Goal: Task Accomplishment & Management: Use online tool/utility

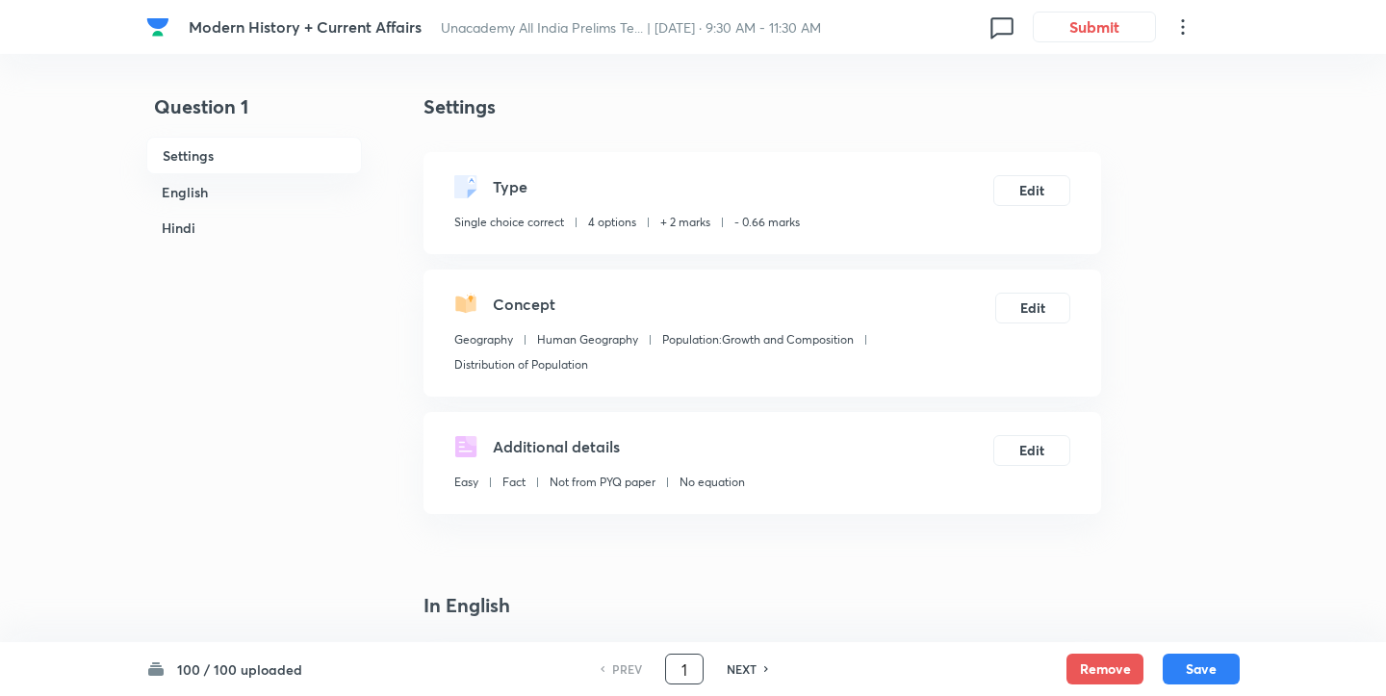
click at [687, 673] on input "1" at bounding box center [684, 670] width 37 height 34
type input "53"
checkbox input "false"
checkbox input "true"
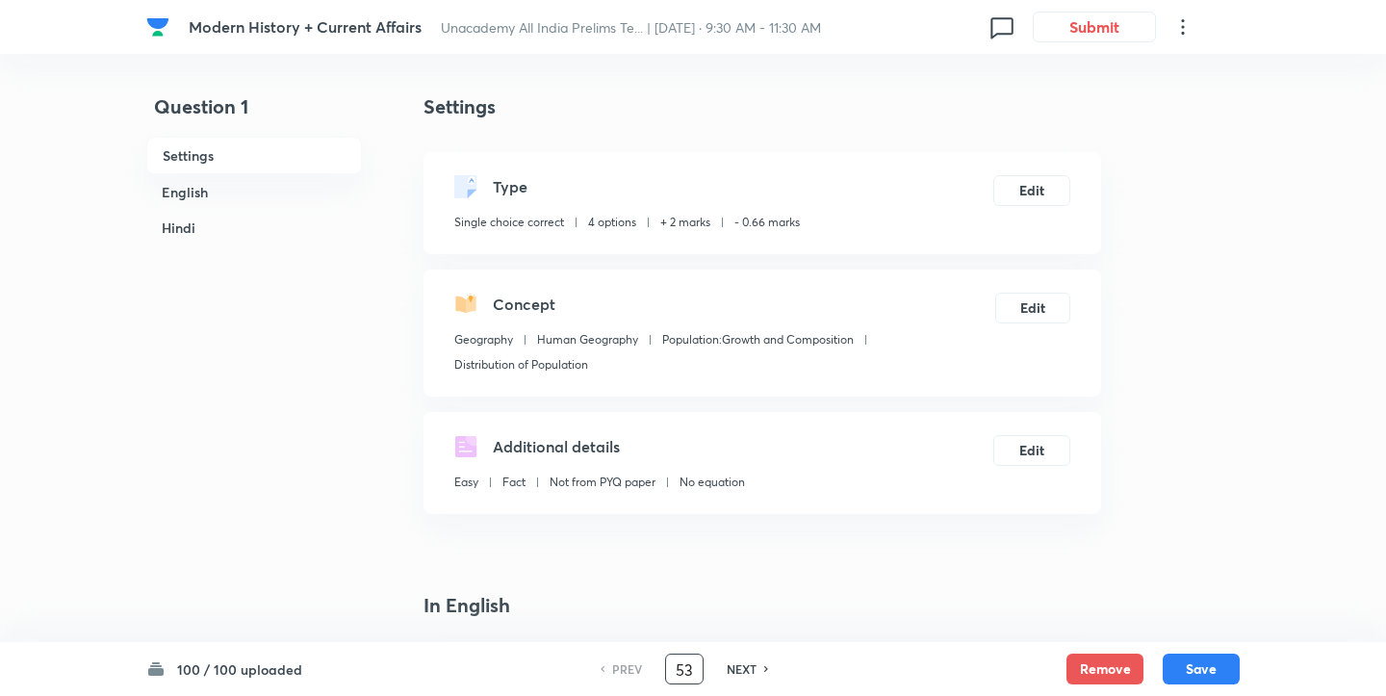
checkbox input "true"
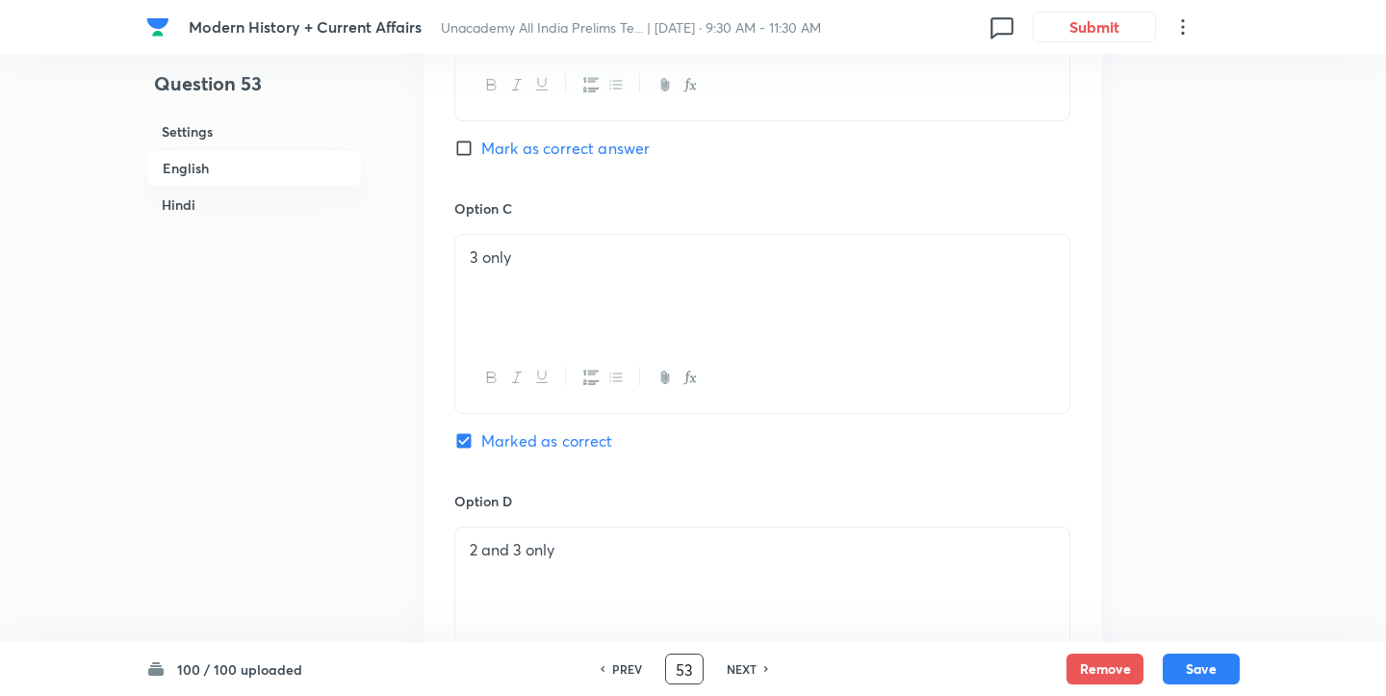
scroll to position [1470, 0]
click at [592, 326] on div "3 only" at bounding box center [762, 287] width 614 height 108
click at [586, 512] on div "Option D 2 and 3 only Mark as correct answer" at bounding box center [762, 616] width 616 height 254
click at [588, 572] on div "2 and 3 only" at bounding box center [762, 580] width 614 height 108
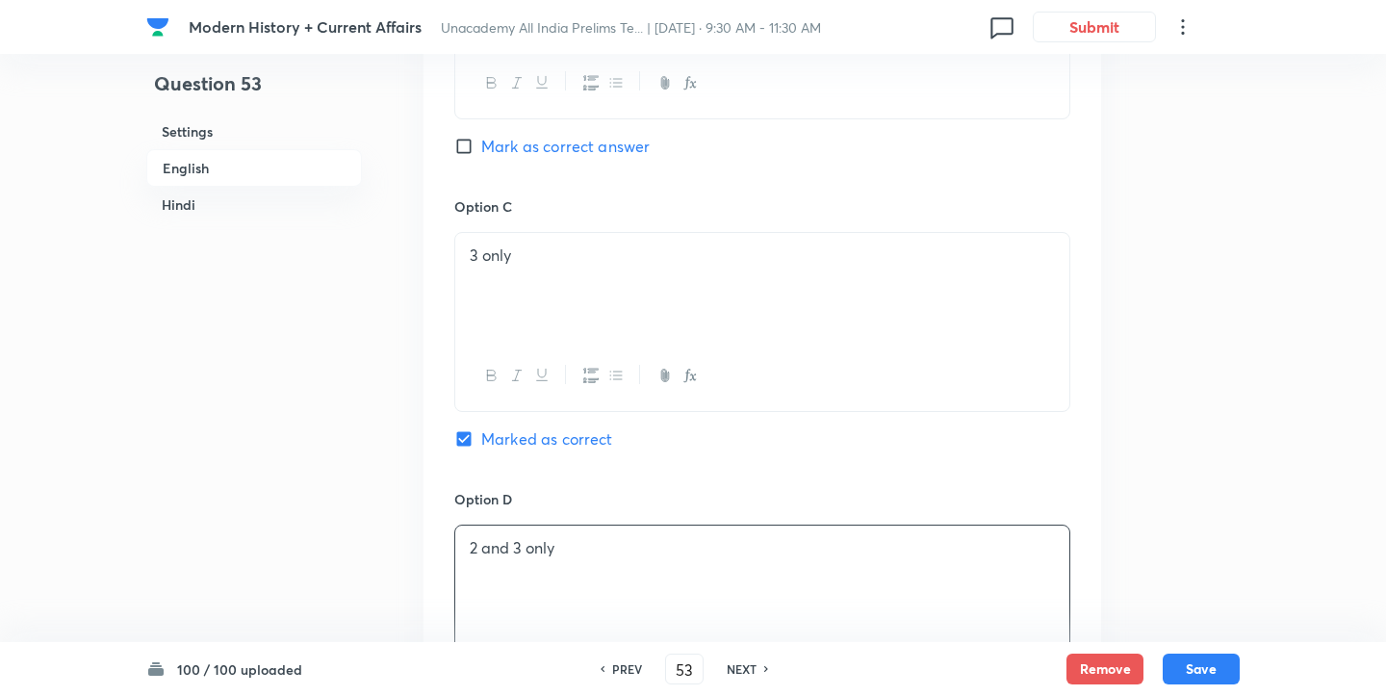
click at [588, 572] on div "2 and 3 only" at bounding box center [762, 580] width 614 height 108
click at [471, 449] on input "Marked as correct" at bounding box center [467, 438] width 27 height 19
click at [474, 446] on input "Marked as correct" at bounding box center [467, 438] width 27 height 19
click at [464, 436] on input "Marked as correct" at bounding box center [467, 438] width 27 height 19
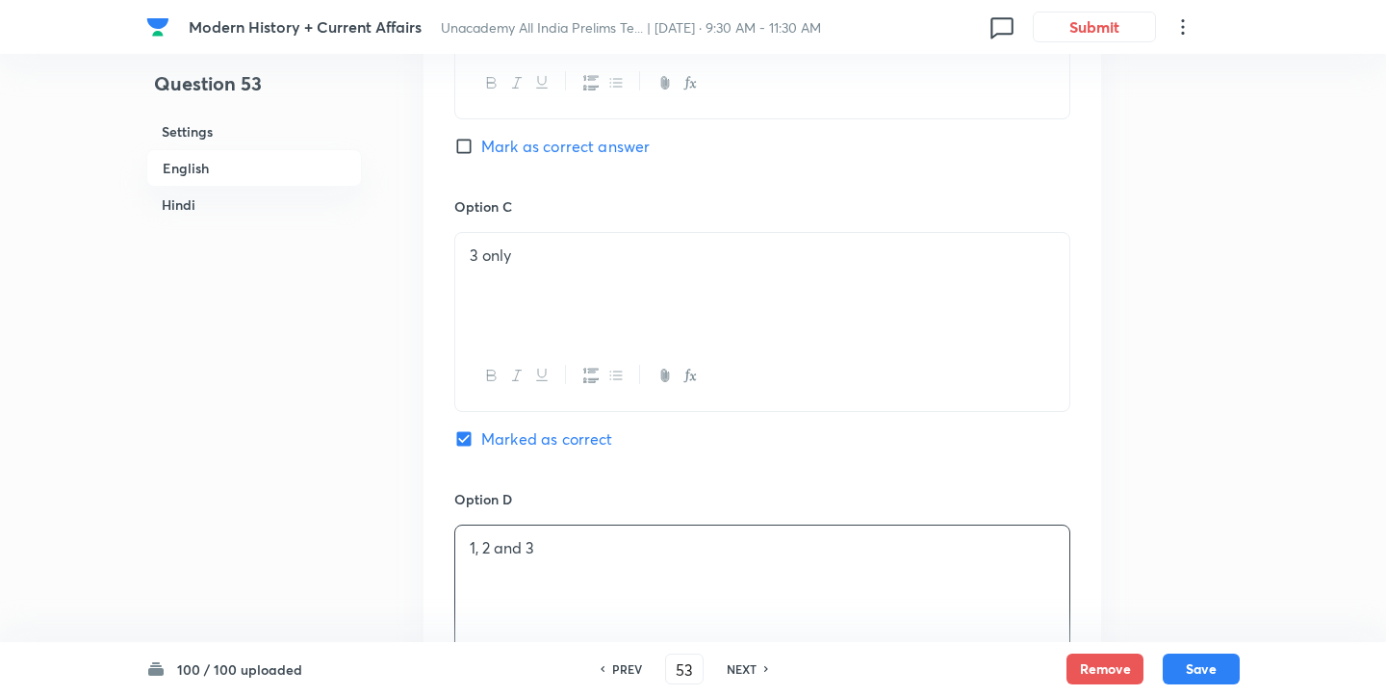
checkbox input "true"
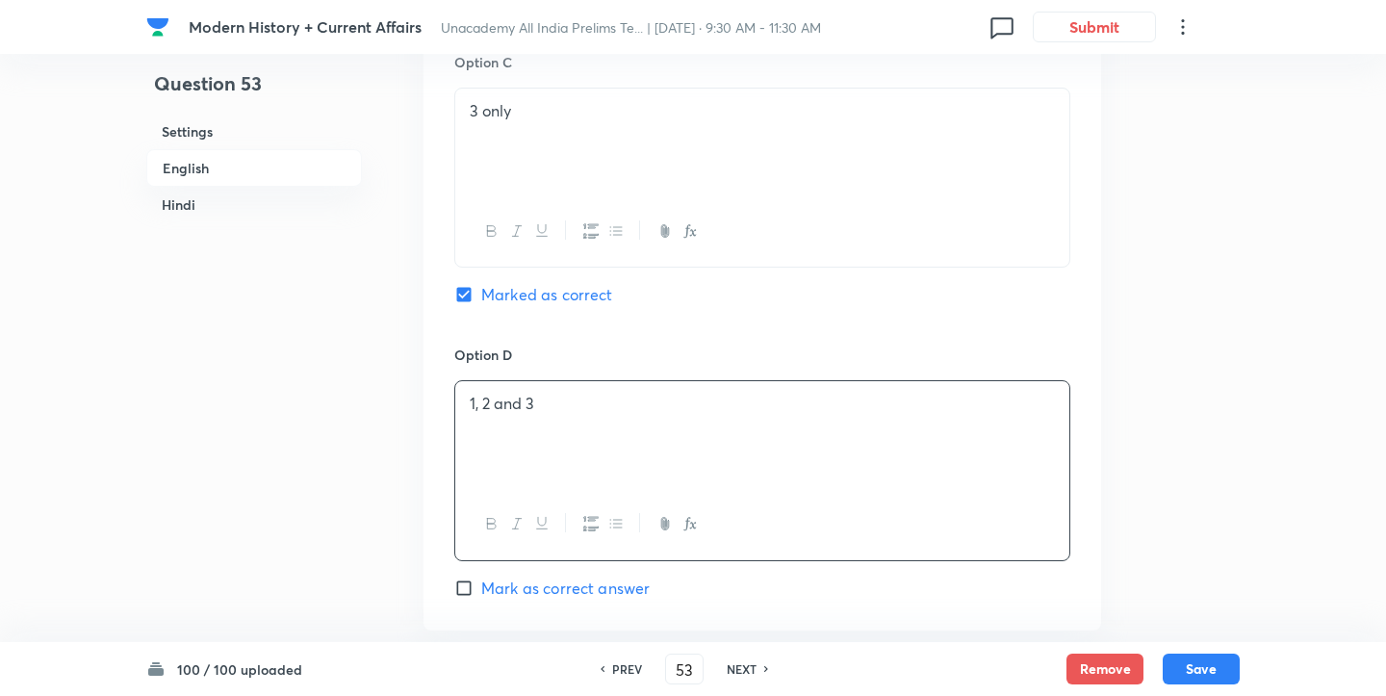
scroll to position [1716, 0]
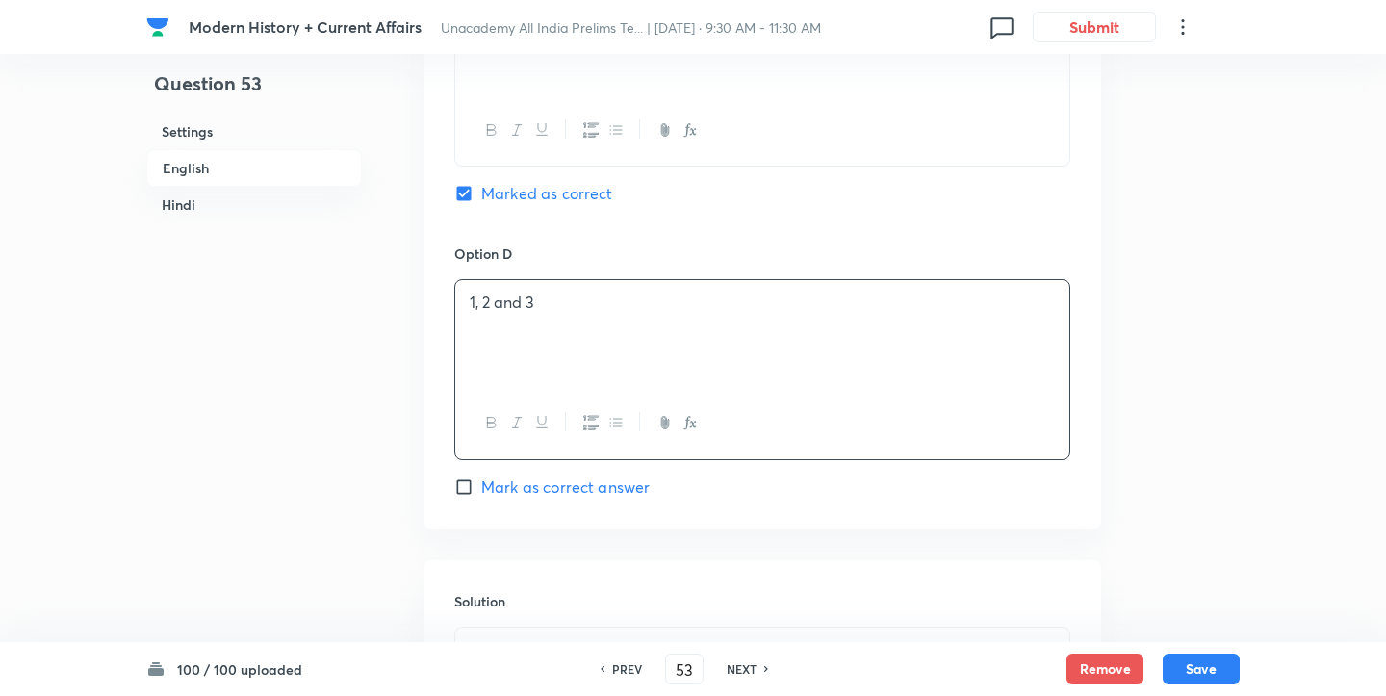
click at [470, 484] on input "Mark as correct answer" at bounding box center [467, 487] width 27 height 19
checkbox input "true"
checkbox input "false"
checkbox input "true"
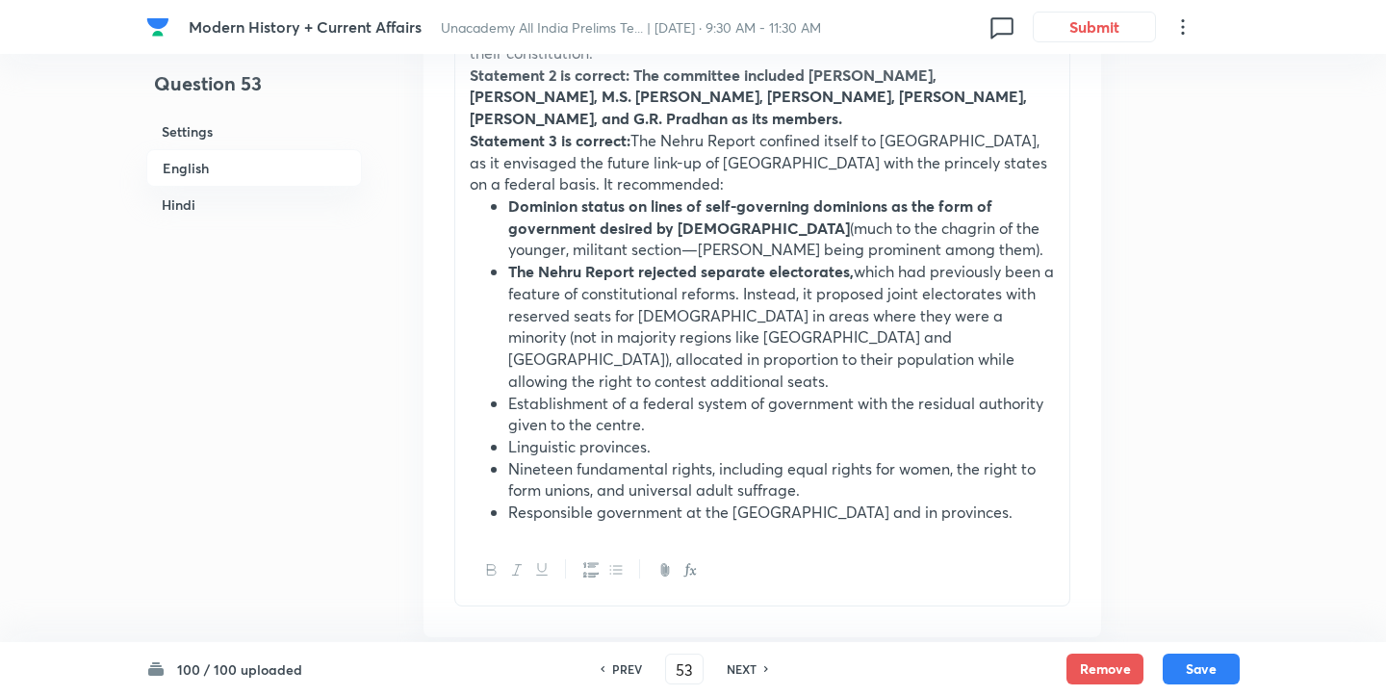
scroll to position [1814, 0]
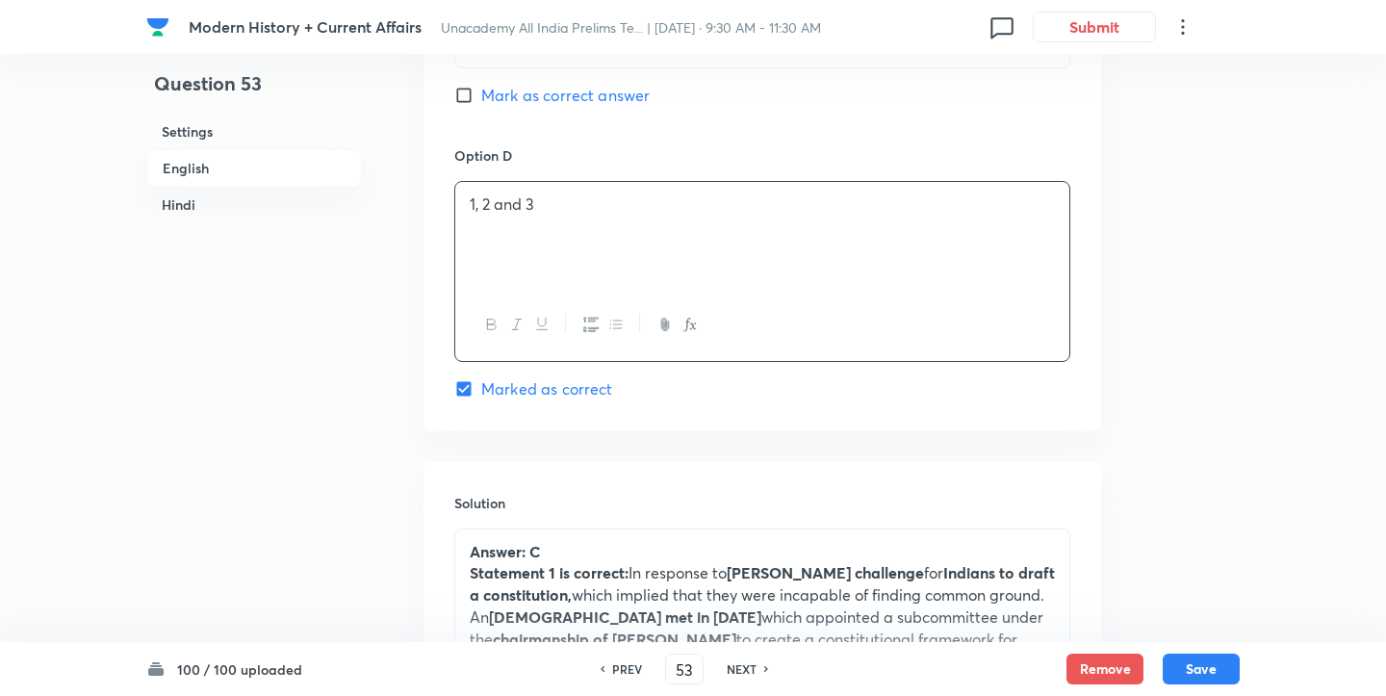
click at [555, 550] on p "Answer: C" at bounding box center [762, 552] width 585 height 22
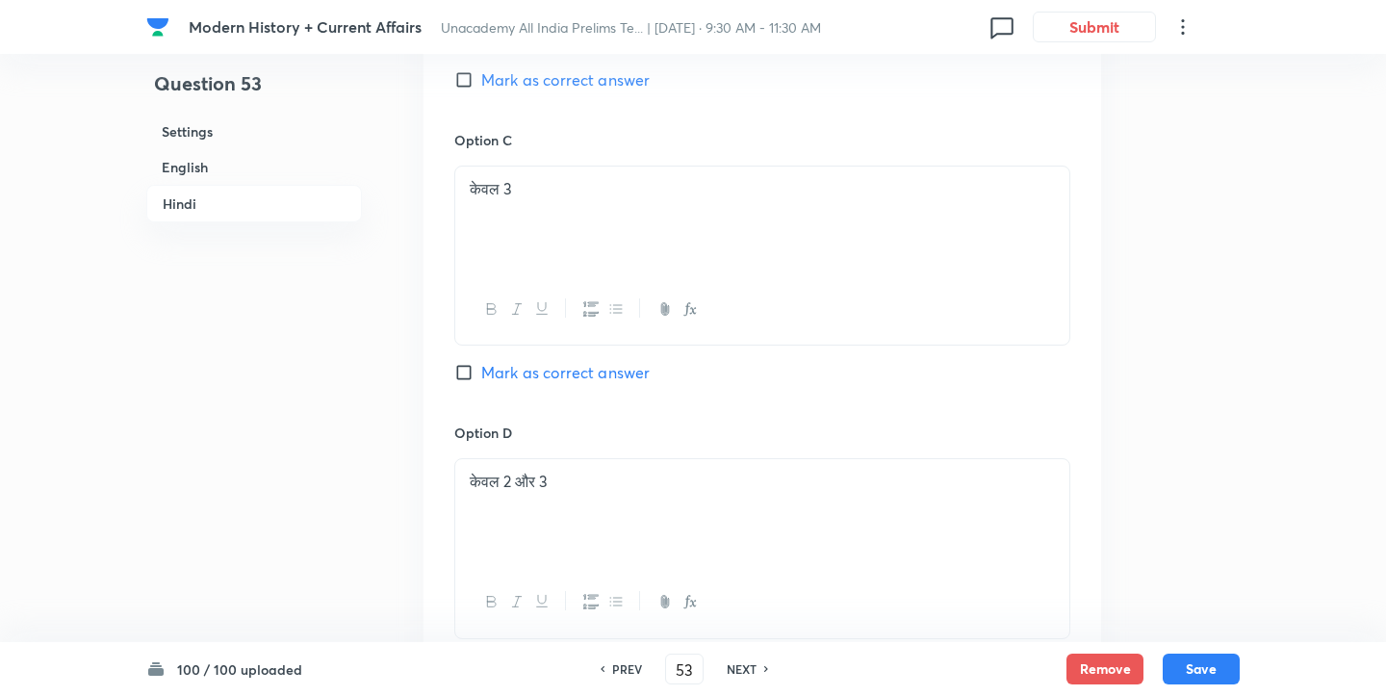
scroll to position [4049, 0]
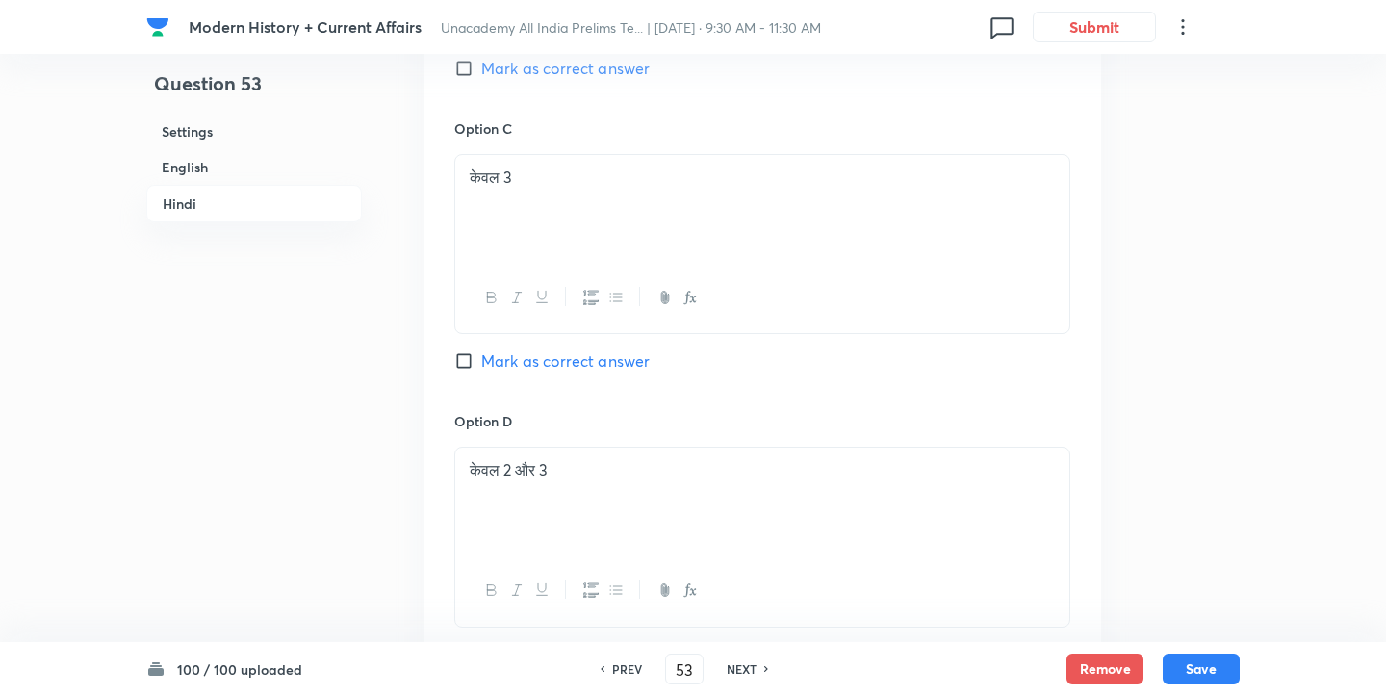
click at [494, 461] on p "केवल 2 और 3" at bounding box center [762, 470] width 585 height 22
click at [695, 459] on p "1, 2 और 3" at bounding box center [762, 470] width 585 height 22
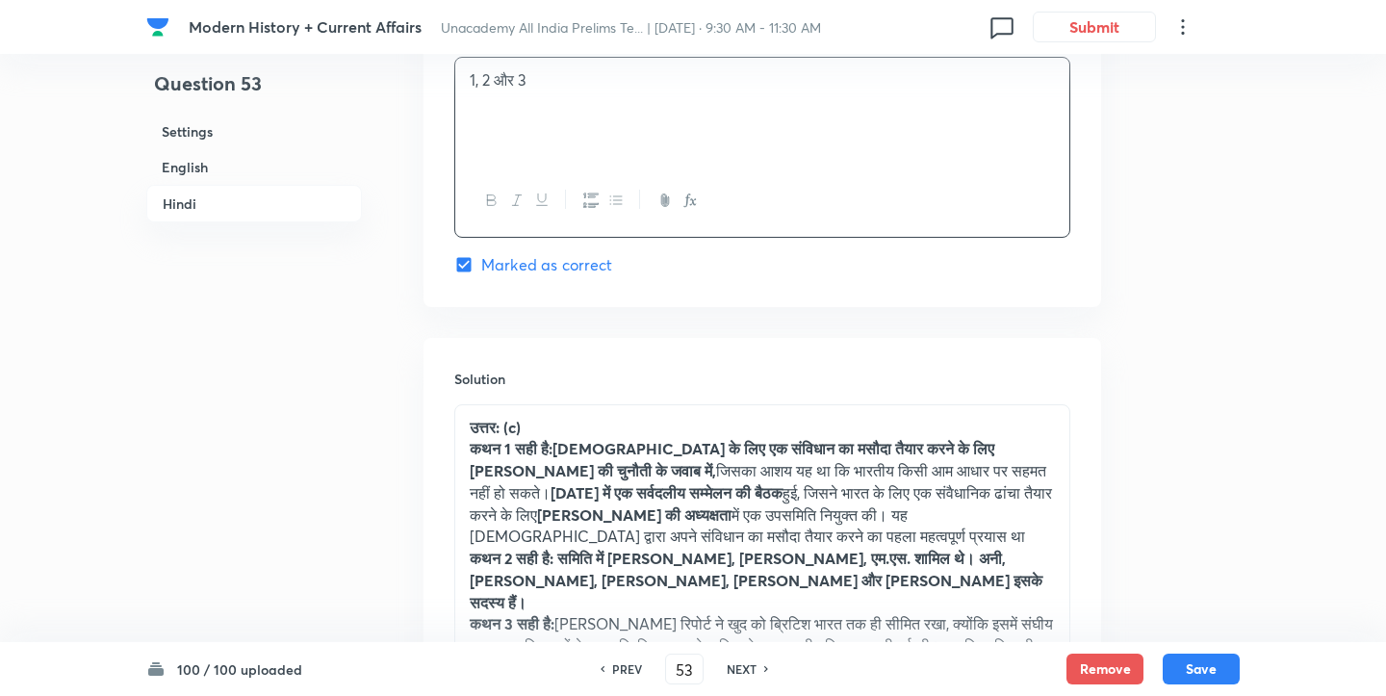
scroll to position [4474, 0]
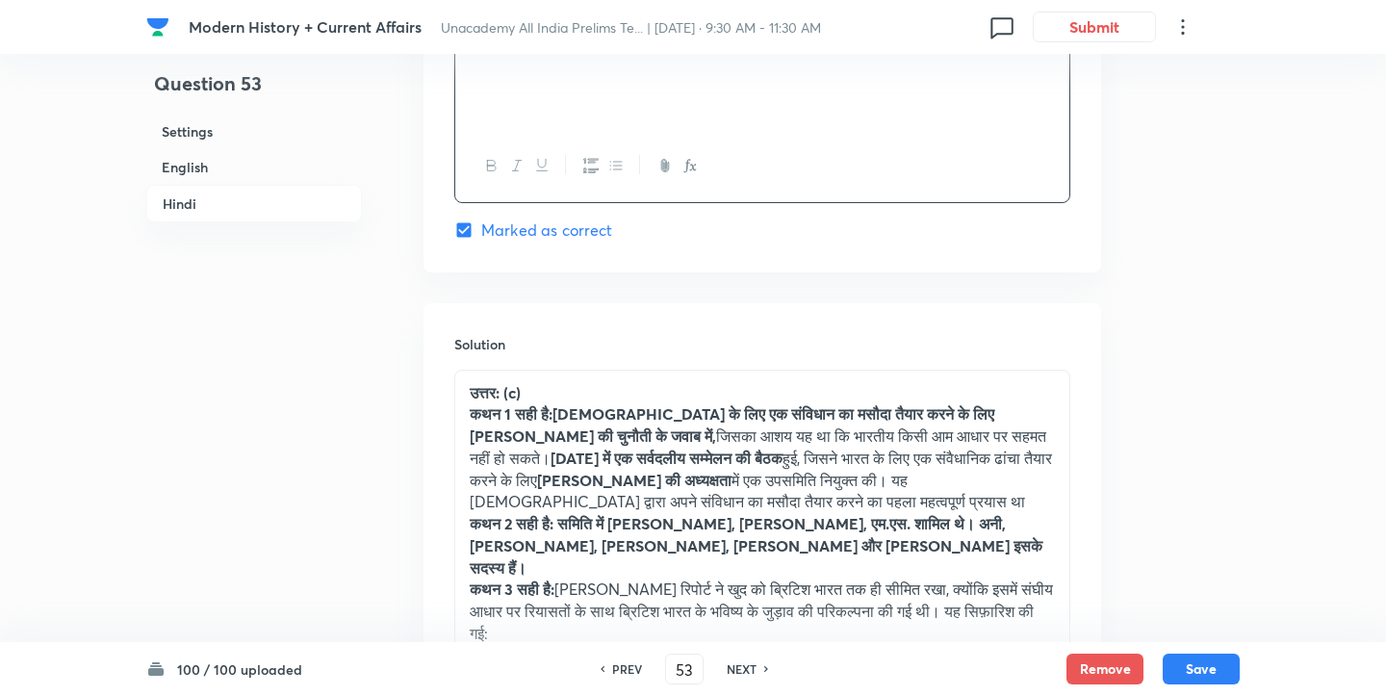
click at [518, 383] on strong "उत्तर: (c)" at bounding box center [495, 392] width 51 height 20
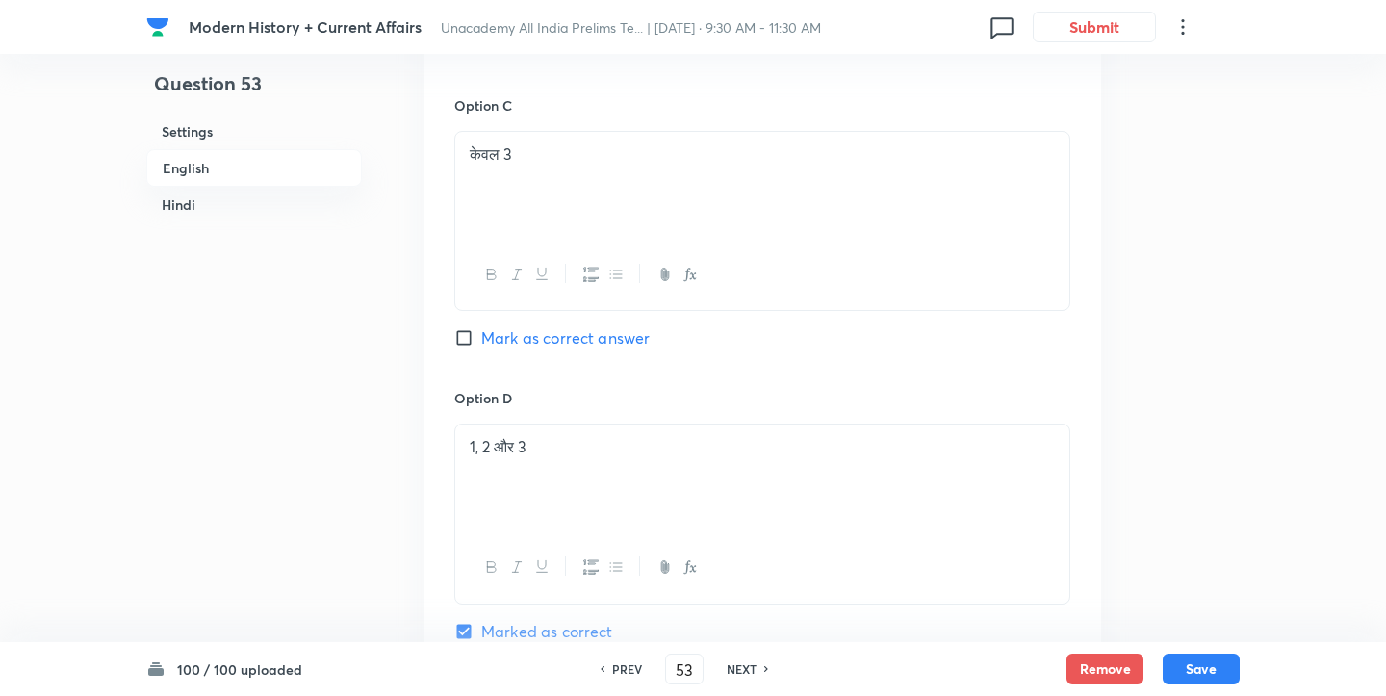
scroll to position [2328, 0]
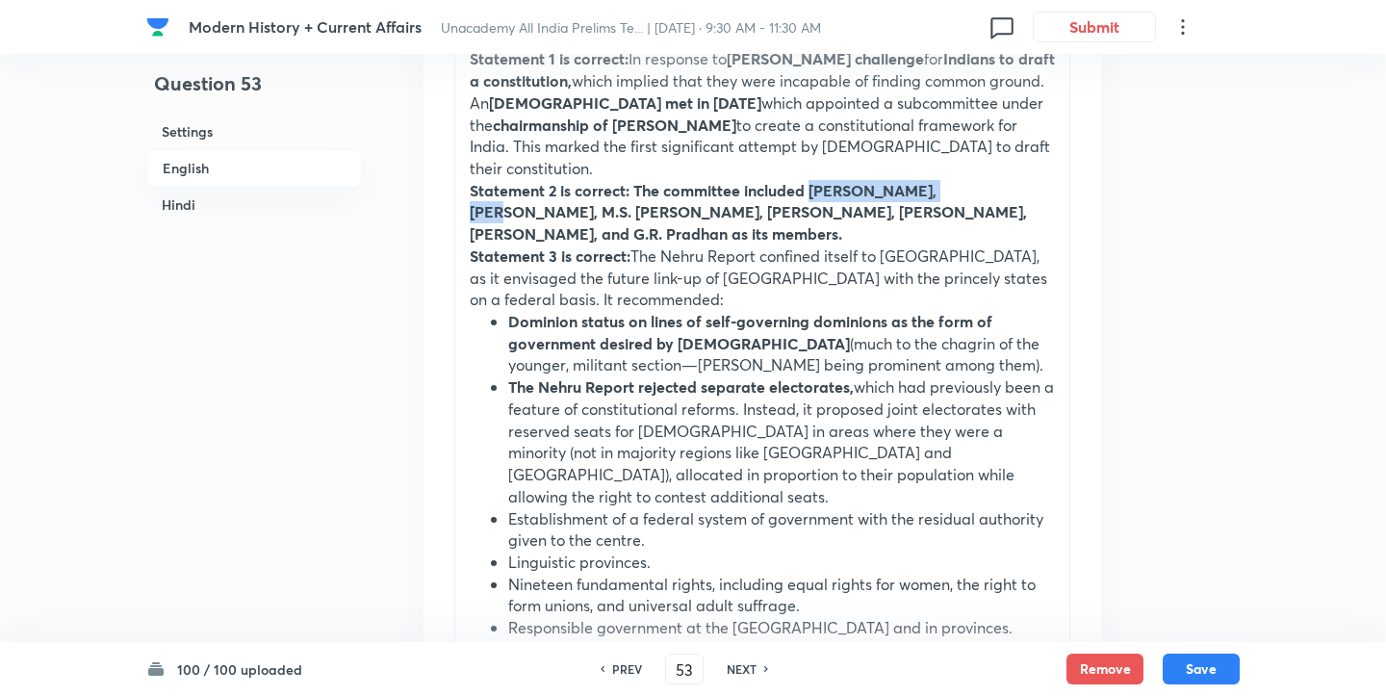
drag, startPoint x: 814, startPoint y: 194, endPoint x: 950, endPoint y: 201, distance: 136.9
click at [950, 201] on strong "Statement 2 is correct: The committee included Tej Bahadur Sapru, Subhas Chandr…" at bounding box center [748, 212] width 557 height 64
copy strong "Tej Bahadur Sapru,"
click at [1195, 662] on button "Save" at bounding box center [1201, 667] width 77 height 31
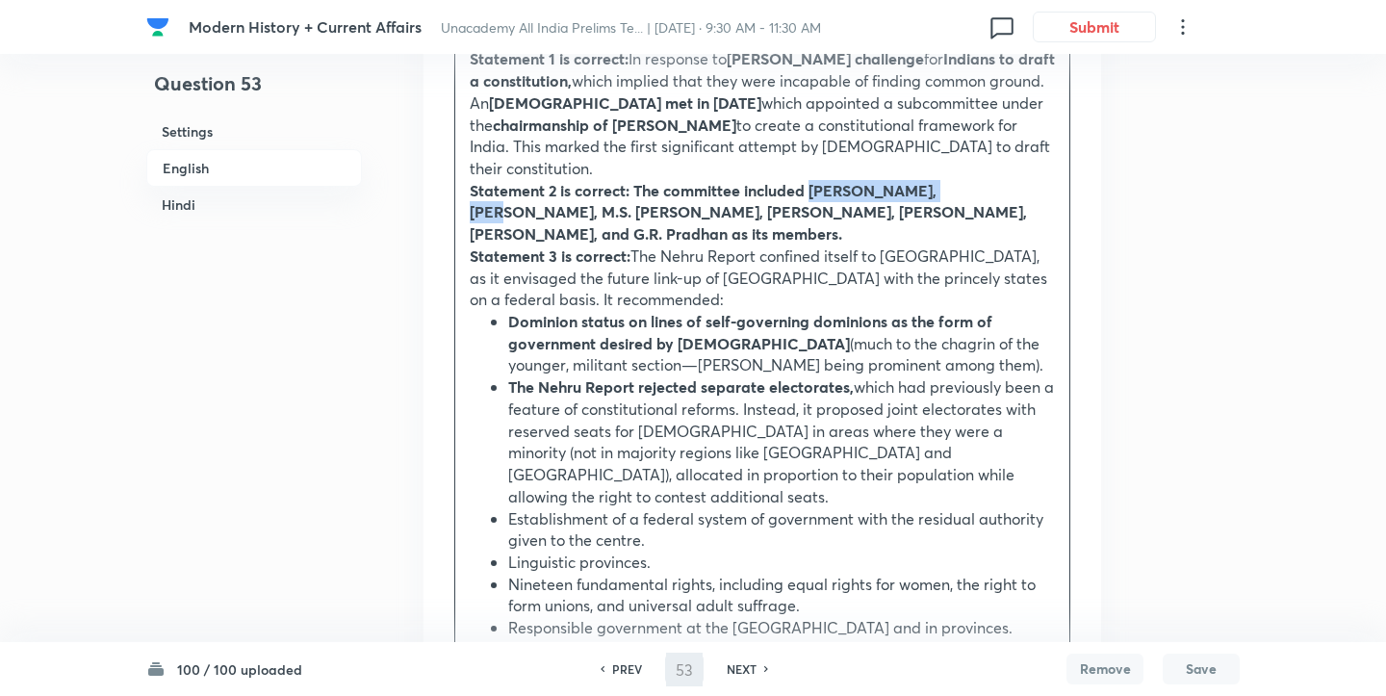
type input "54"
checkbox input "false"
checkbox input "true"
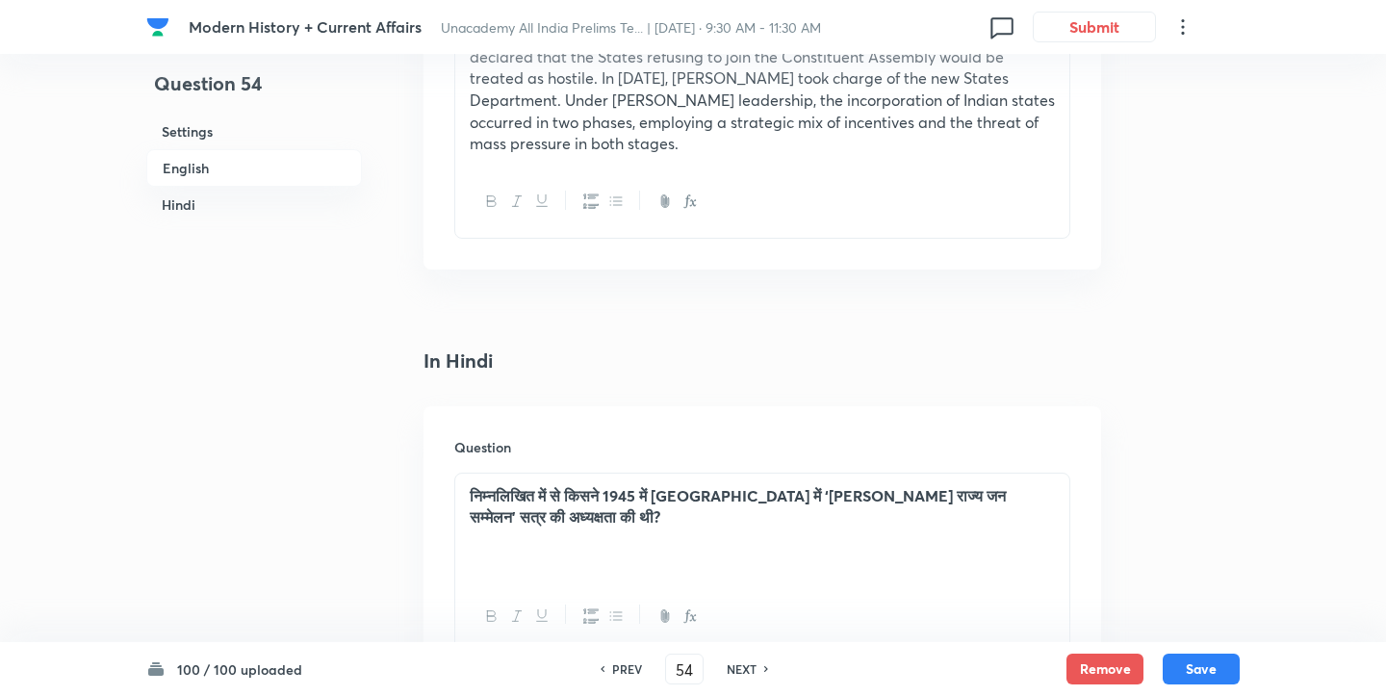
scroll to position [1926, 0]
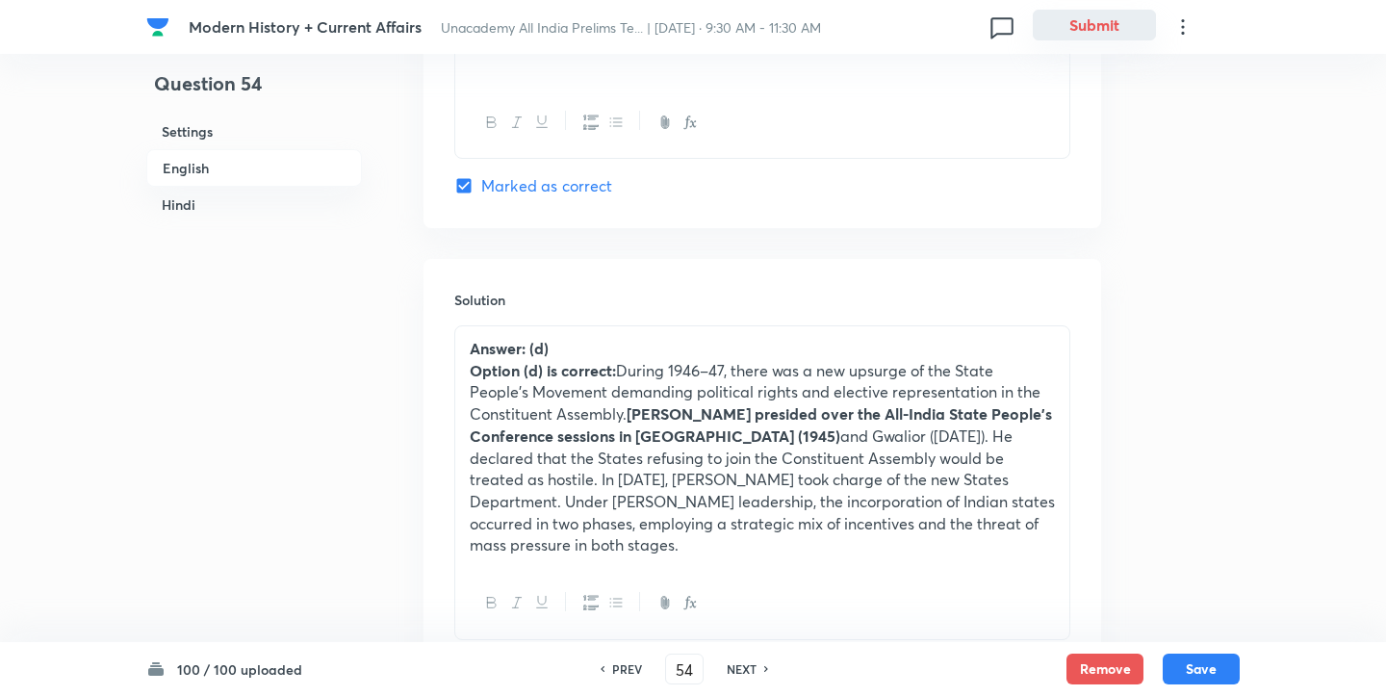
click at [1110, 10] on button "Submit" at bounding box center [1094, 25] width 123 height 31
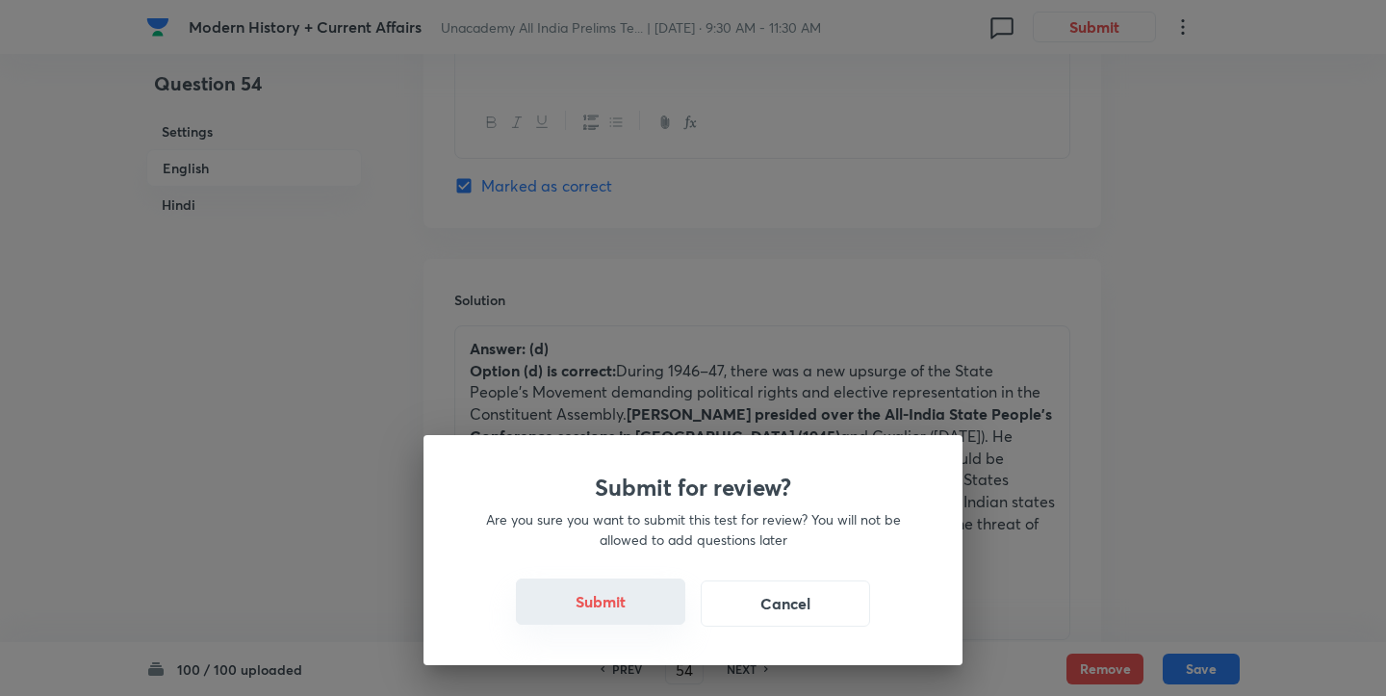
click at [582, 582] on button "Submit" at bounding box center [600, 602] width 169 height 46
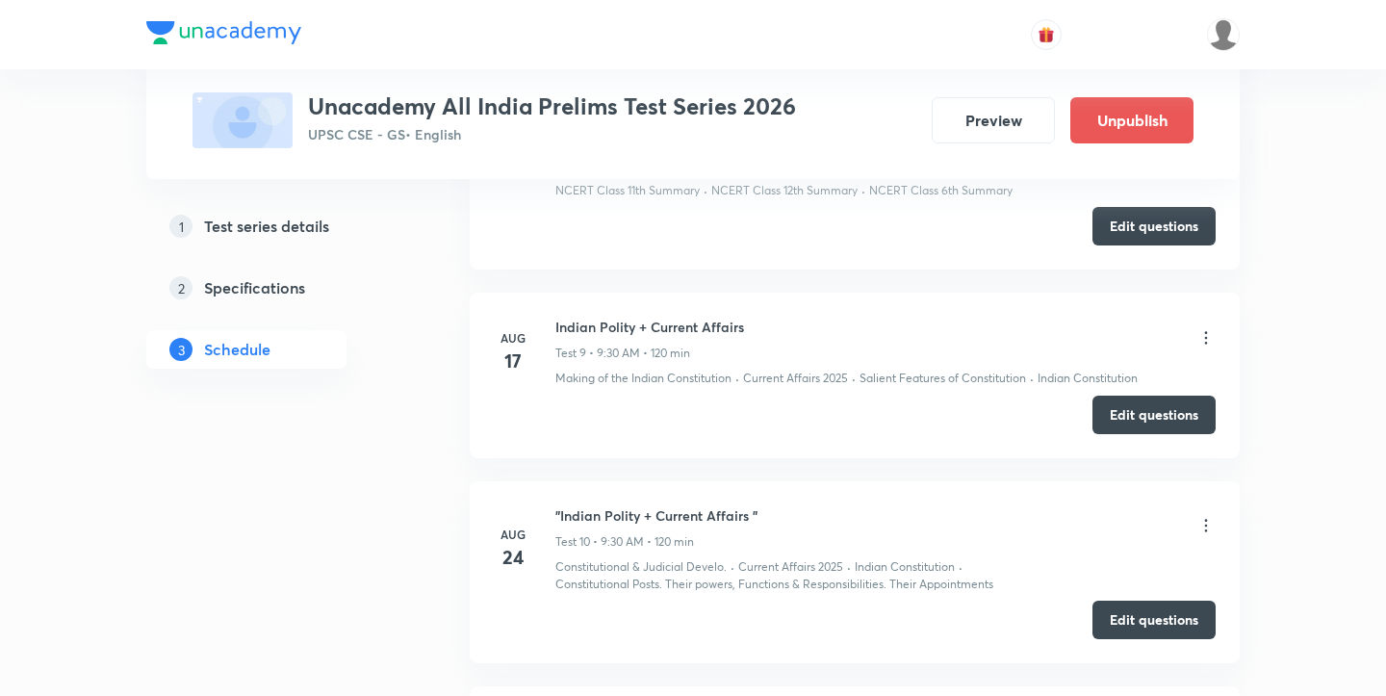
scroll to position [2442, 0]
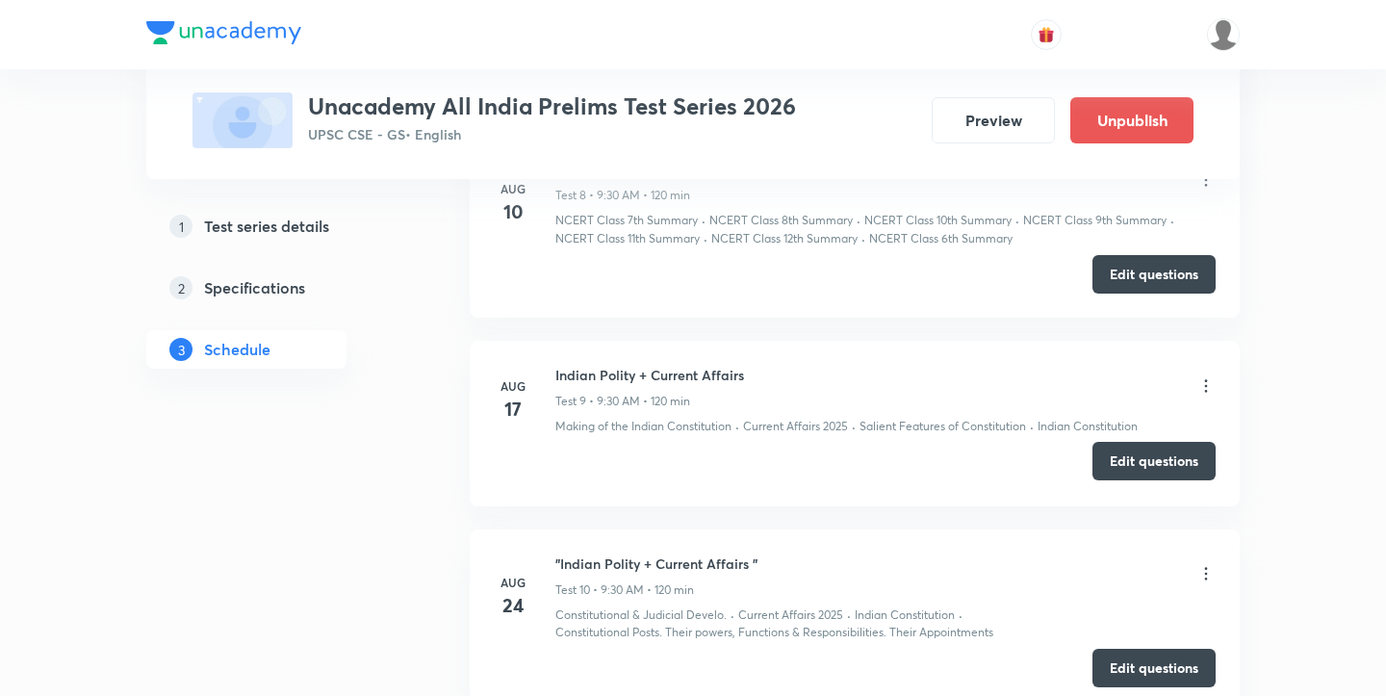
click at [1146, 469] on button "Edit questions" at bounding box center [1154, 461] width 123 height 39
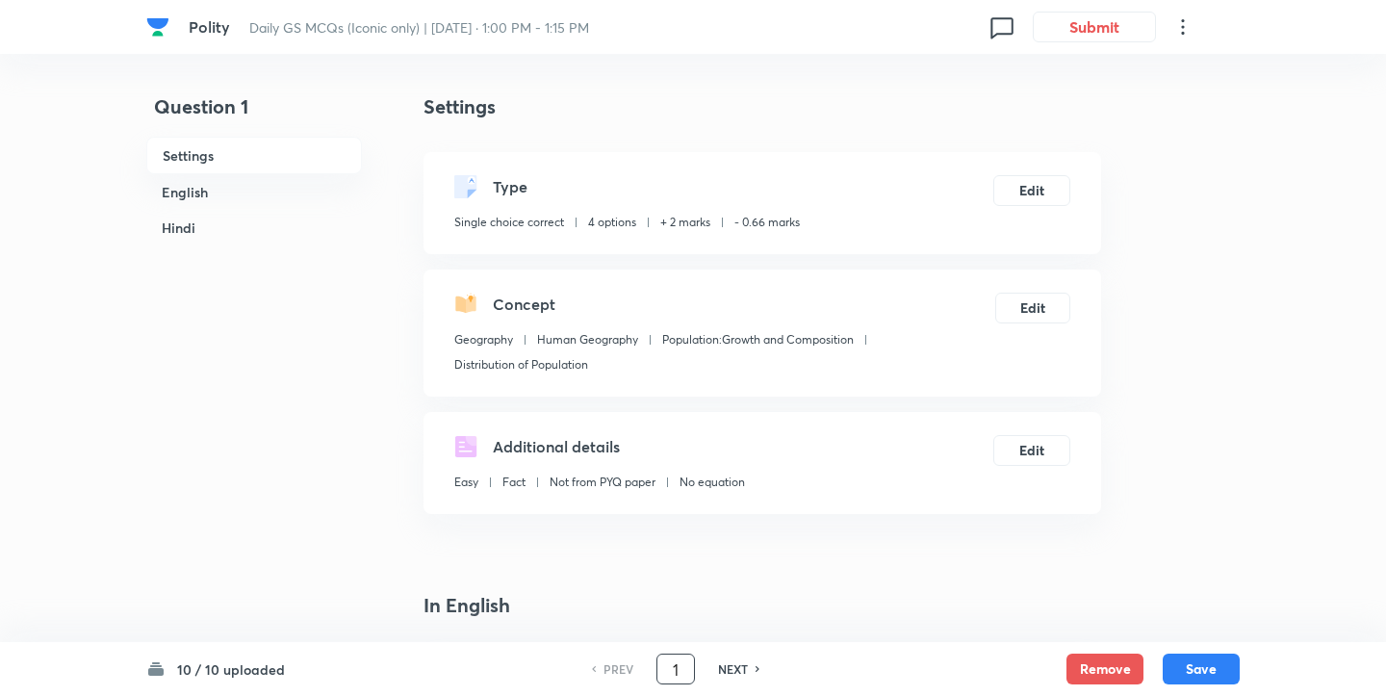
click at [682, 682] on input "1" at bounding box center [676, 670] width 37 height 34
type input "4"
checkbox input "true"
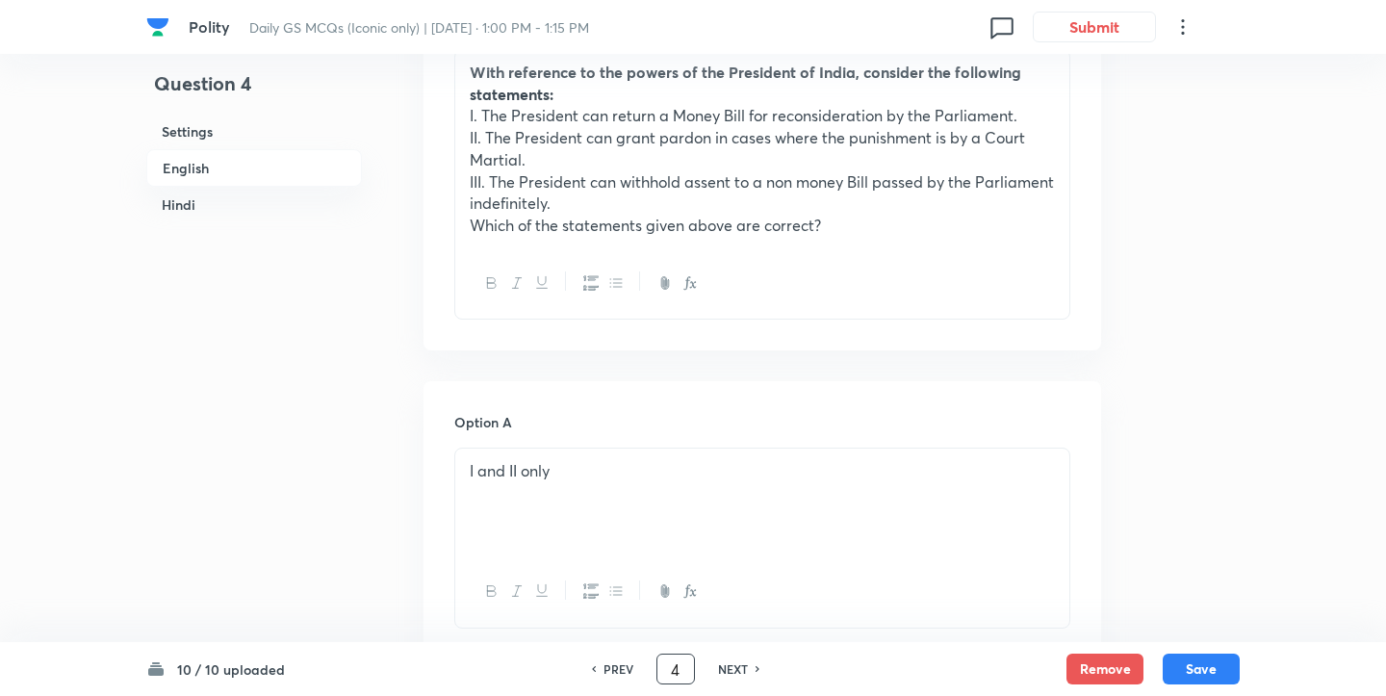
scroll to position [837, 0]
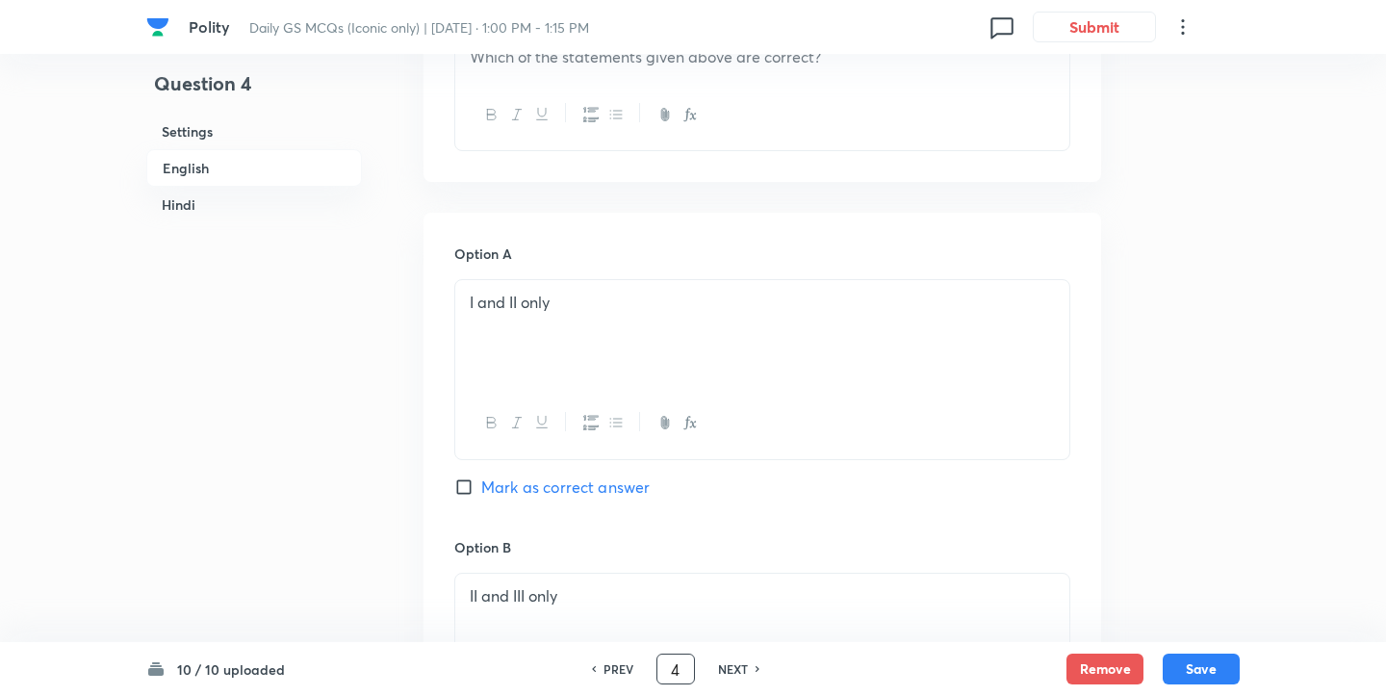
click at [727, 672] on h6 "NEXT" at bounding box center [733, 668] width 30 height 17
type input "5"
checkbox input "false"
checkbox input "true"
checkbox input "false"
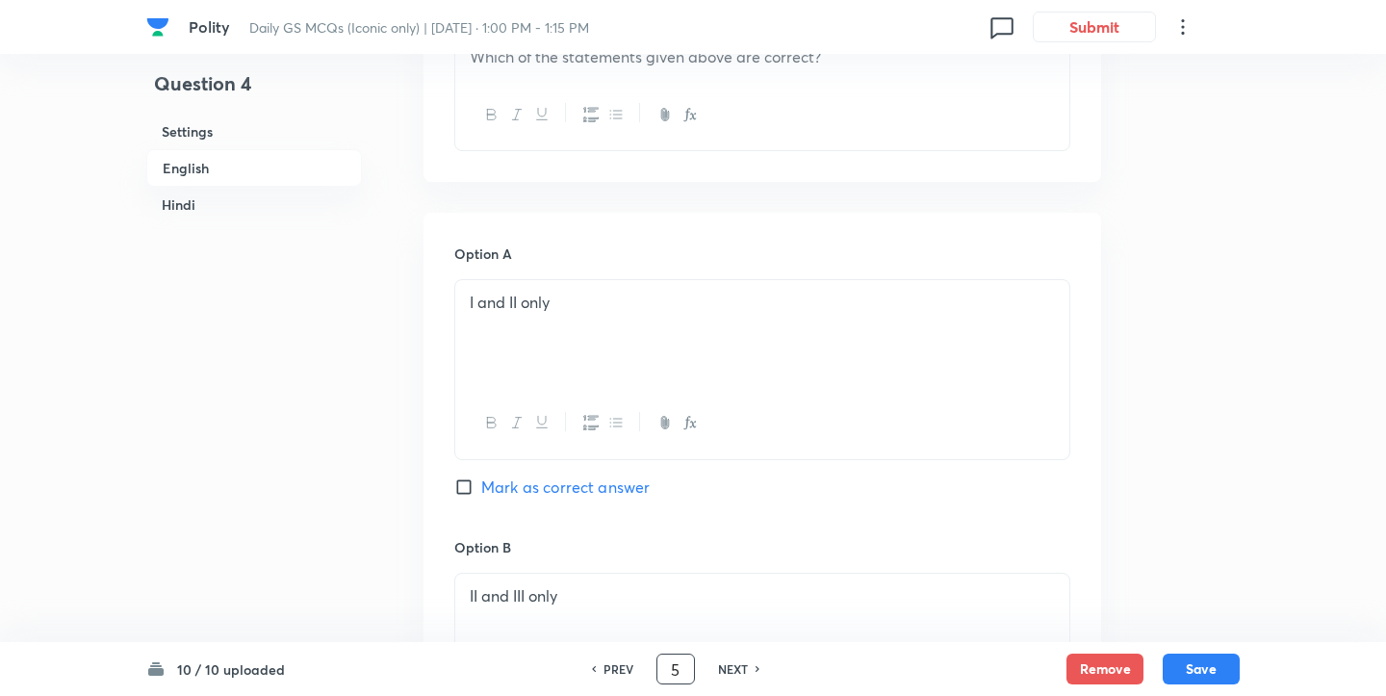
checkbox input "true"
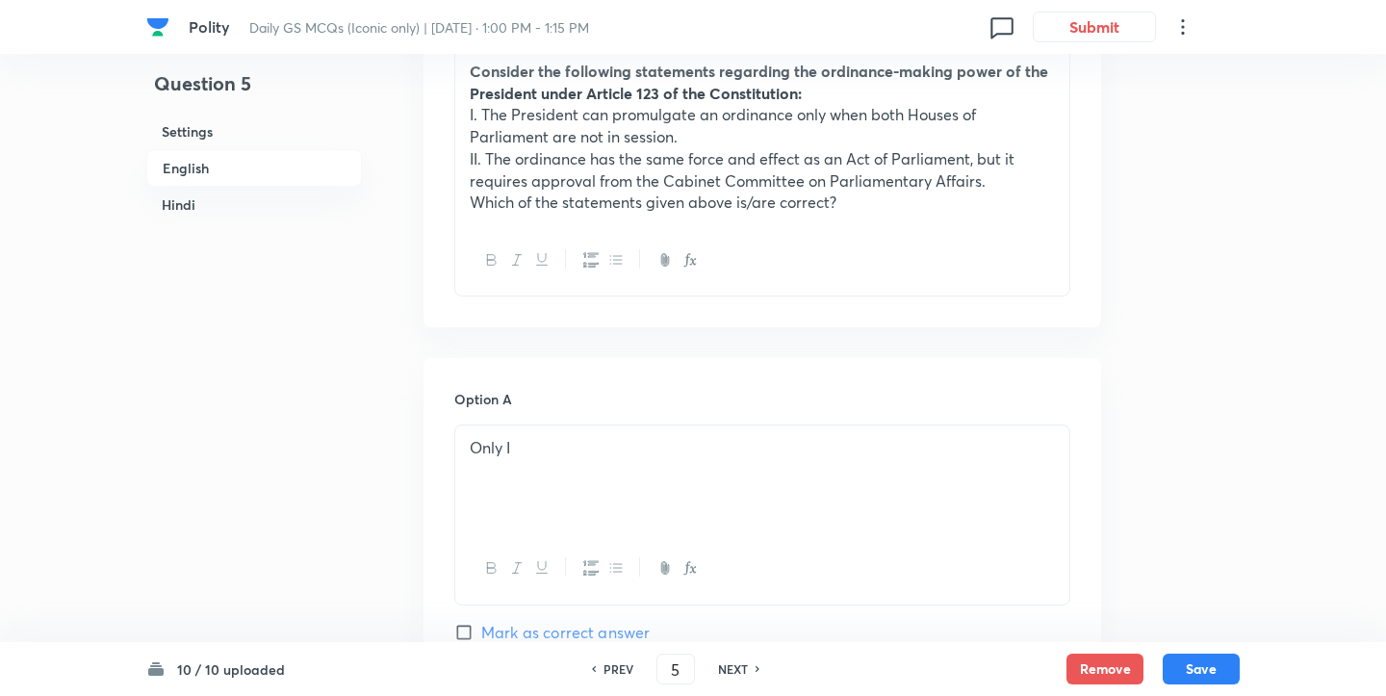
scroll to position [677, 0]
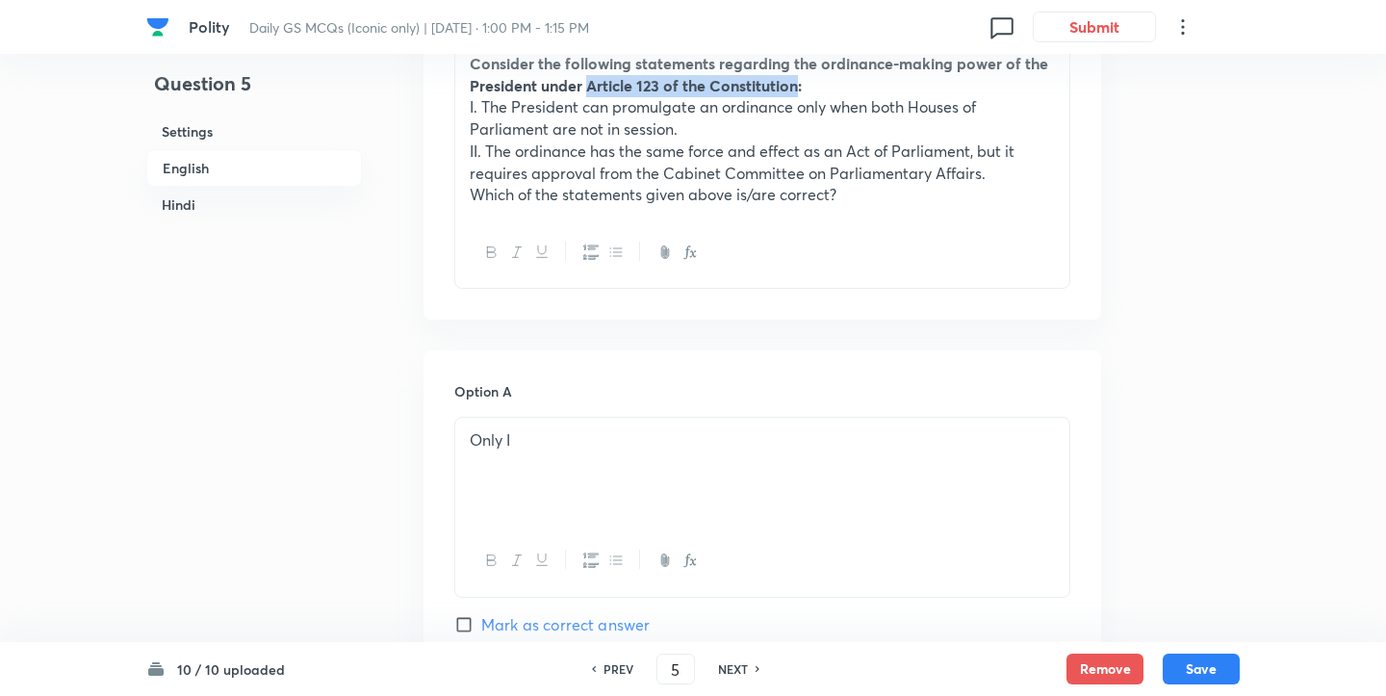
drag, startPoint x: 585, startPoint y: 88, endPoint x: 801, endPoint y: 87, distance: 215.7
click at [801, 87] on strong "Consider the following statements regarding the ordinance-making power of the P…" at bounding box center [759, 74] width 579 height 42
click at [670, 148] on p "II. The ordinance has the same force and effect as an Act of Parliament, but it…" at bounding box center [762, 162] width 585 height 43
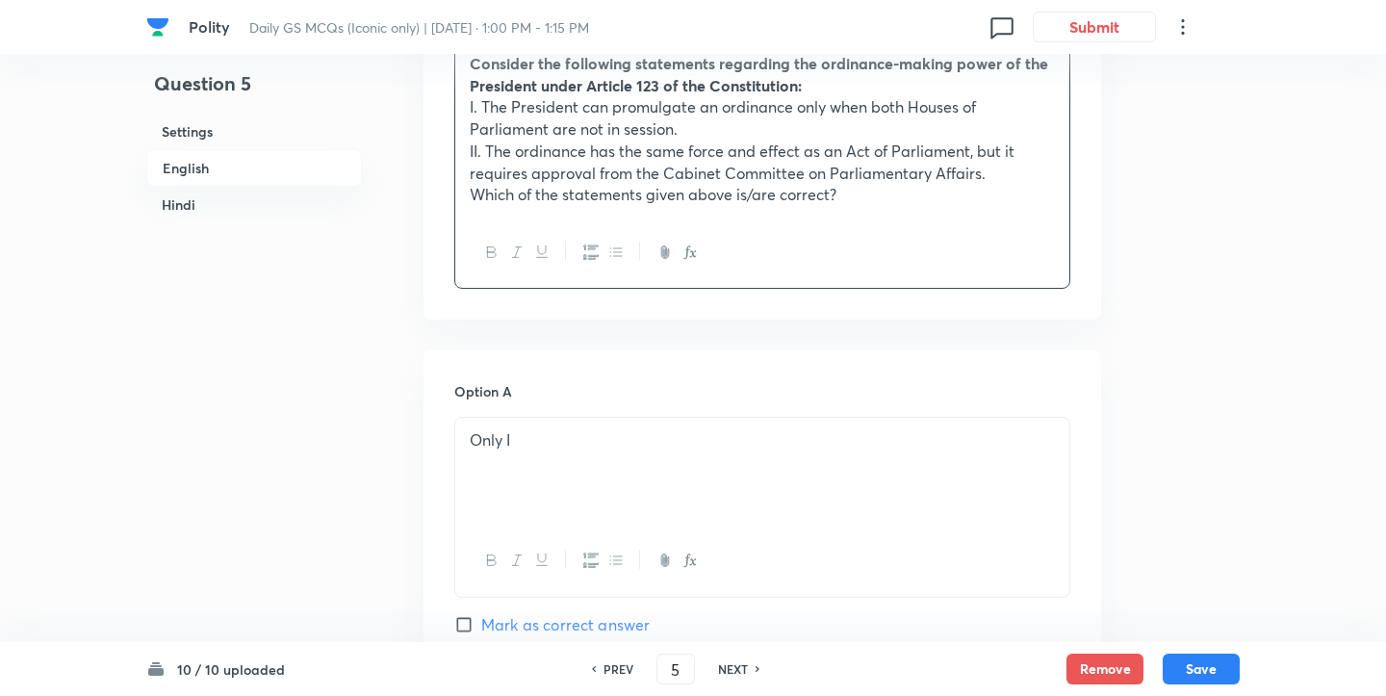
click at [670, 148] on p "II. The ordinance has the same force and effect as an Act of Parliament, but it…" at bounding box center [762, 162] width 585 height 43
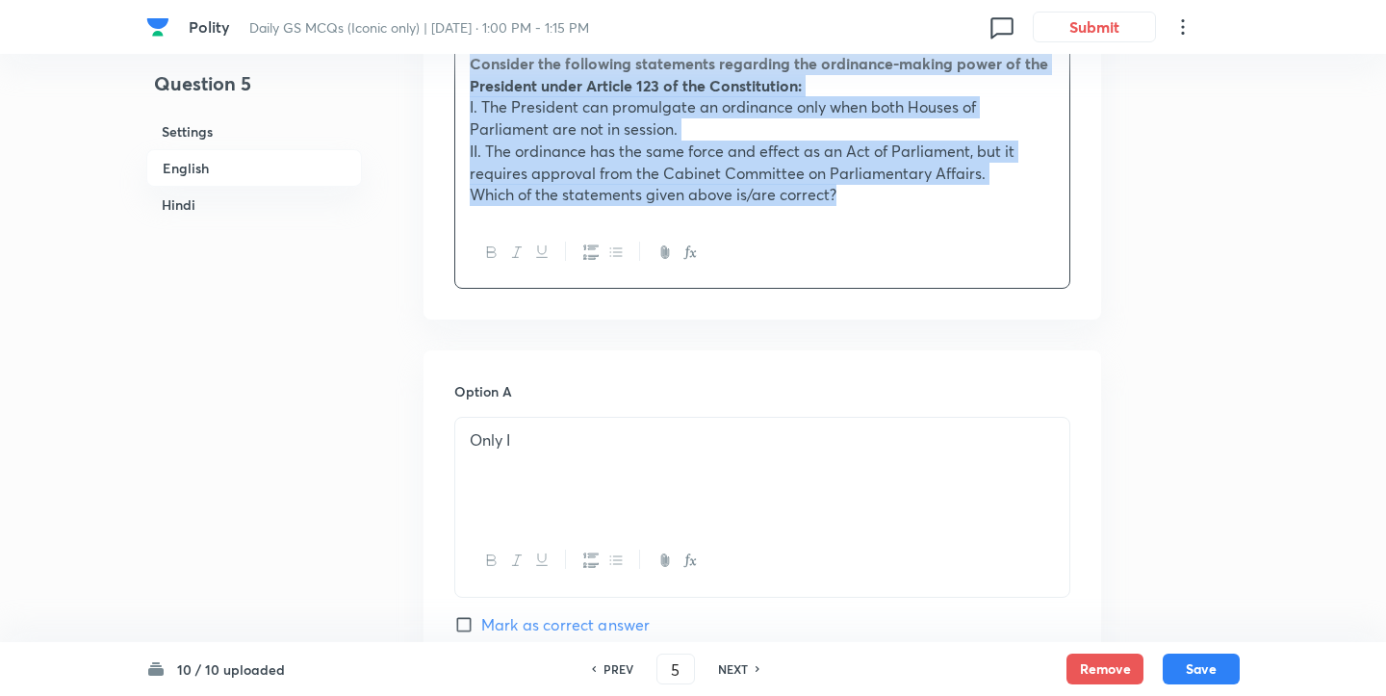
copy div "Consider the following statements regarding the ordinance-making power of the P…"
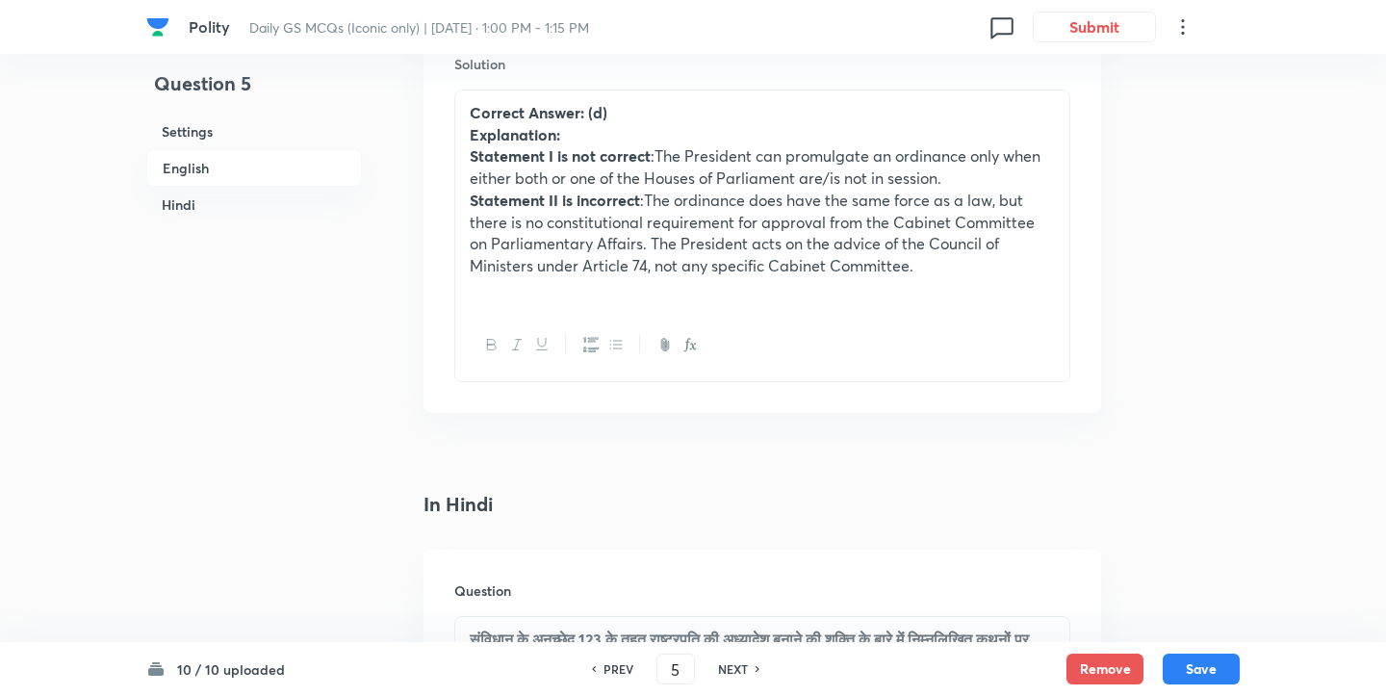
scroll to position [2239, 0]
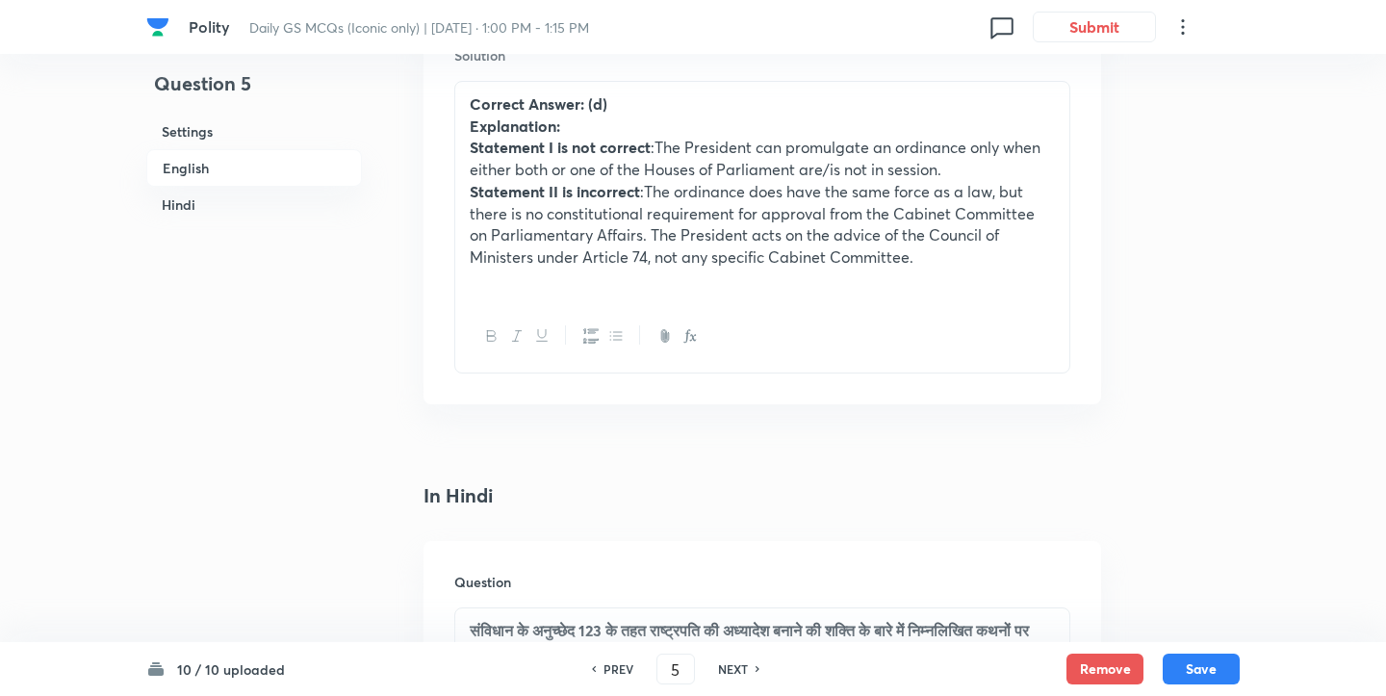
click at [586, 194] on strong "Statement II is incorrect" at bounding box center [555, 191] width 170 height 20
click at [832, 458] on div "Settings Type Single choice correct 4 options + 2 marks - 0.66 marks Edit Conce…" at bounding box center [763, 160] width 678 height 4615
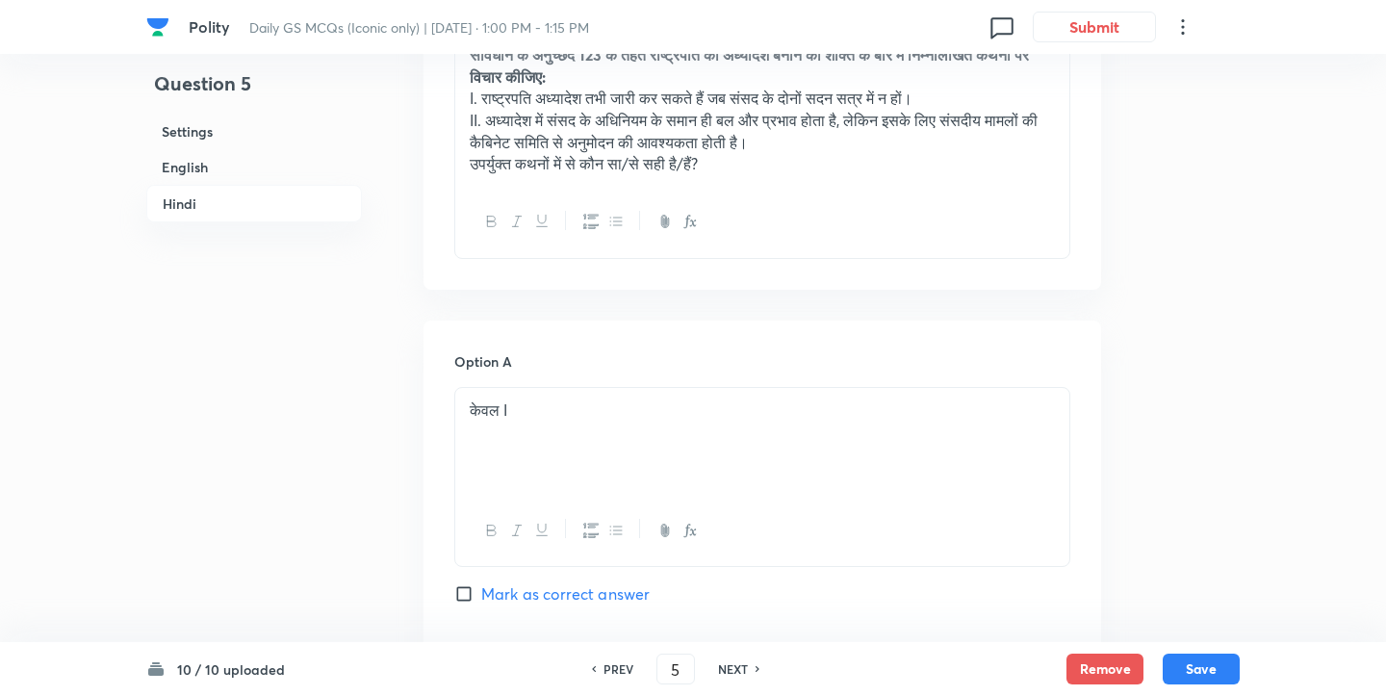
scroll to position [4187, 0]
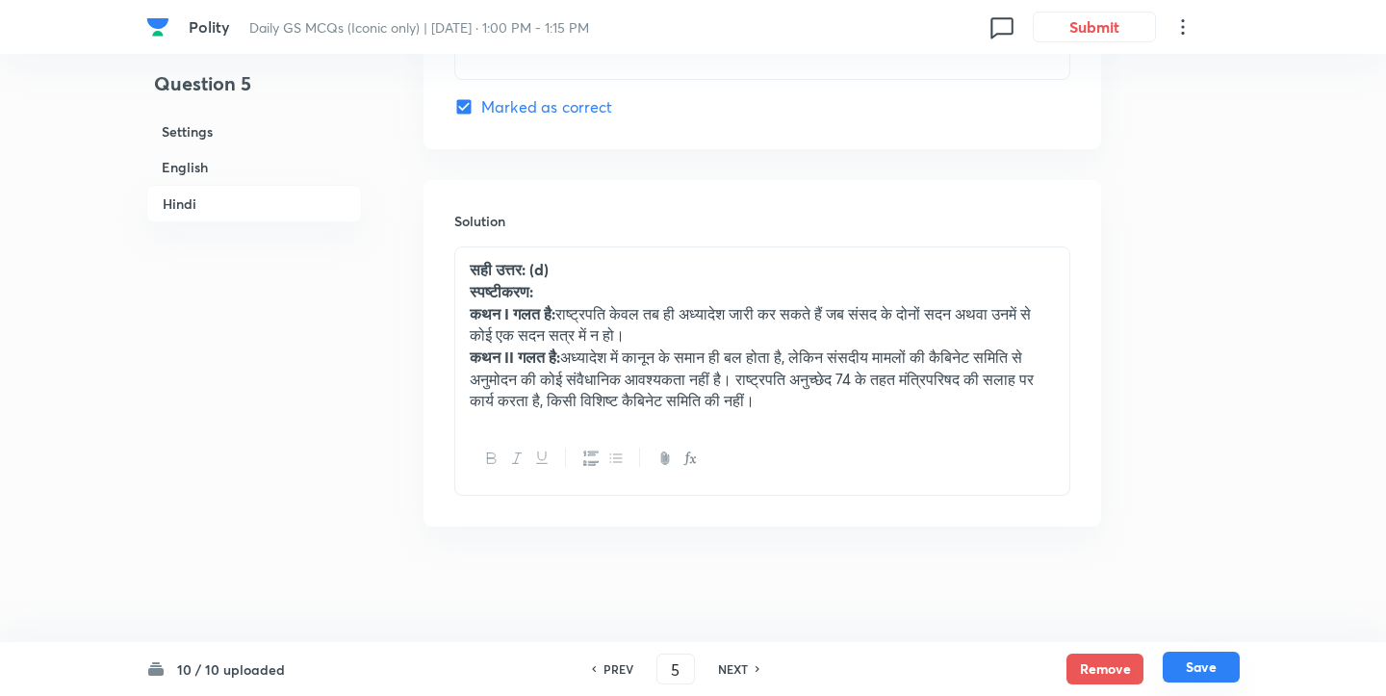
click at [1180, 660] on button "Save" at bounding box center [1201, 667] width 77 height 31
type input "6"
checkbox input "false"
checkbox input "true"
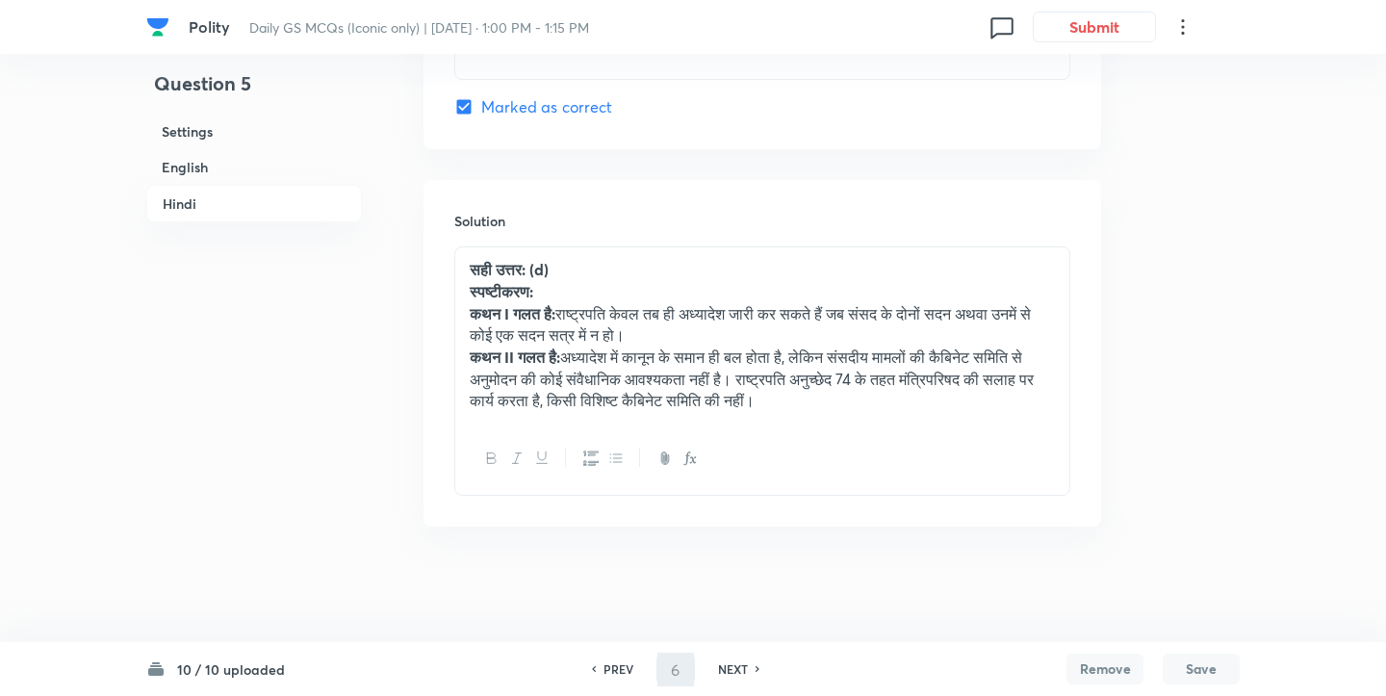
checkbox input "true"
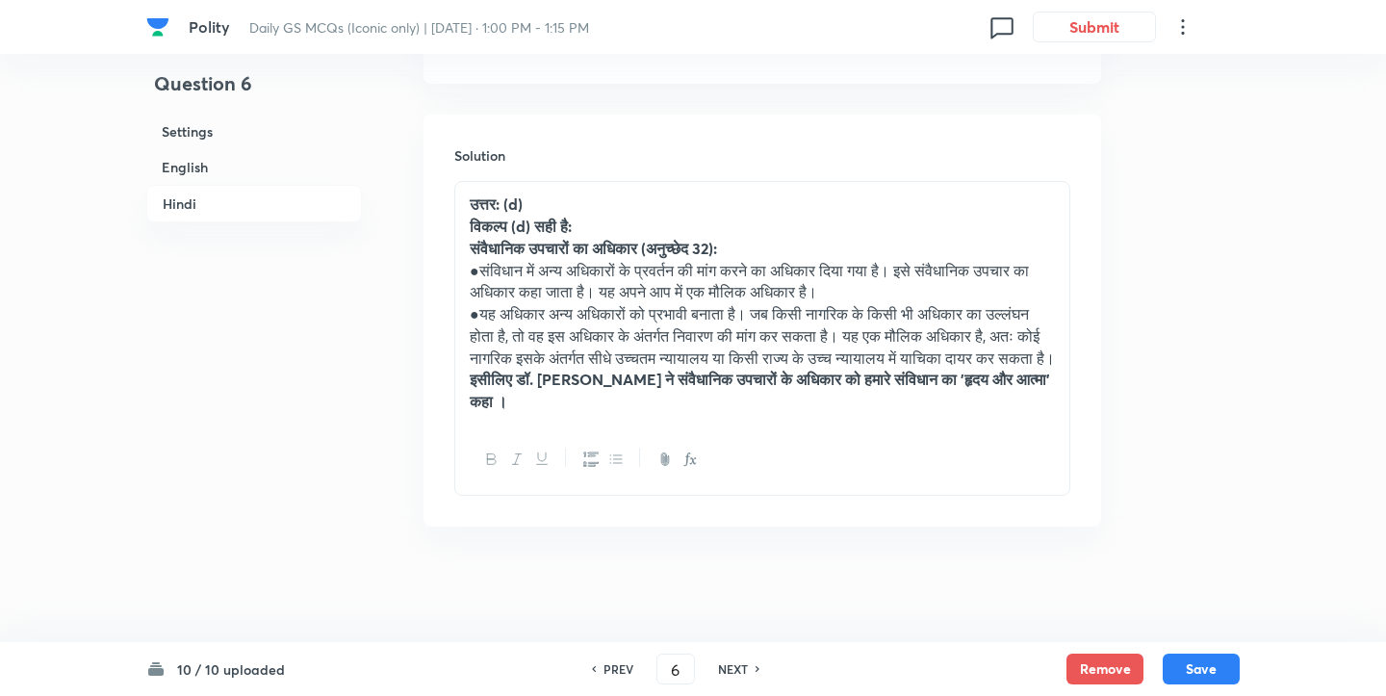
scroll to position [4158, 0]
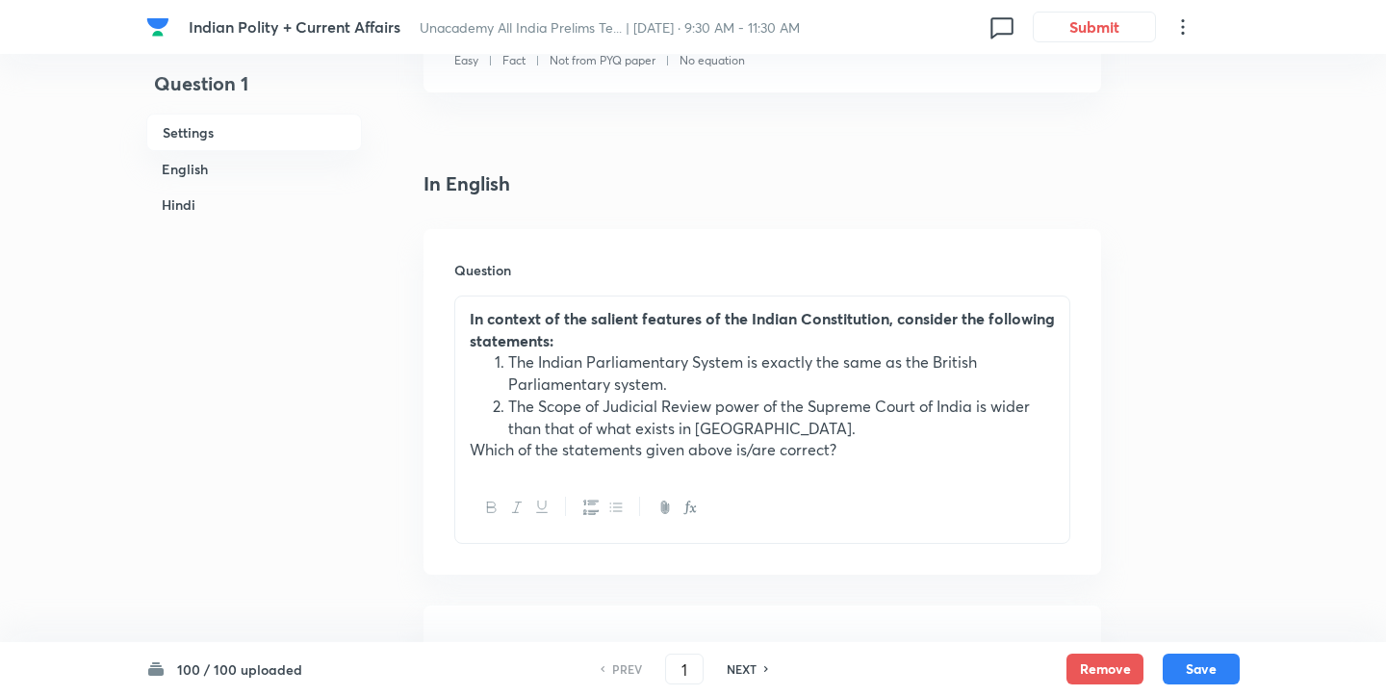
scroll to position [427, 0]
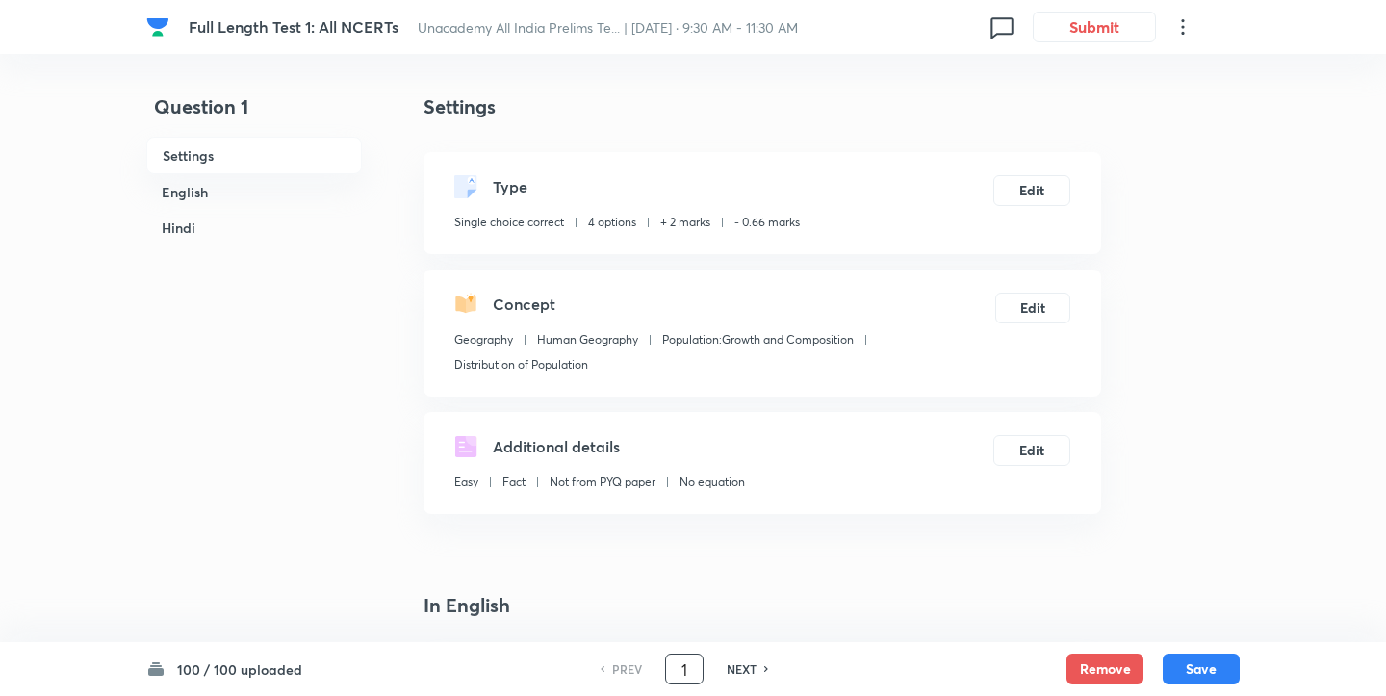
click at [686, 666] on input "1" at bounding box center [684, 670] width 37 height 34
type input "58"
checkbox input "false"
checkbox input "true"
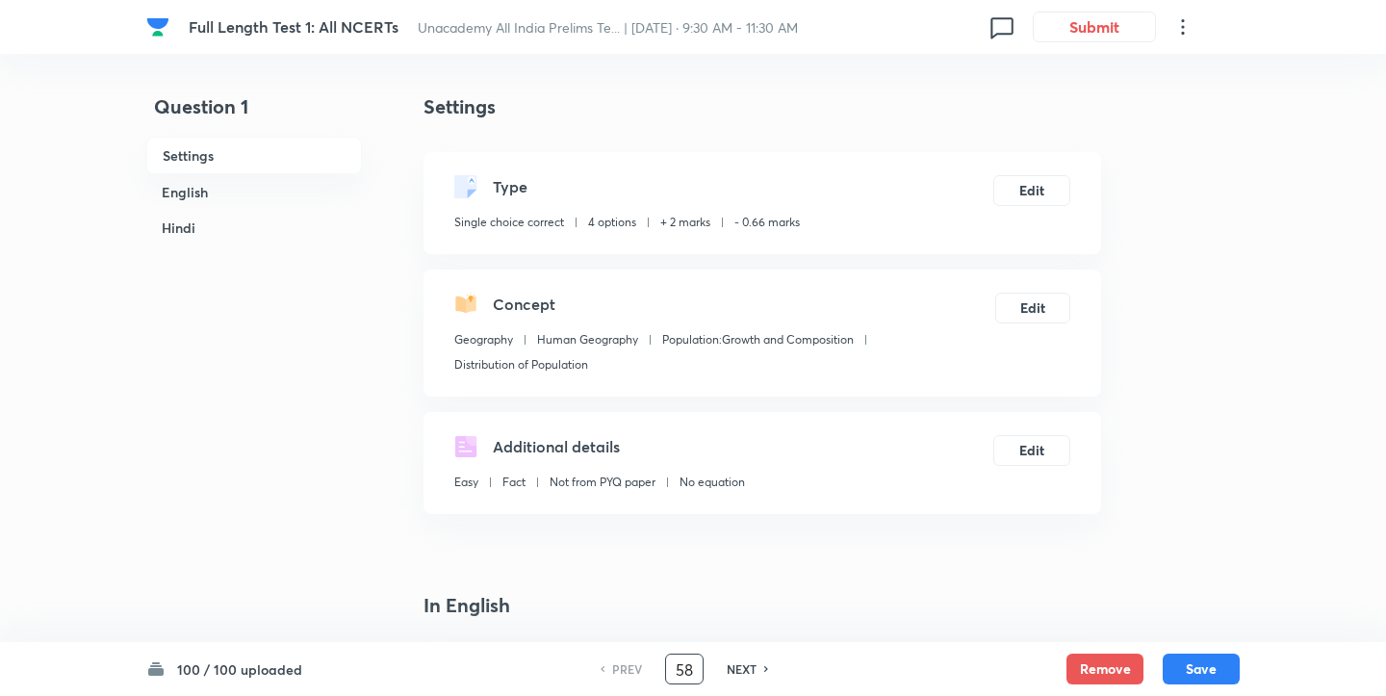
checkbox input "true"
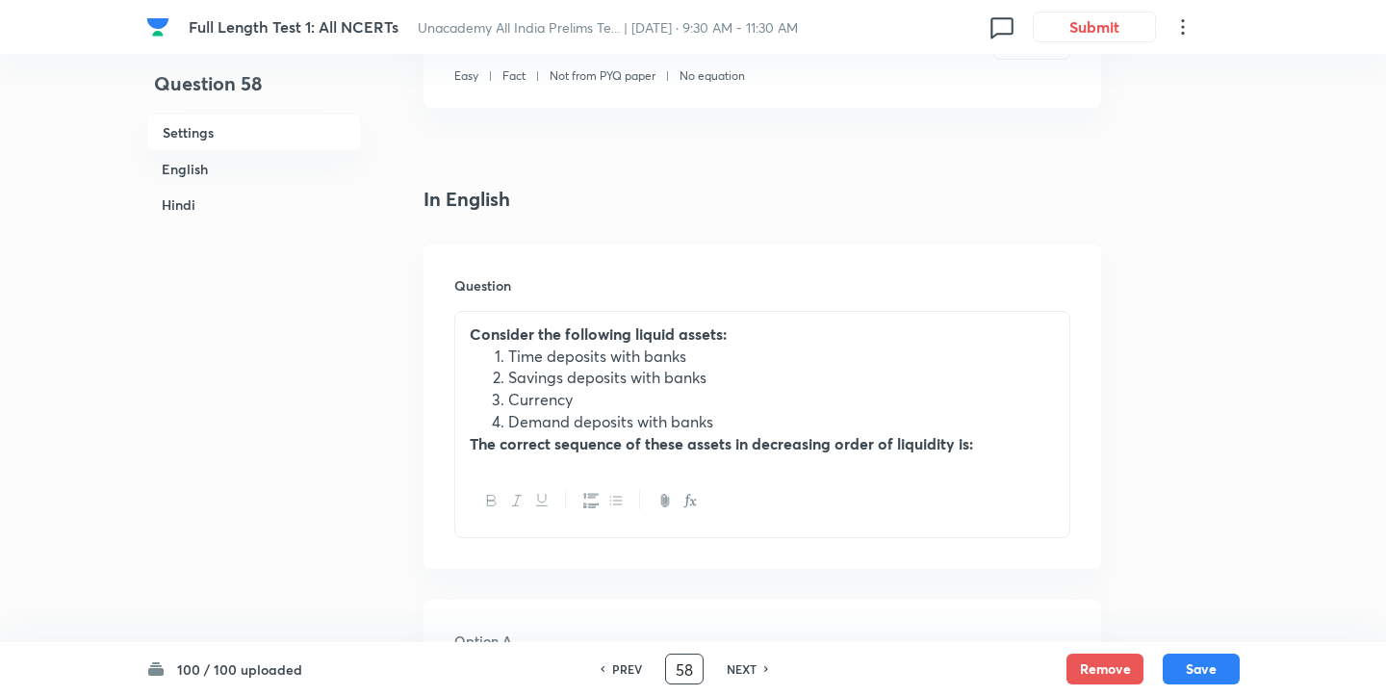
scroll to position [451, 0]
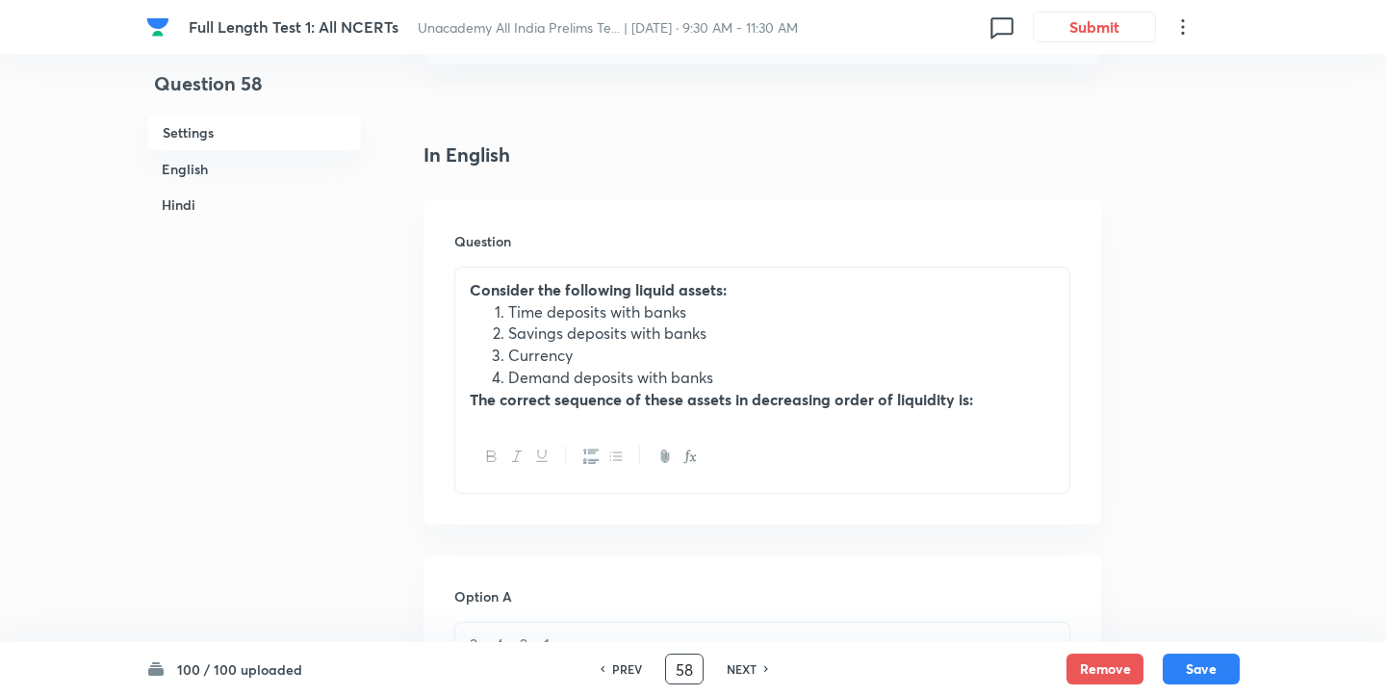
click at [582, 322] on li "Time deposits with banks" at bounding box center [781, 312] width 547 height 22
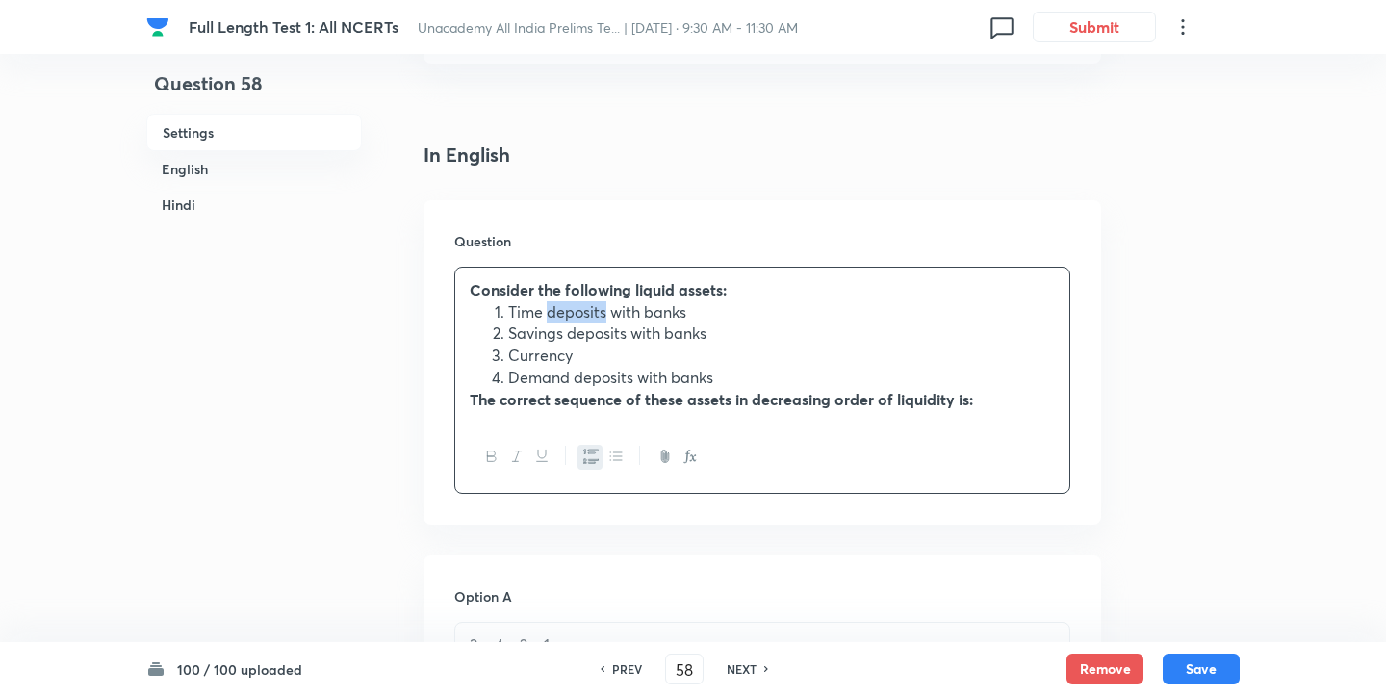
click at [582, 322] on li "Time deposits with banks" at bounding box center [781, 312] width 547 height 22
copy li "Time deposits with banks"
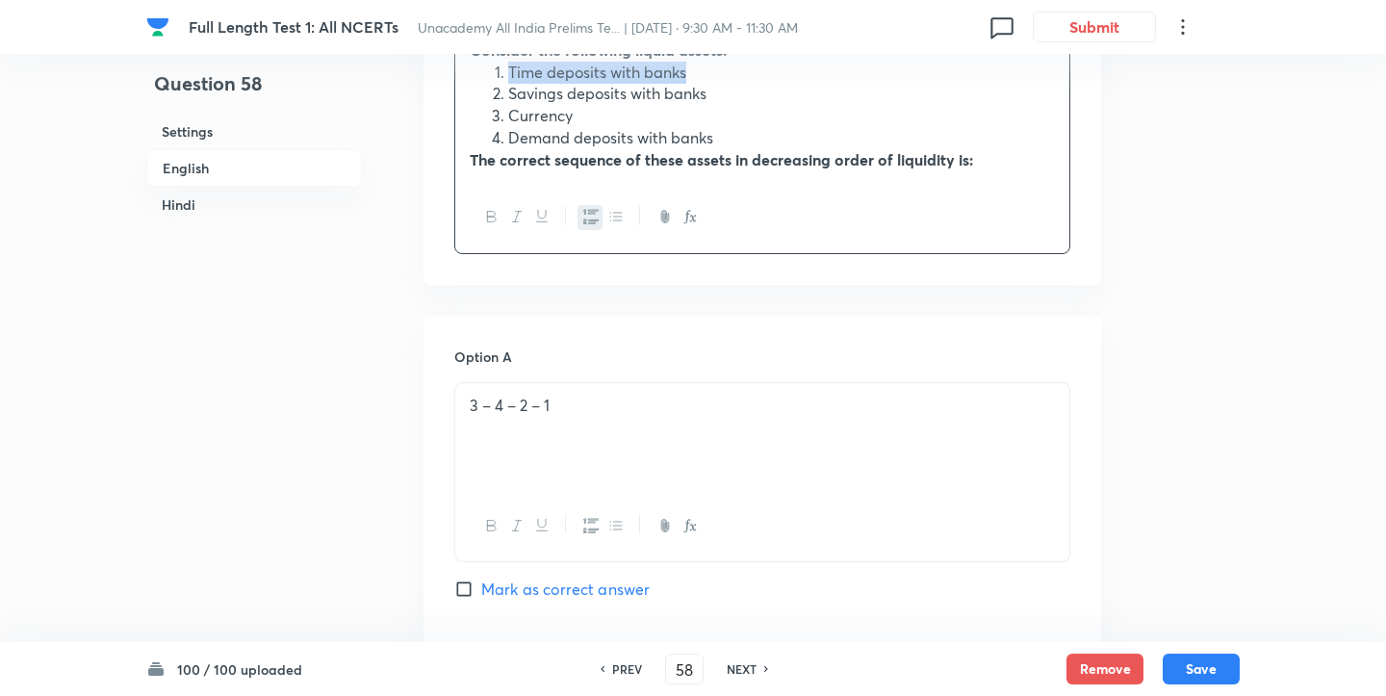
scroll to position [695, 0]
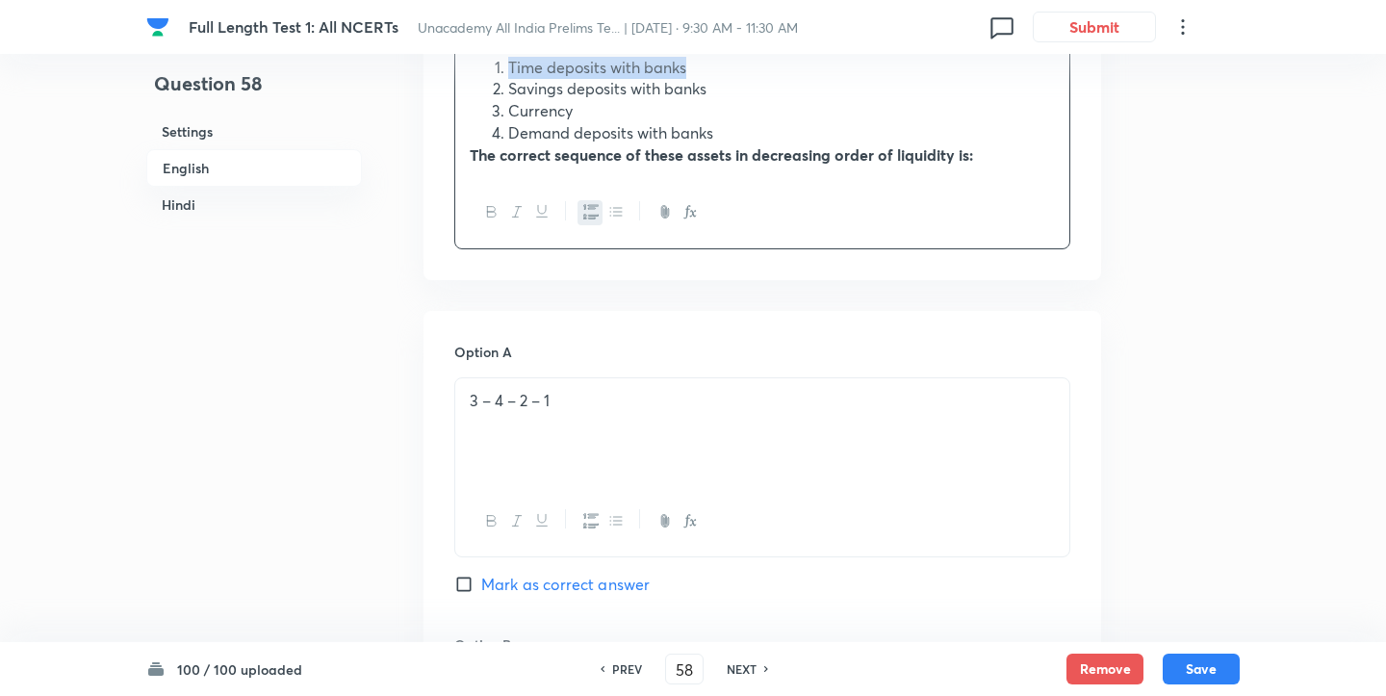
click at [465, 581] on input "Mark as correct answer" at bounding box center [467, 584] width 27 height 19
checkbox input "true"
checkbox input "false"
checkbox input "true"
checkbox input "false"
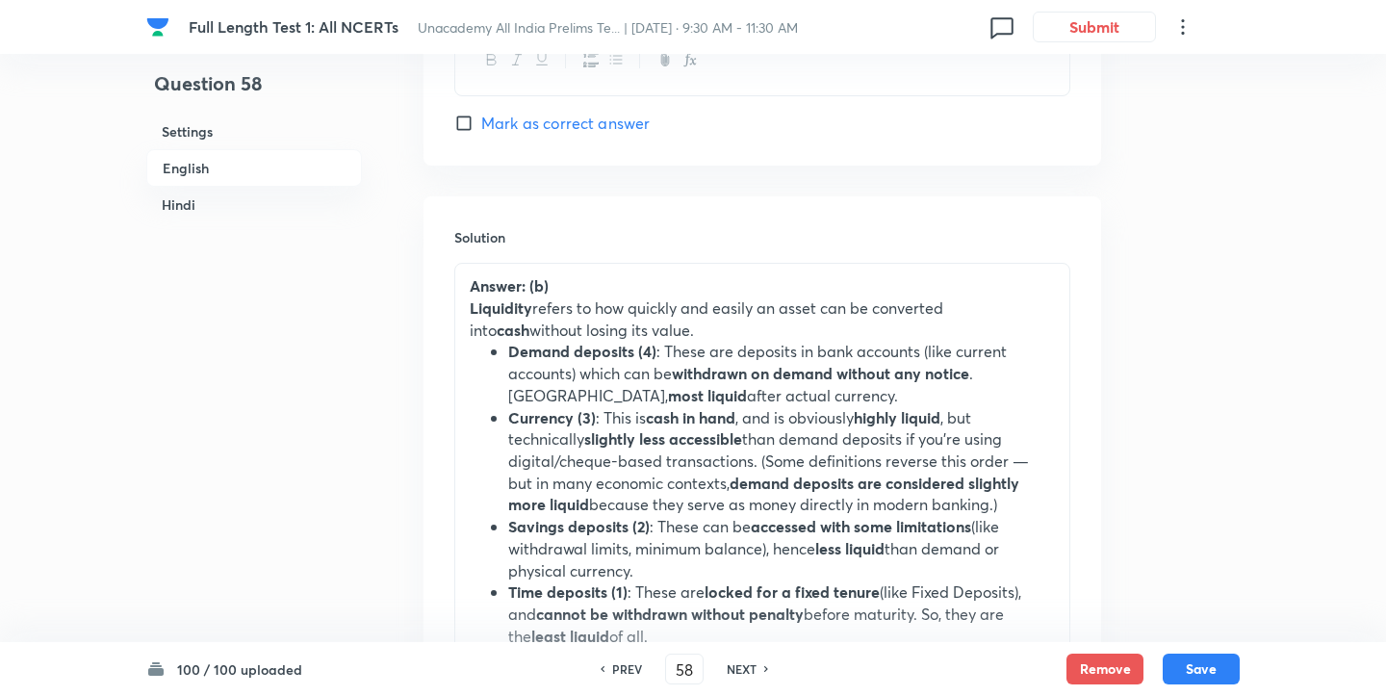
scroll to position [2110, 0]
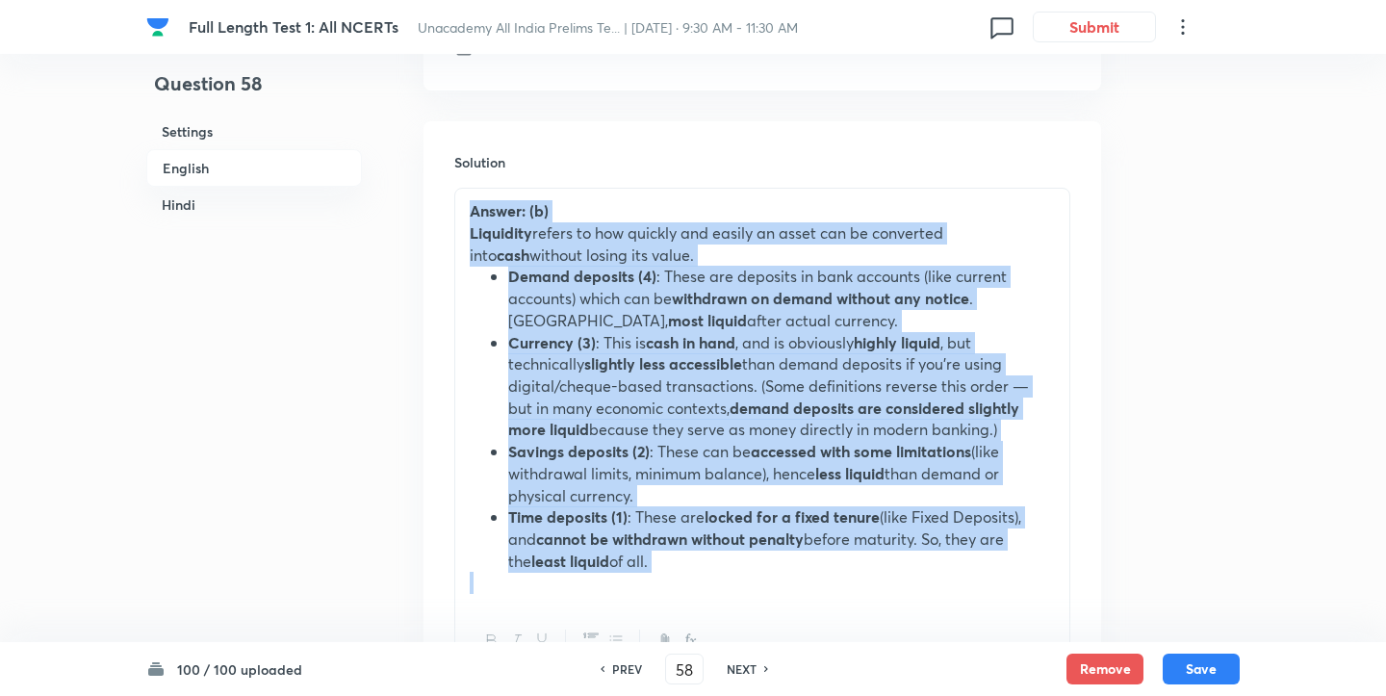
drag, startPoint x: 666, startPoint y: 602, endPoint x: 433, endPoint y: 204, distance: 460.8
click at [433, 204] on div "Solution Answer: (b) Liquidity refers to how quickly and easily an asset can be…" at bounding box center [763, 414] width 678 height 586
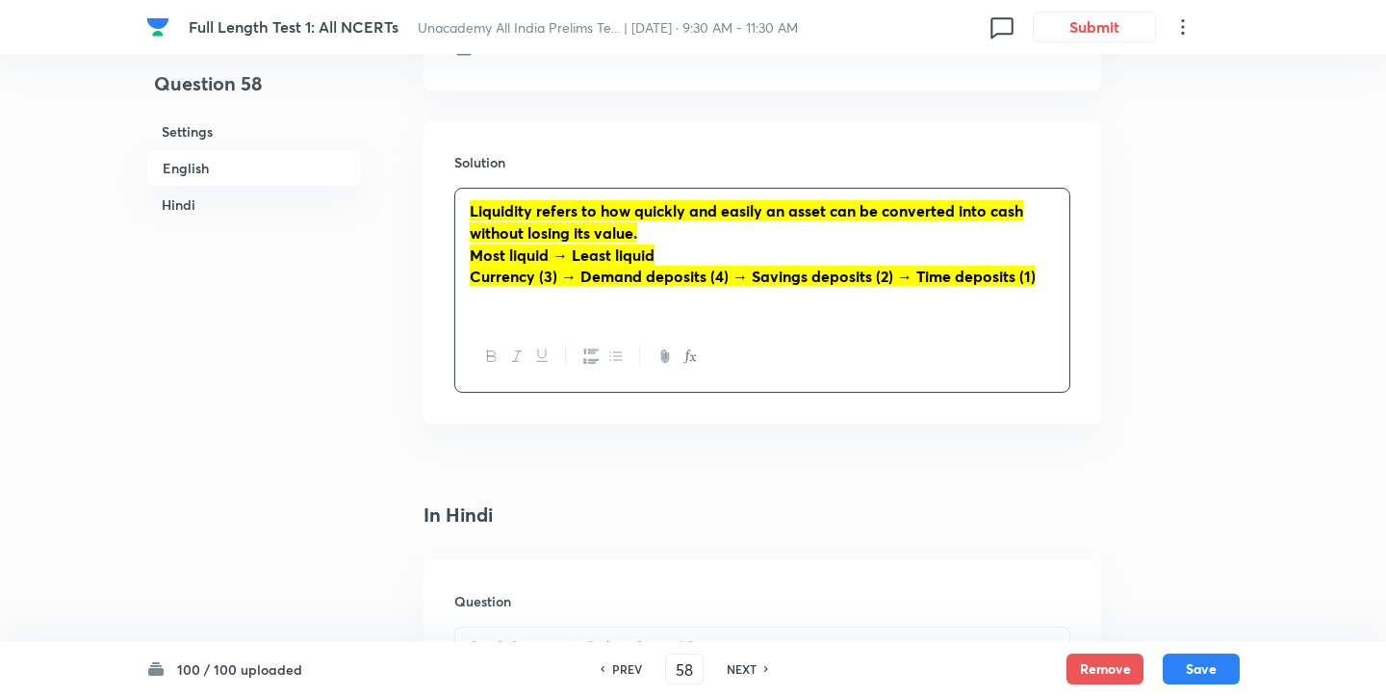
click at [516, 215] on strong "Liquidity refers to how quickly and easily an asset can be converted into cash …" at bounding box center [747, 221] width 554 height 42
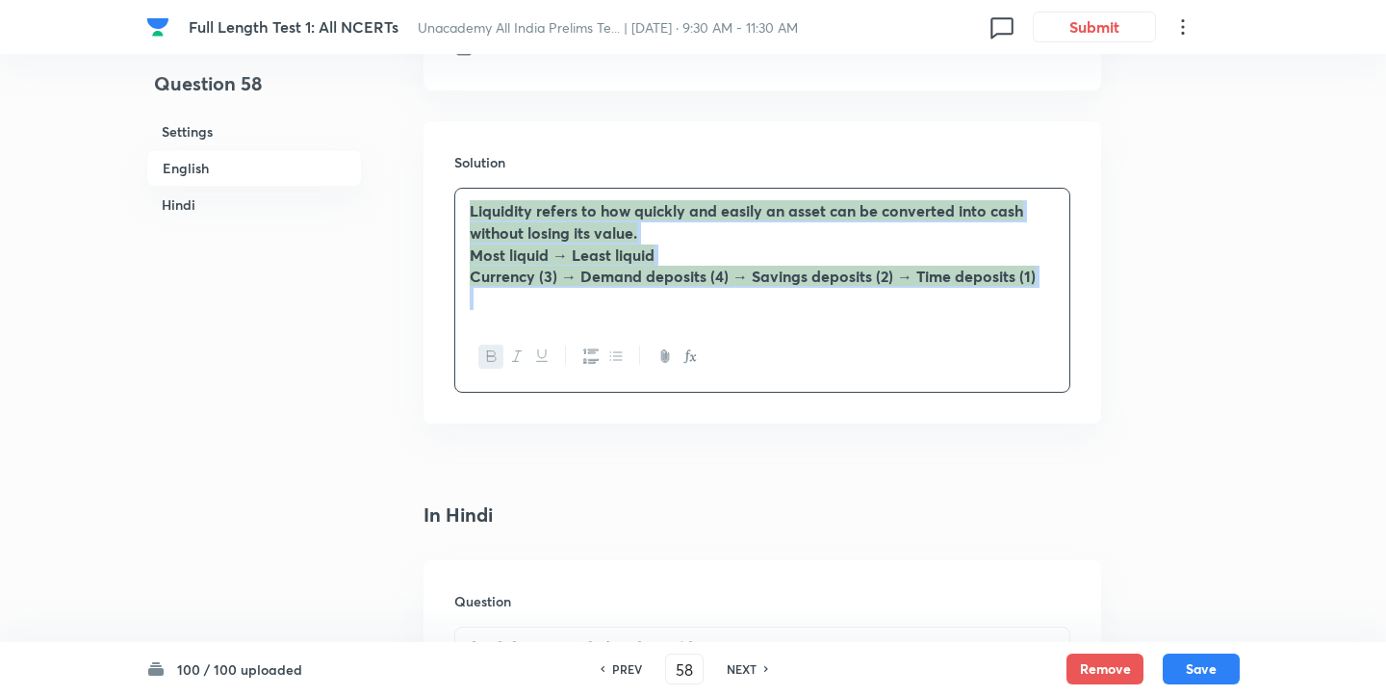
click at [684, 286] on strong "Currency (3) → Demand deposits (4) → Savings deposits (2) → Time deposits (1)" at bounding box center [753, 276] width 566 height 20
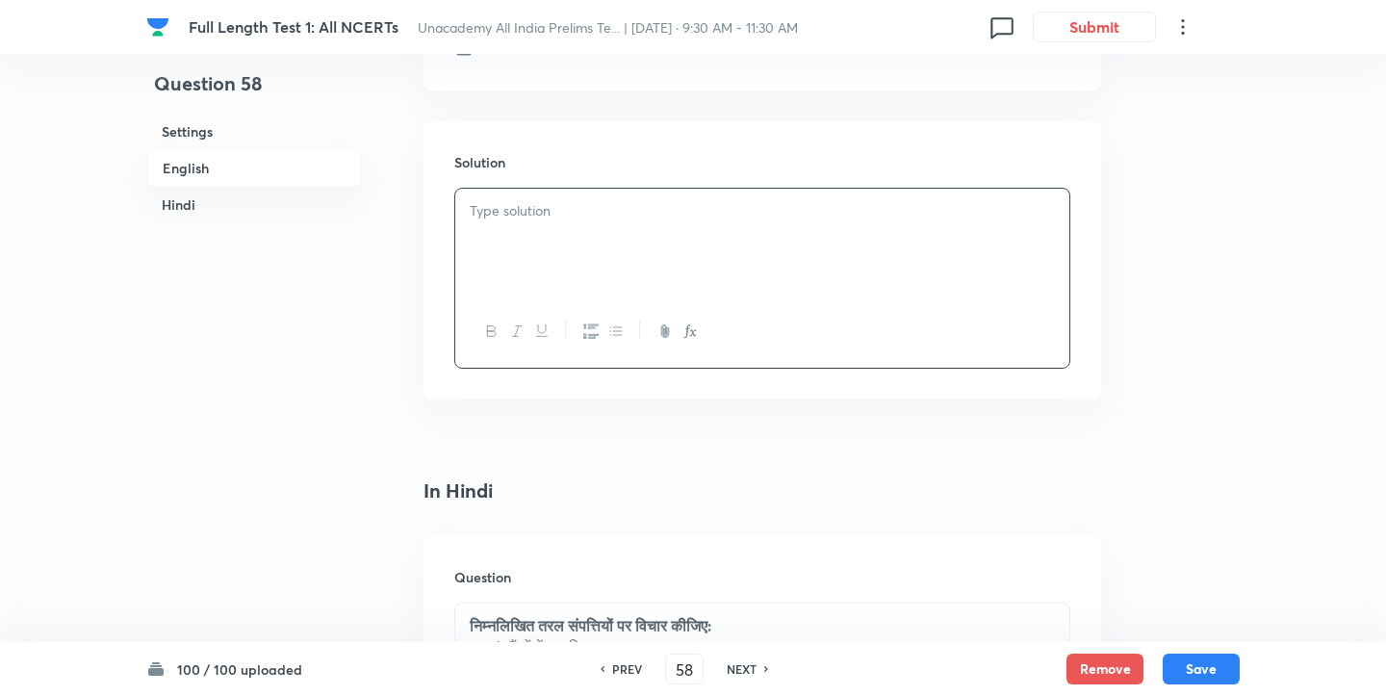
paste div
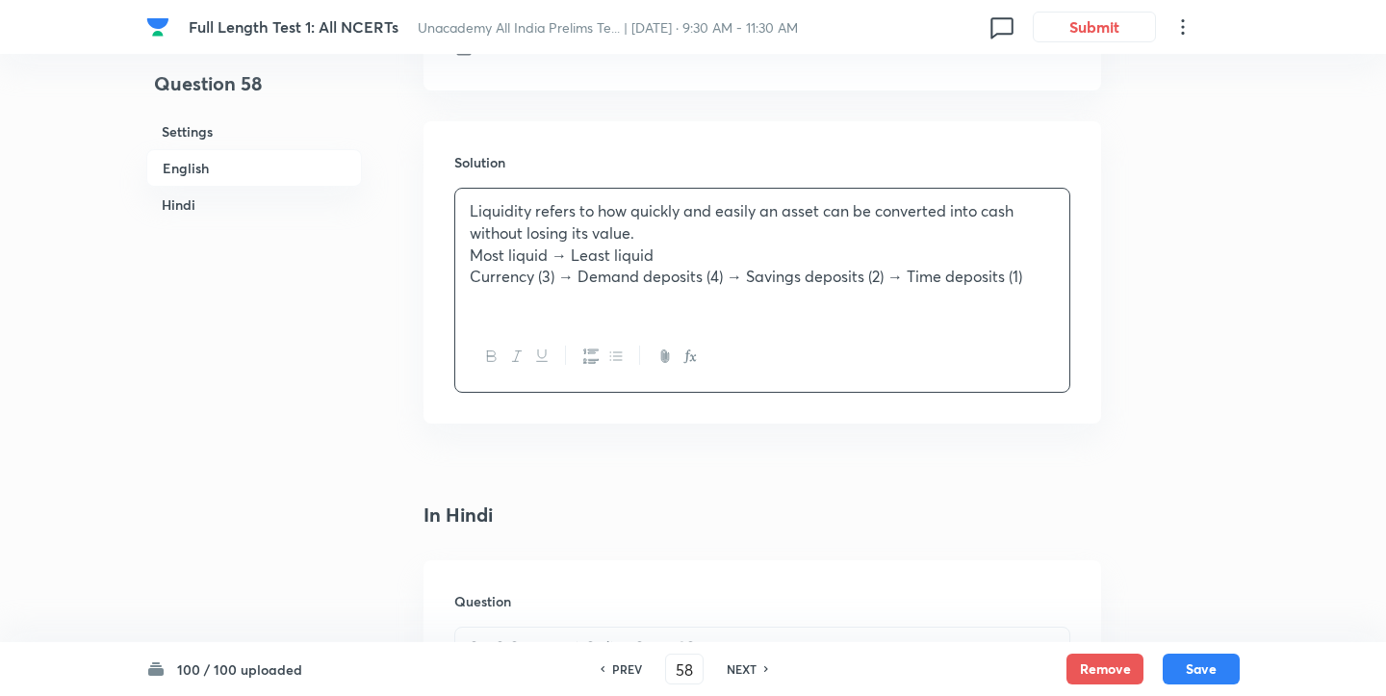
click at [467, 209] on div "Liquidity refers to how quickly and easily an asset can be converted into cash …" at bounding box center [762, 255] width 614 height 133
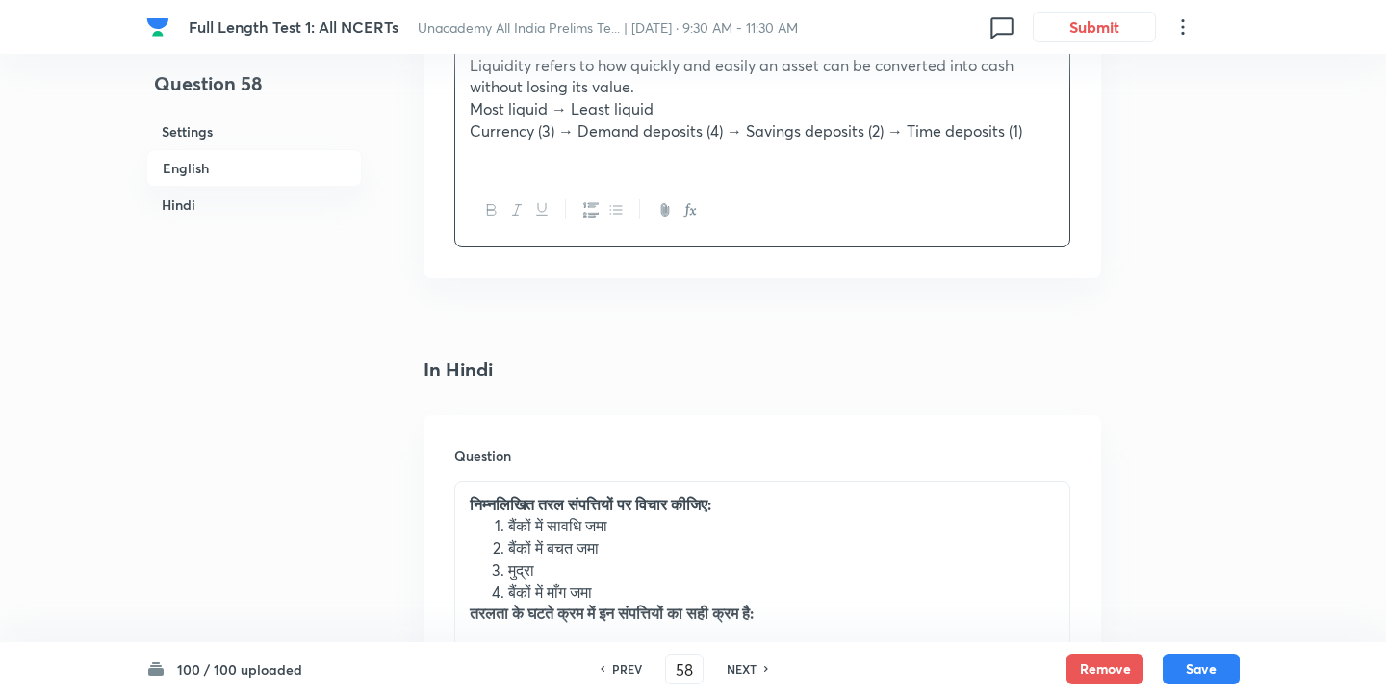
scroll to position [2545, 0]
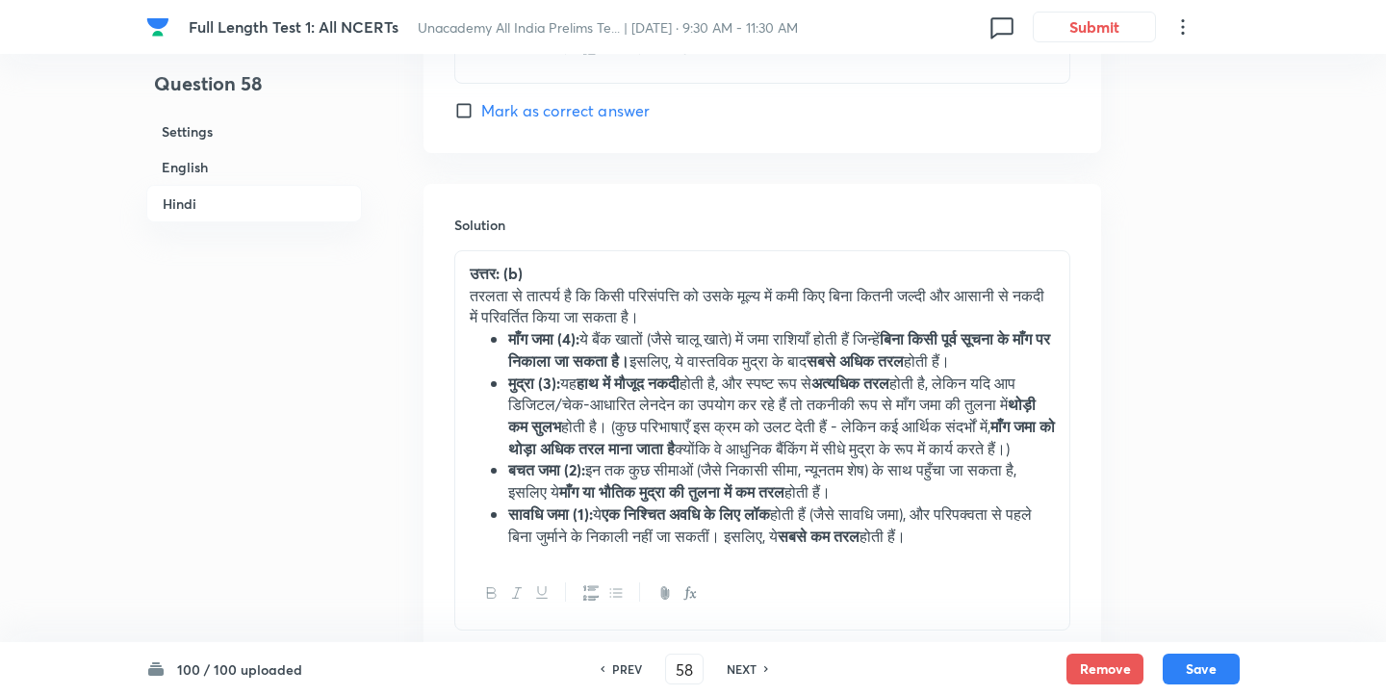
click at [630, 397] on li "मुद्रा (3): यह हाथ में मौजूद नकदी होती है, और स्पष्ट रूप से अत्यधिक तरल होती है…" at bounding box center [781, 417] width 547 height 88
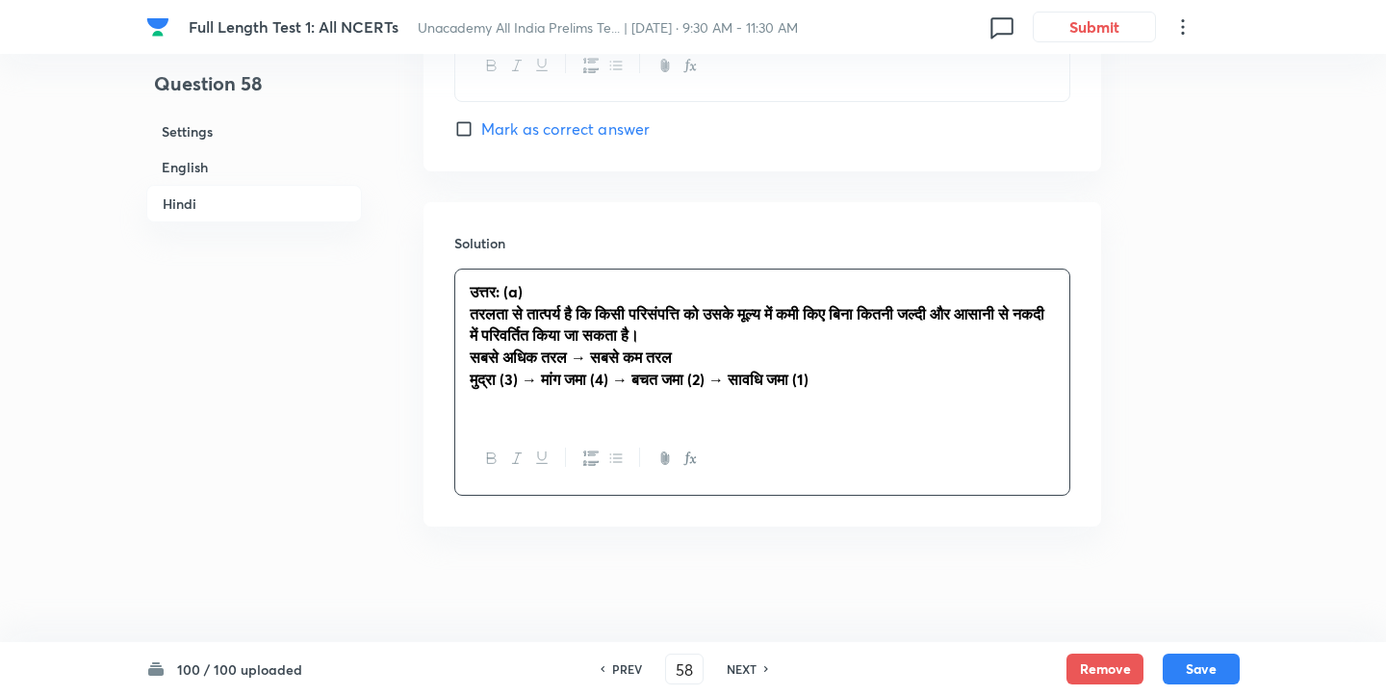
scroll to position [4048, 0]
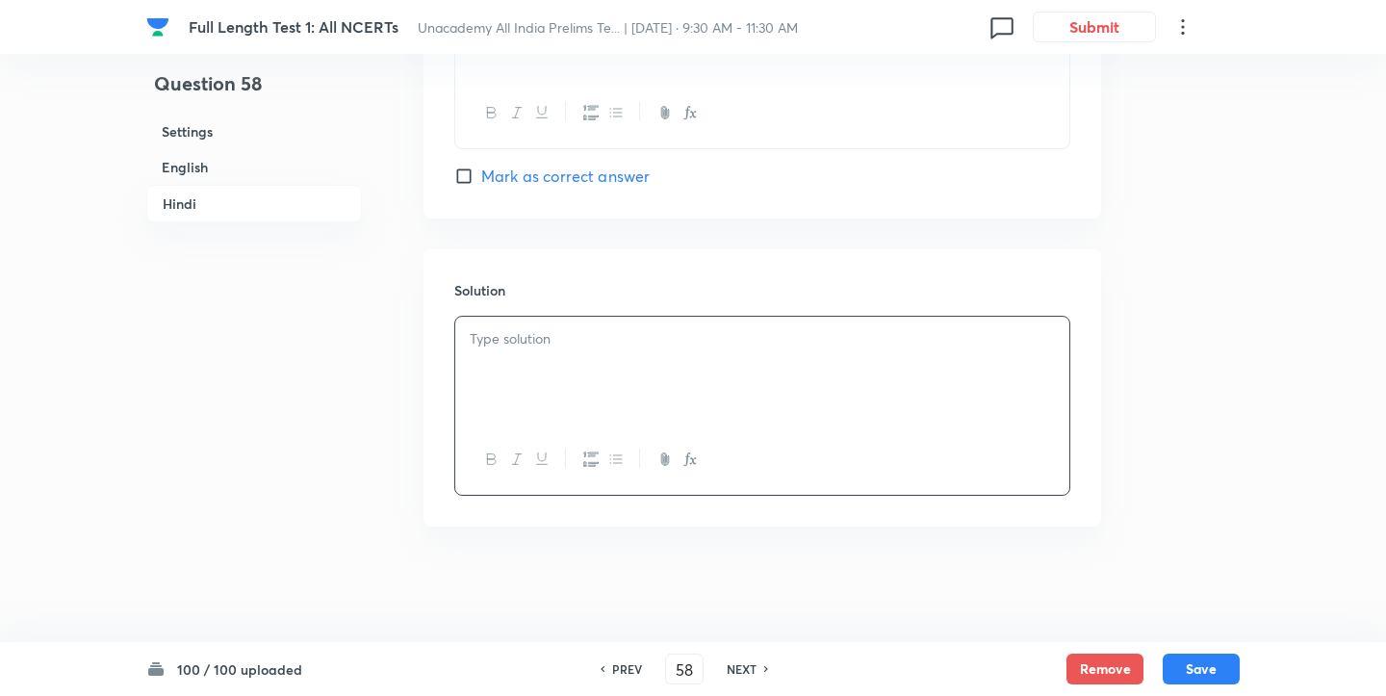
click at [491, 450] on button "button" at bounding box center [490, 460] width 25 height 24
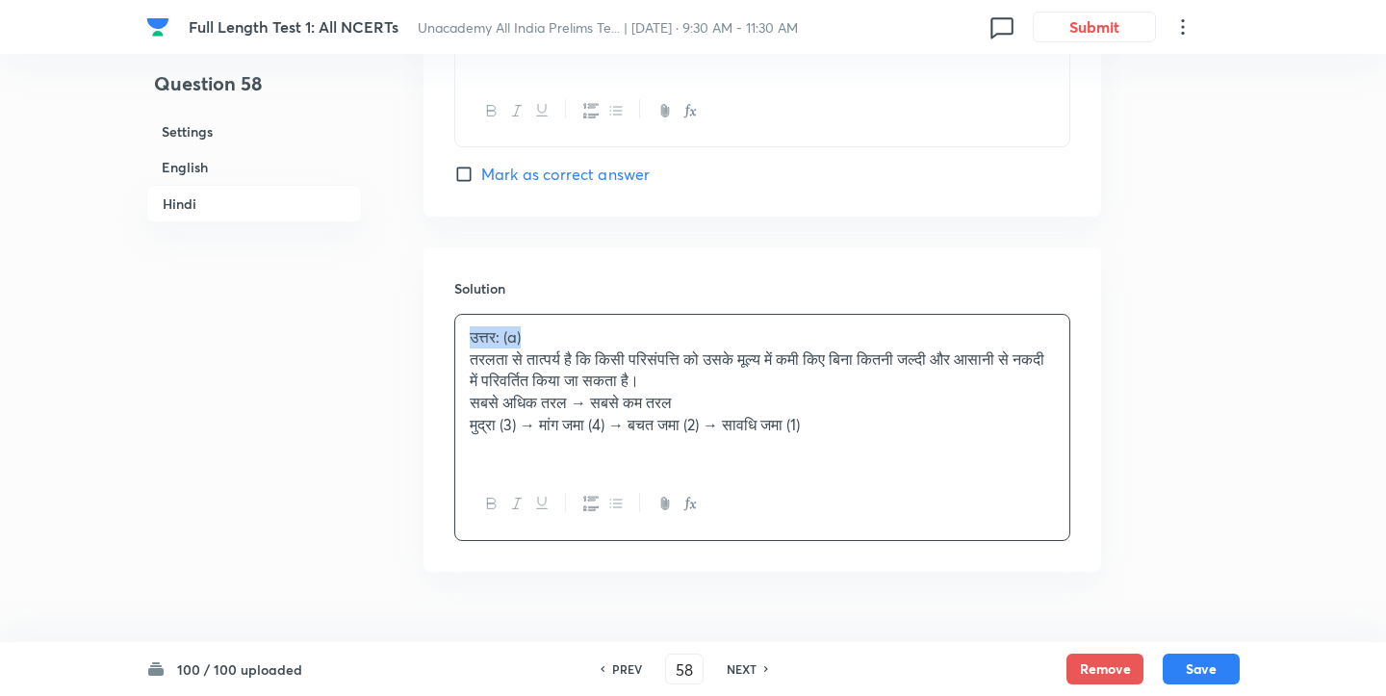
drag, startPoint x: 557, startPoint y: 342, endPoint x: 414, endPoint y: 341, distance: 143.5
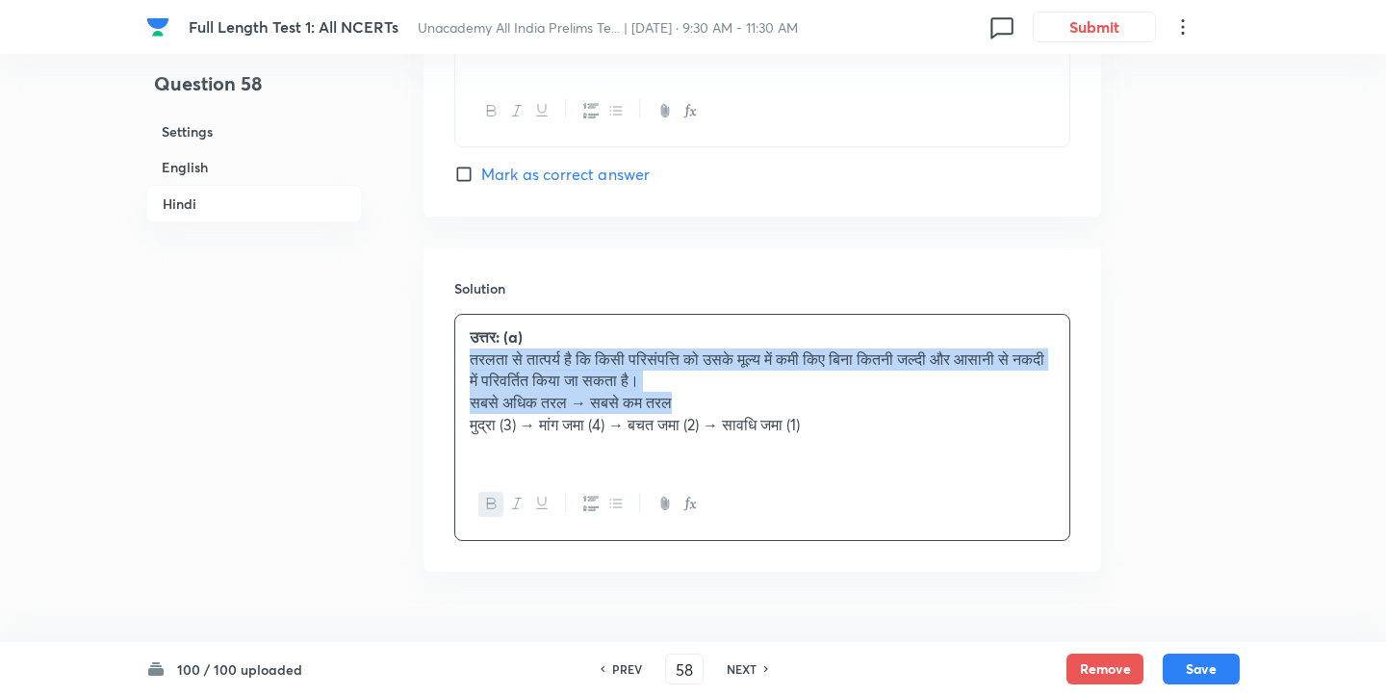
drag, startPoint x: 715, startPoint y: 405, endPoint x: 424, endPoint y: 367, distance: 294.2
click at [424, 367] on div "Solution उत्तर: (a) तरलता से तात्पर्य है कि किसी परिसंपत्ति को उसके मूल्य में क…" at bounding box center [763, 409] width 678 height 324
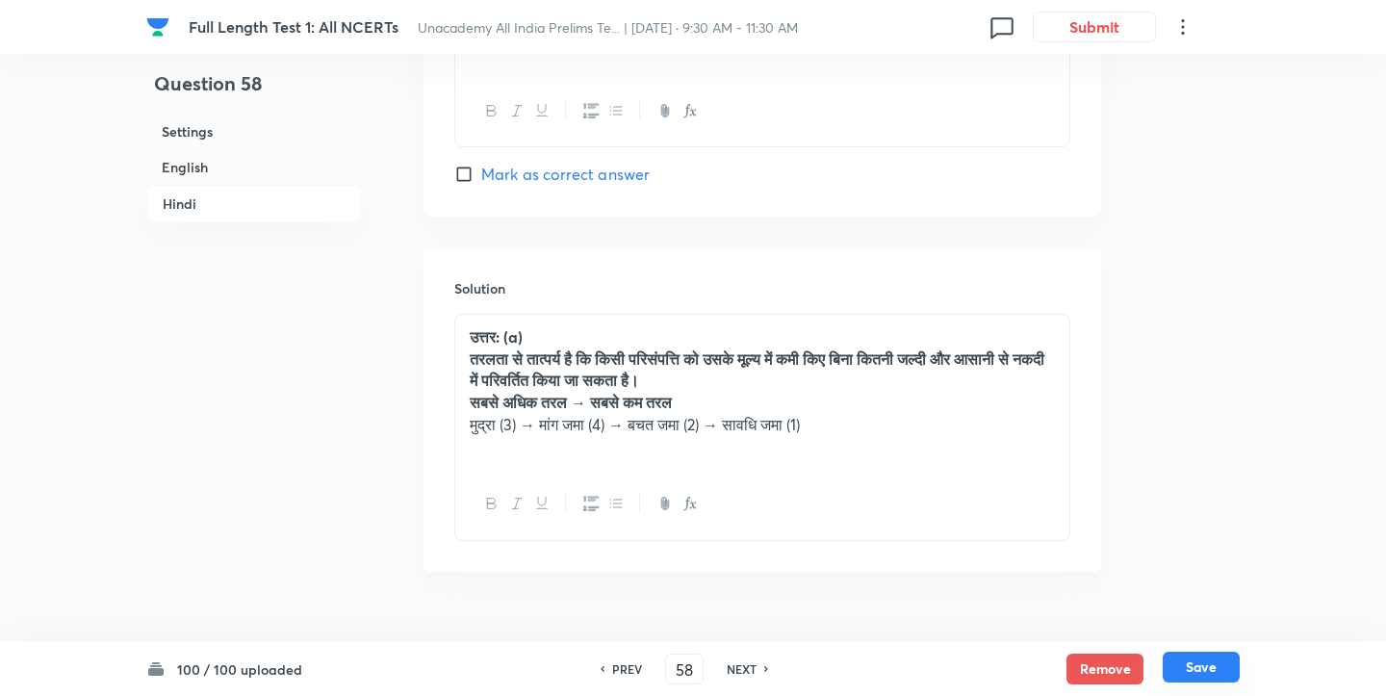
click at [1210, 673] on button "Save" at bounding box center [1201, 667] width 77 height 31
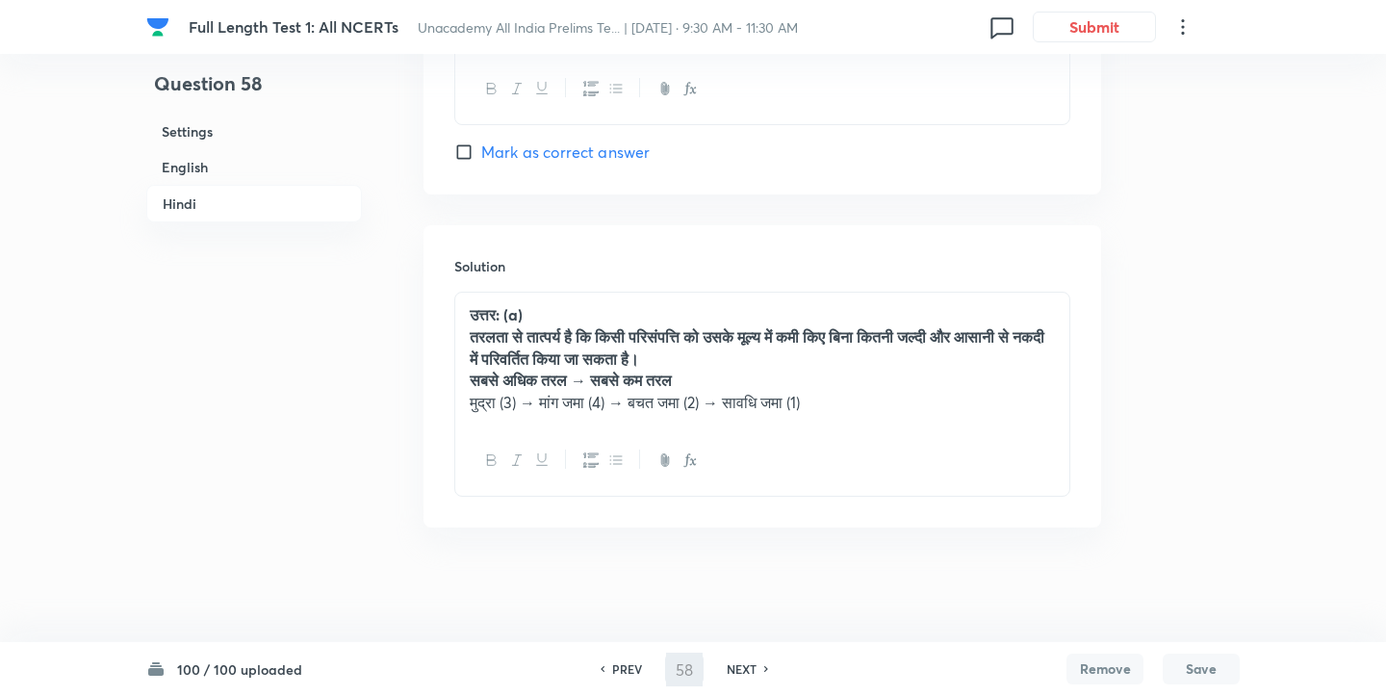
type input "59"
checkbox input "false"
checkbox input "true"
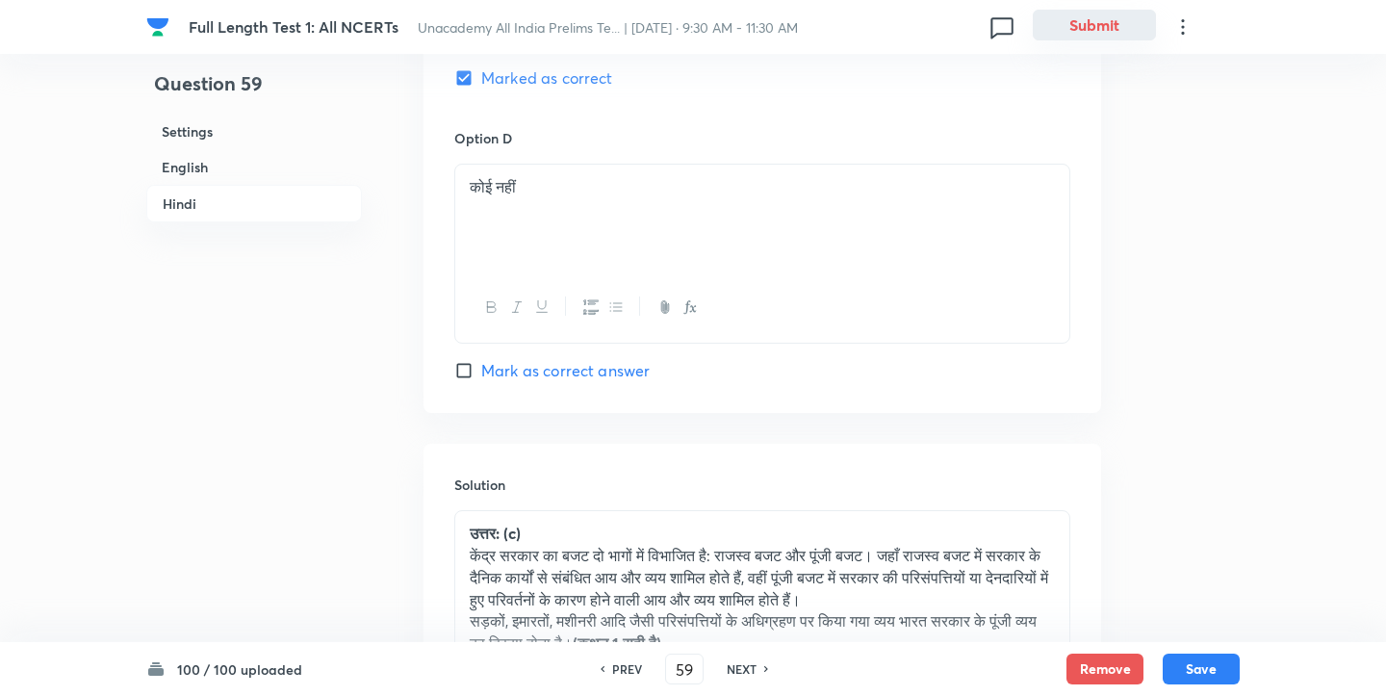
click at [1081, 37] on button "Submit" at bounding box center [1094, 25] width 123 height 31
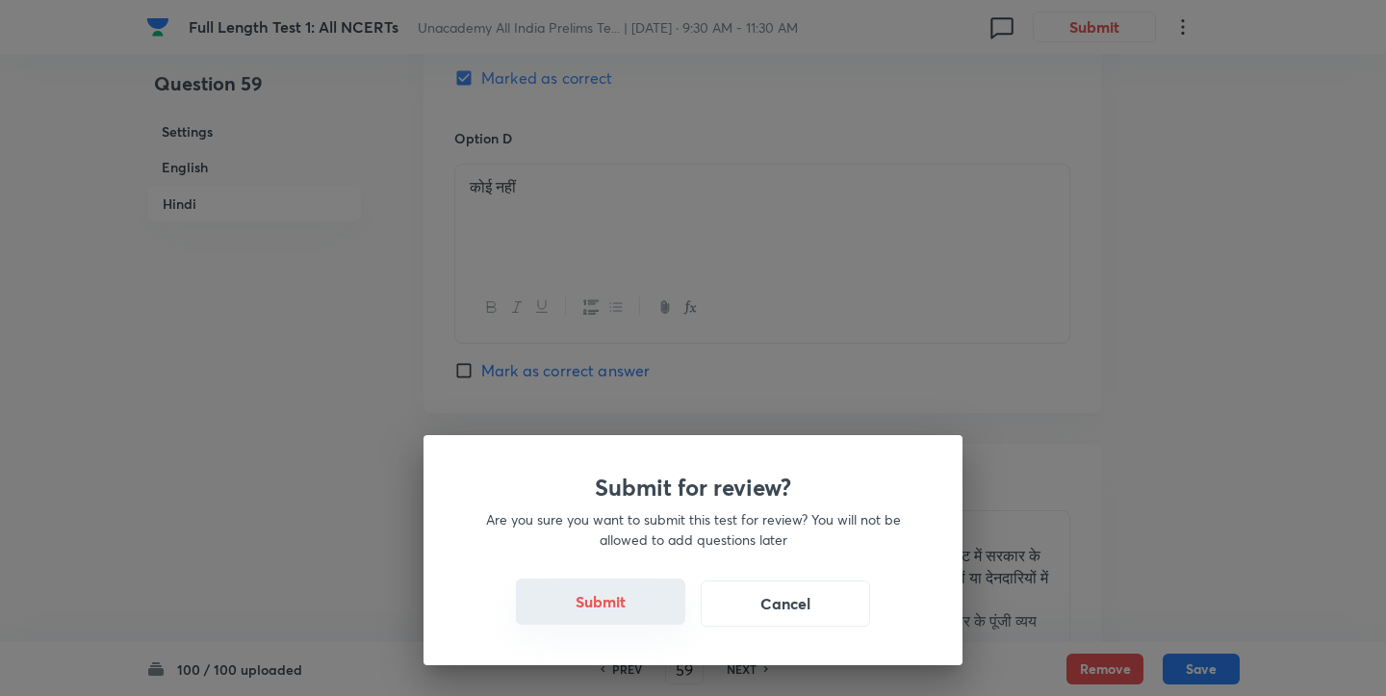
click at [653, 601] on button "Submit" at bounding box center [600, 602] width 169 height 46
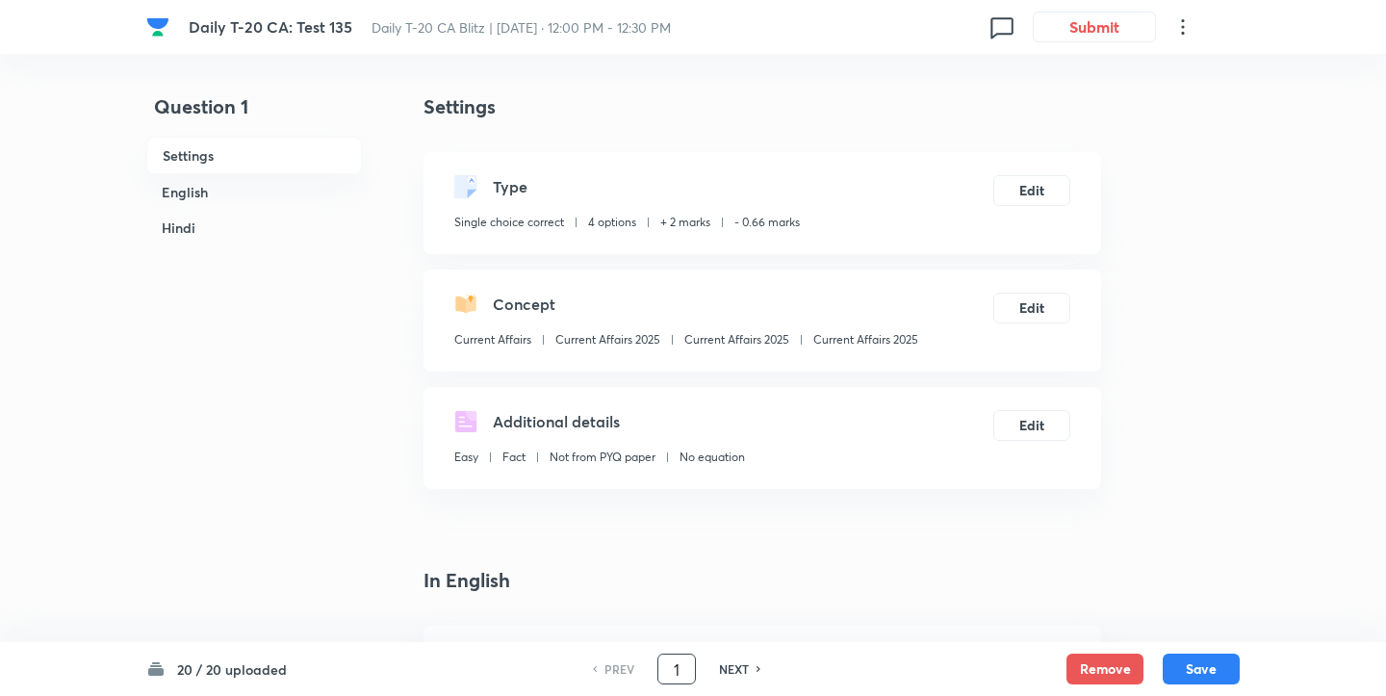
click at [686, 672] on input "1" at bounding box center [677, 670] width 37 height 34
type input "11"
checkbox input "false"
checkbox input "true"
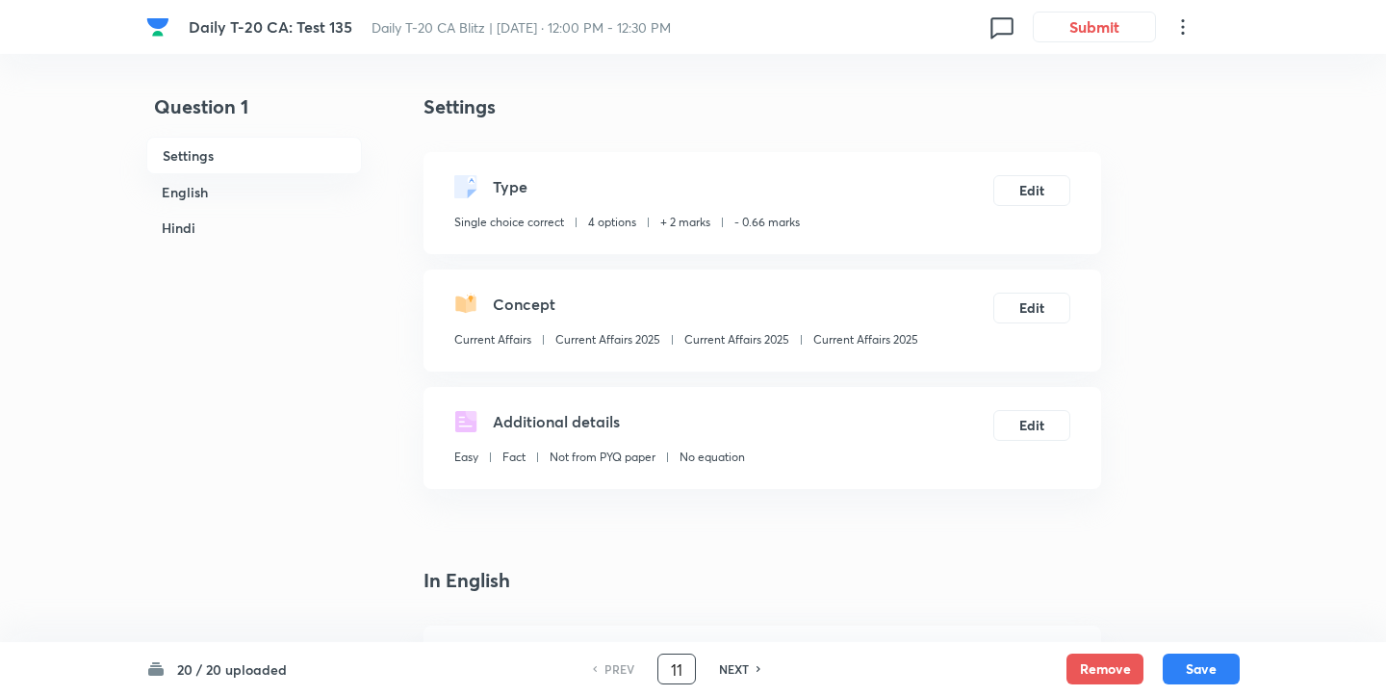
checkbox input "true"
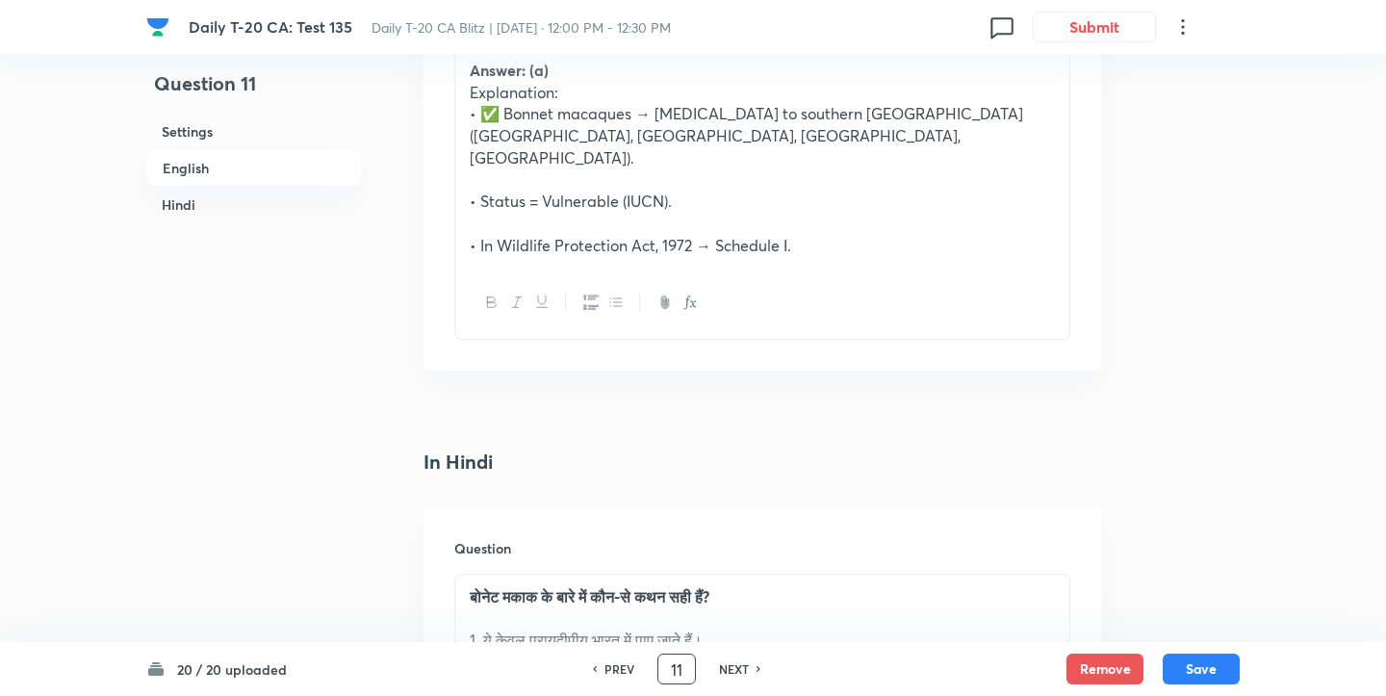
scroll to position [2511, 0]
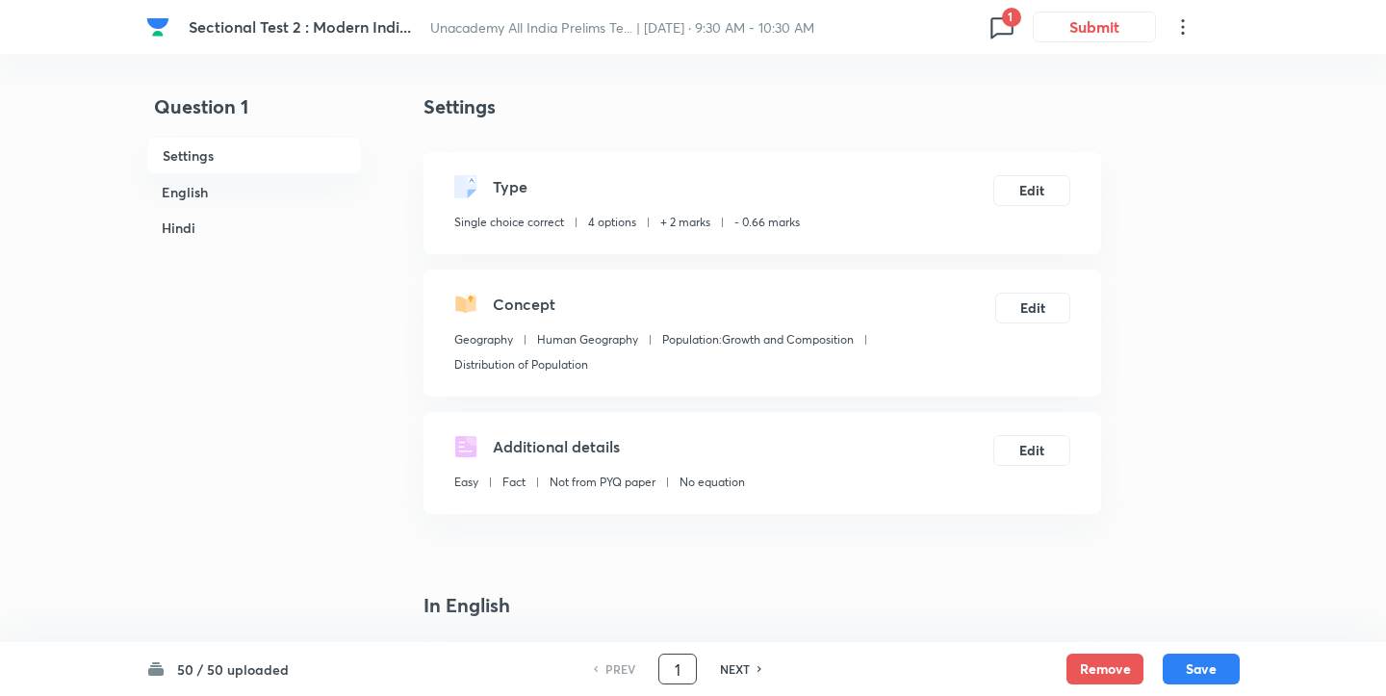
click at [689, 669] on input "1" at bounding box center [677, 670] width 37 height 34
type input "37"
checkbox input "true"
checkbox input "false"
checkbox input "true"
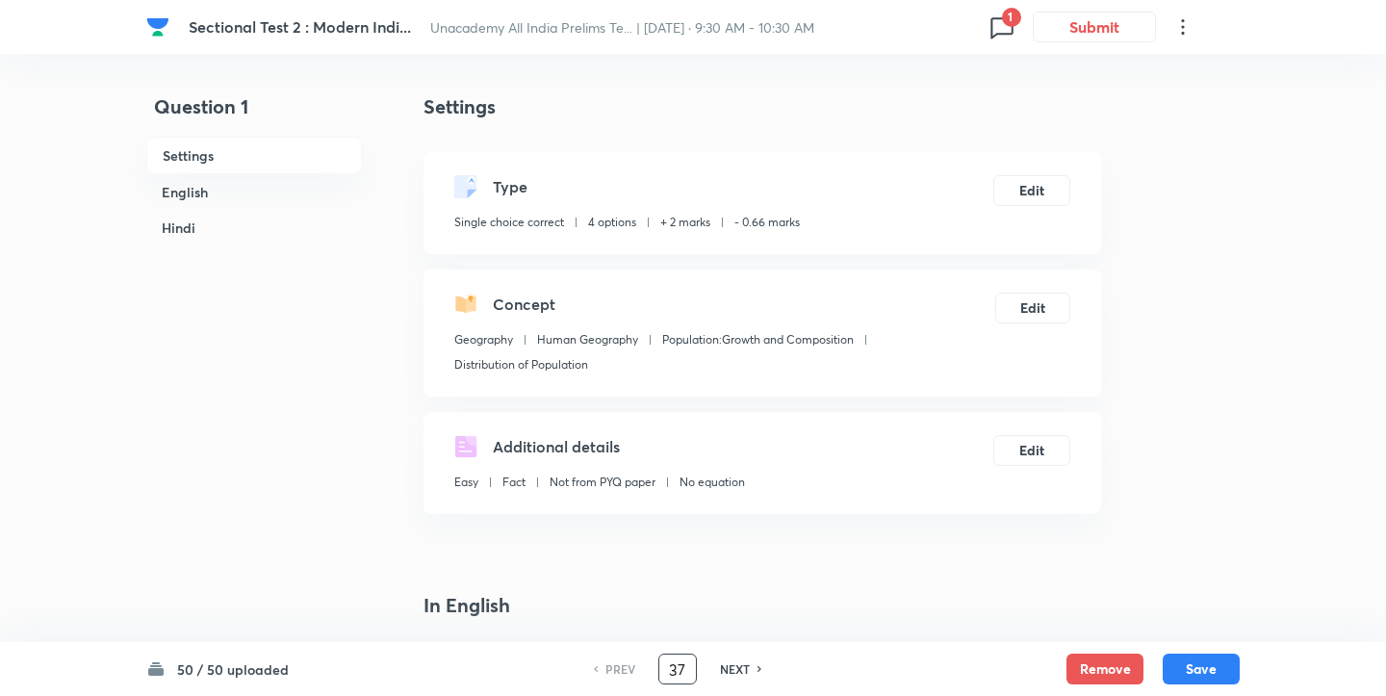
checkbox input "false"
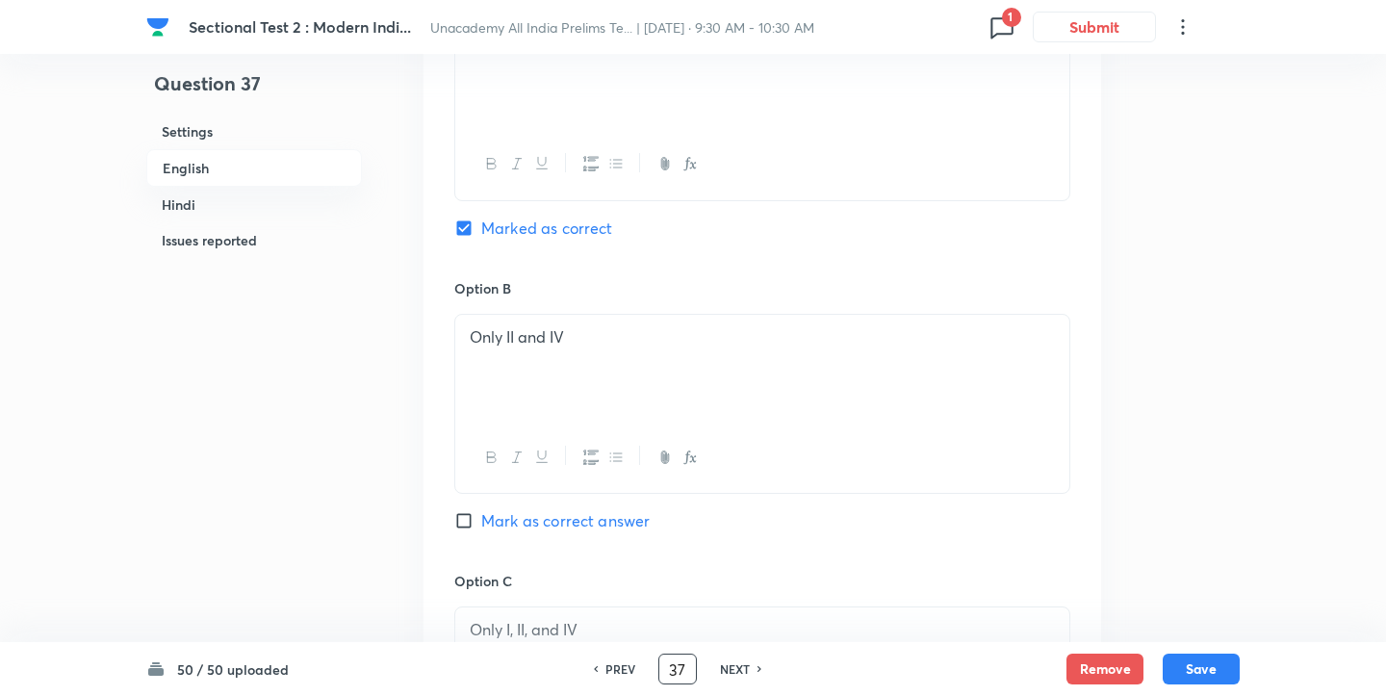
scroll to position [1188, 0]
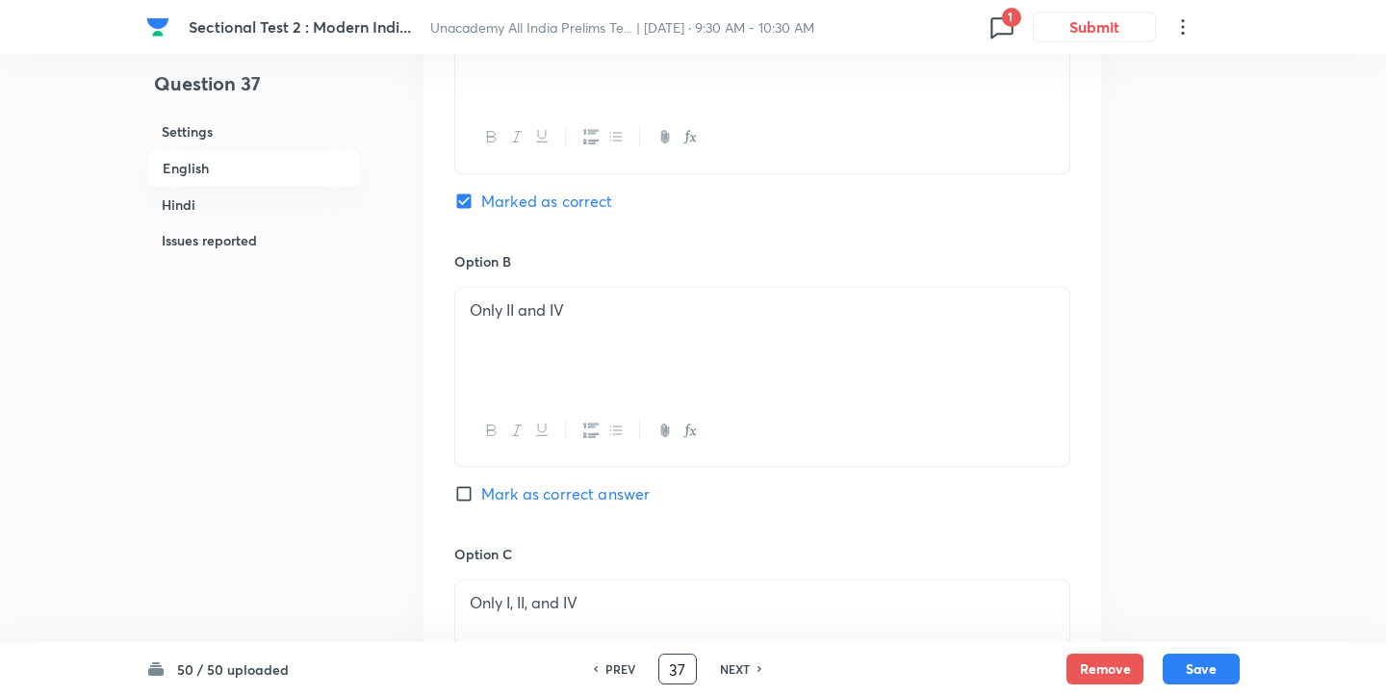
click at [455, 499] on input "Mark as correct answer" at bounding box center [467, 493] width 27 height 19
checkbox input "true"
checkbox input "false"
checkbox input "true"
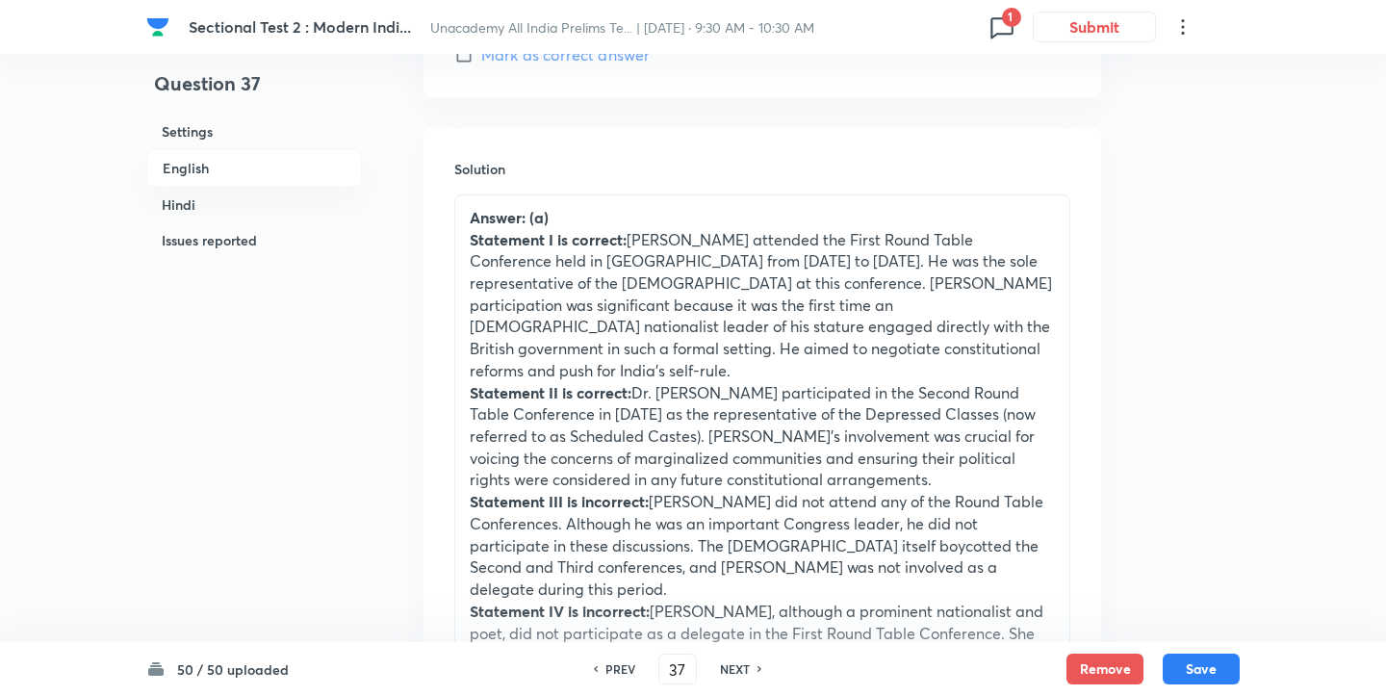
scroll to position [2230, 0]
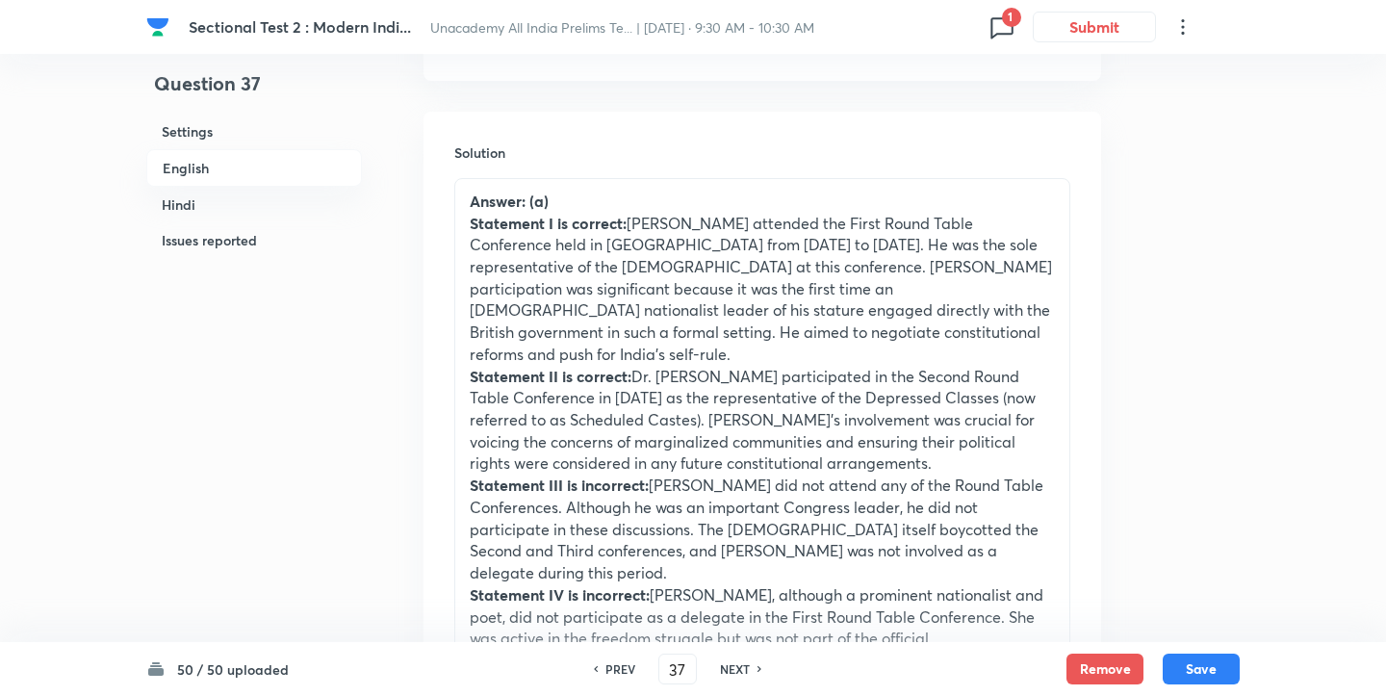
click at [693, 419] on p "Statement II is correct: Dr. [PERSON_NAME] participated in the Second Round Tab…" at bounding box center [762, 421] width 585 height 110
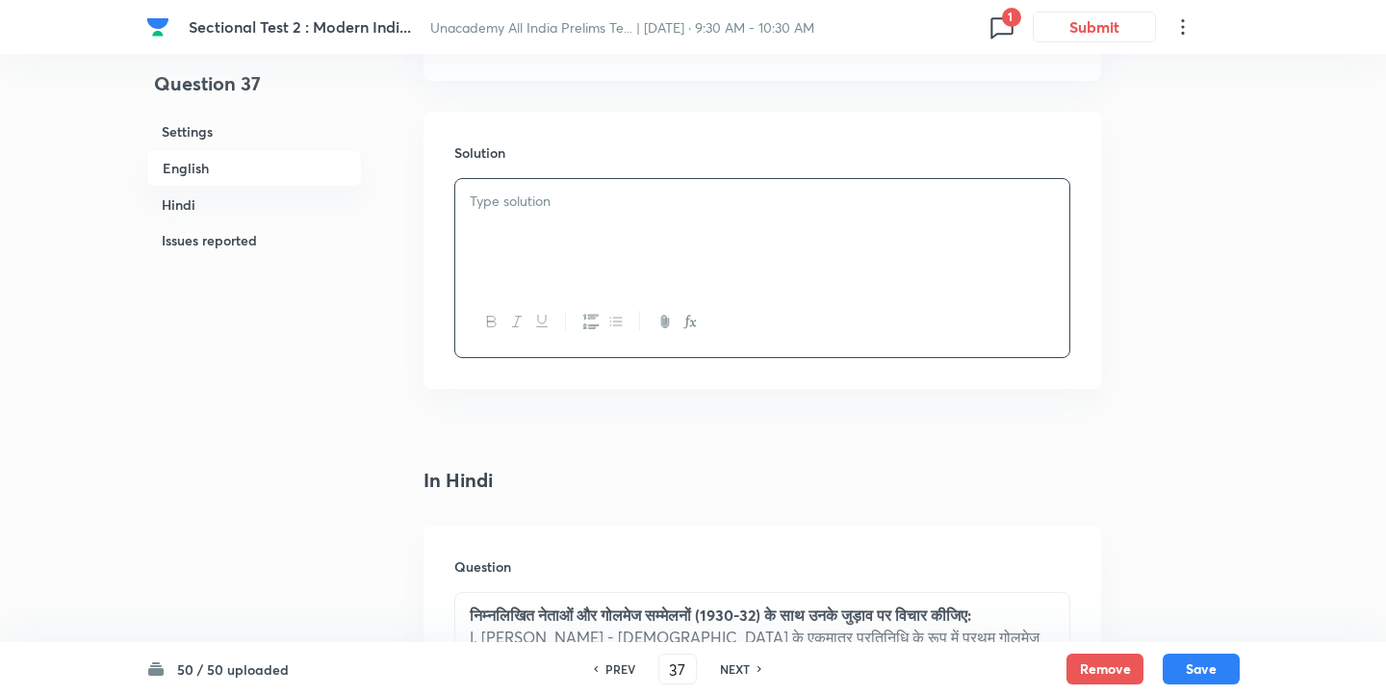
scroll to position [2264, 0]
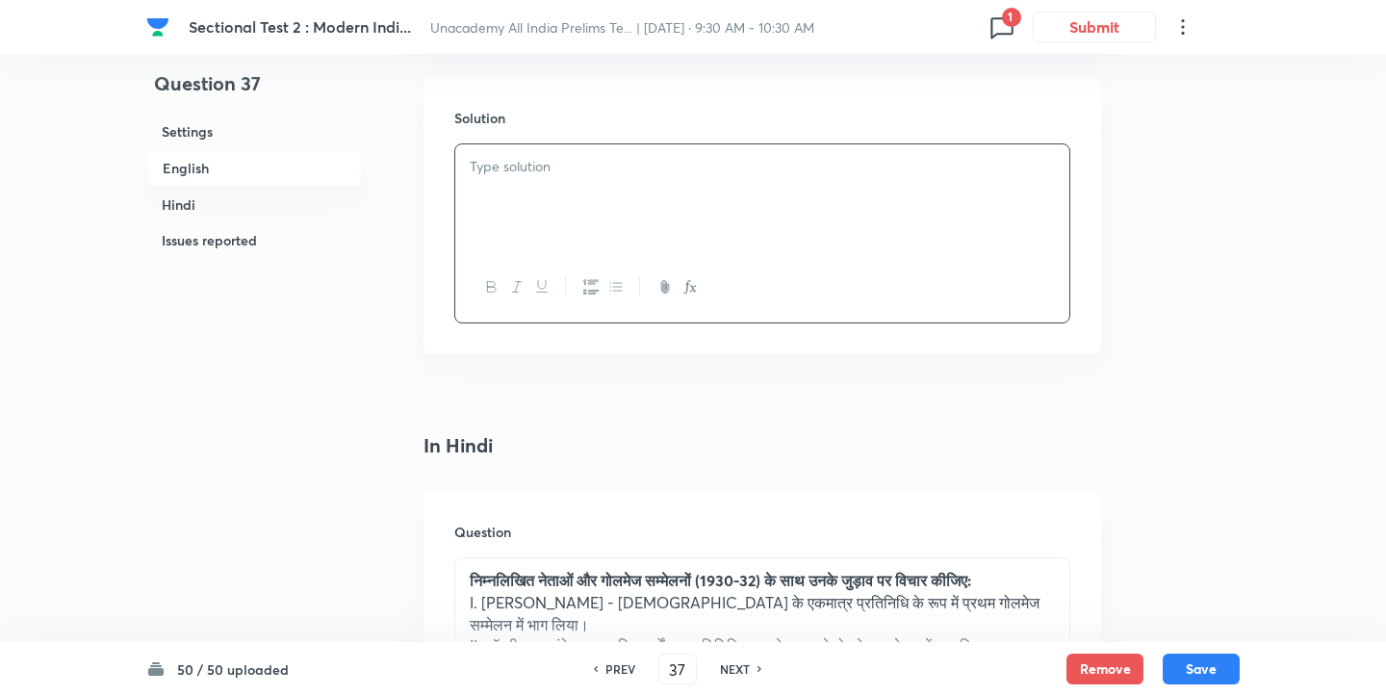
paste div
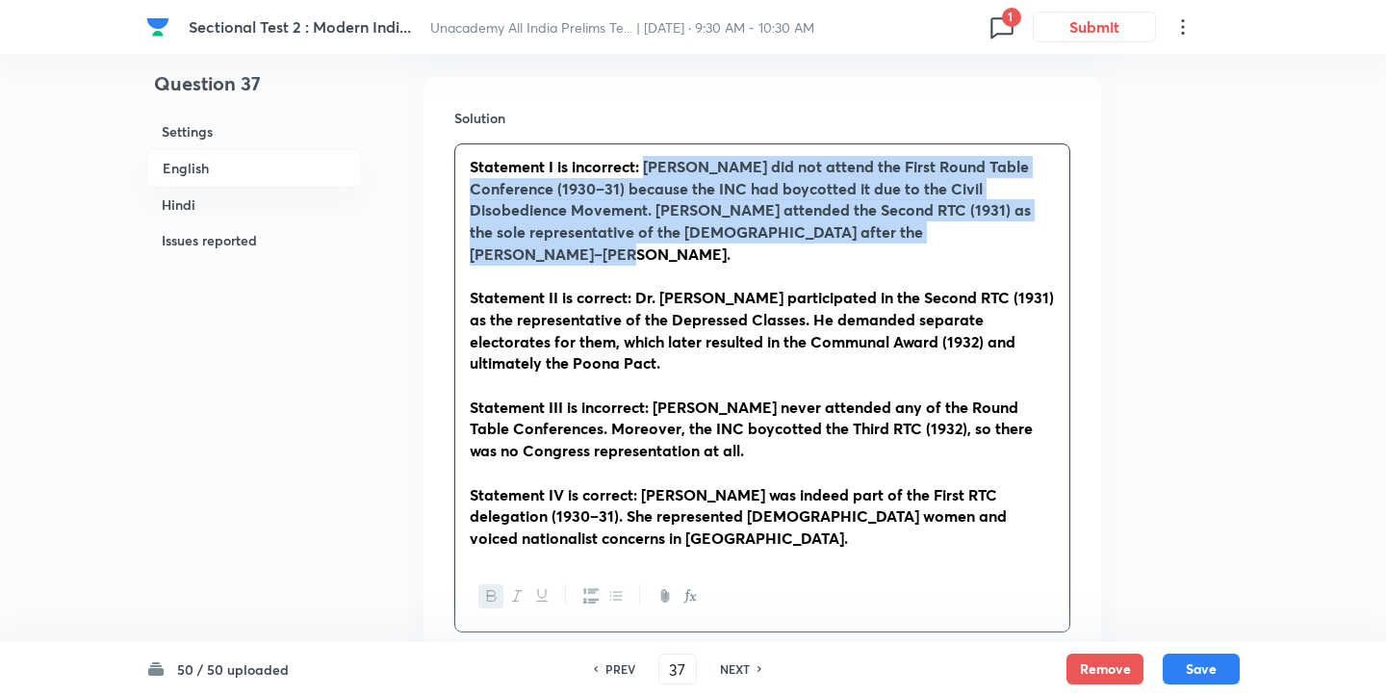
drag, startPoint x: 648, startPoint y: 166, endPoint x: 1030, endPoint y: 233, distance: 388.1
click at [1030, 233] on p "Statement I is incorrect: [PERSON_NAME] did not attend the First Round Table Co…" at bounding box center [762, 211] width 585 height 110
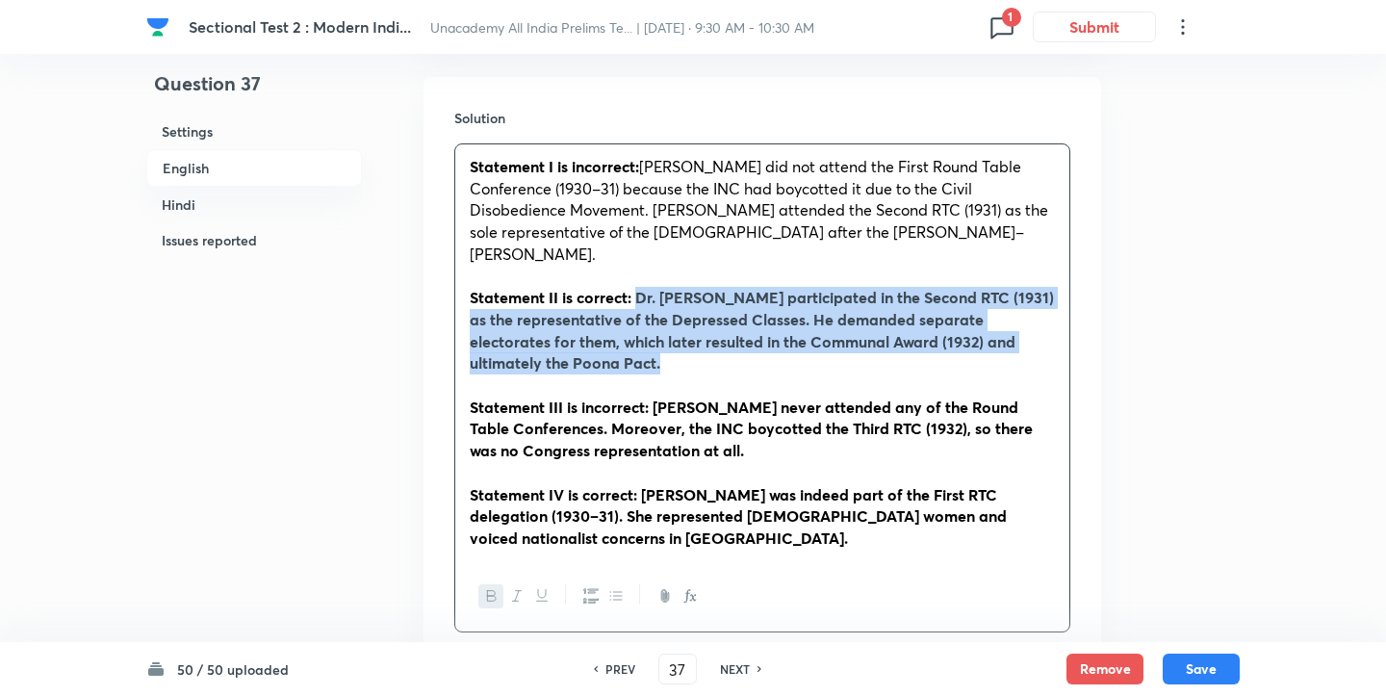
drag, startPoint x: 755, startPoint y: 345, endPoint x: 637, endPoint y: 271, distance: 138.4
click at [637, 287] on p "Statement II is correct: Dr. [PERSON_NAME] participated in the Second RTC (1931…" at bounding box center [762, 331] width 585 height 88
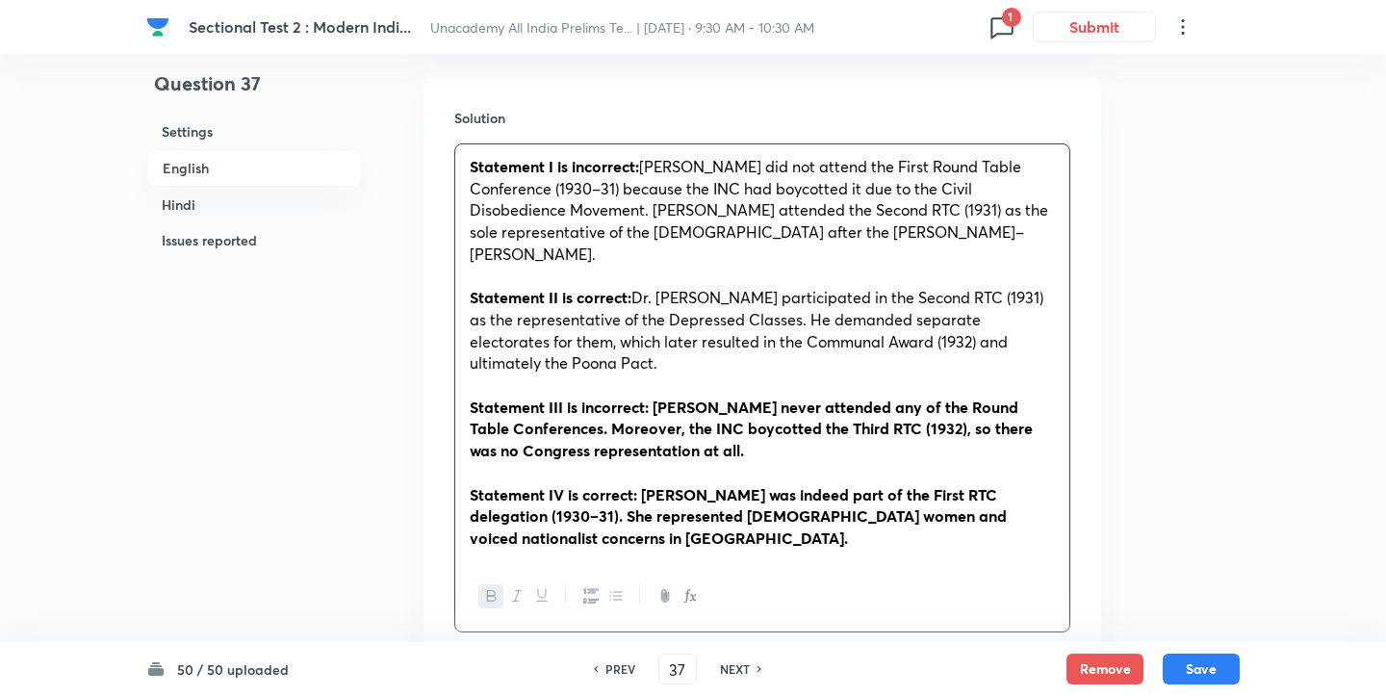
drag, startPoint x: 794, startPoint y: 426, endPoint x: 653, endPoint y: 387, distance: 146.7
click at [653, 397] on p "Statement III is incorrect: [PERSON_NAME] never attended any of the Round Table…" at bounding box center [762, 429] width 585 height 65
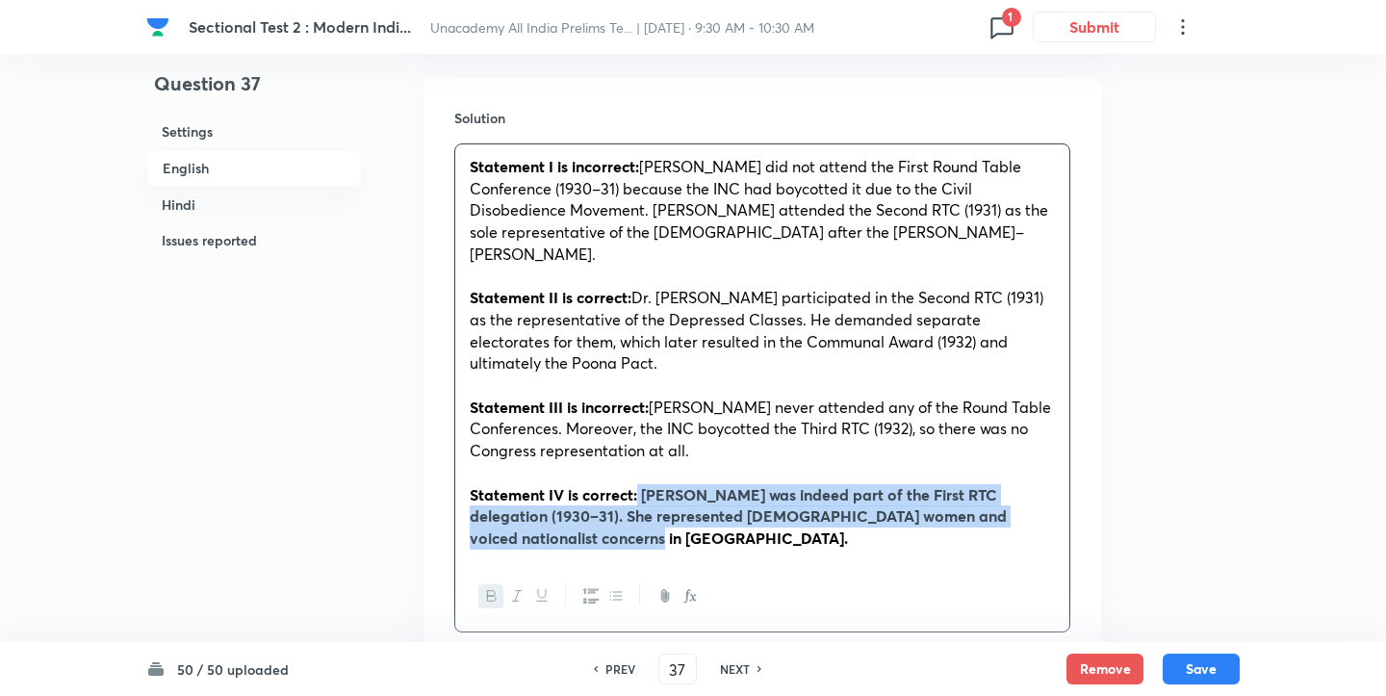
drag, startPoint x: 629, startPoint y: 522, endPoint x: 638, endPoint y: 478, distance: 45.3
click at [638, 484] on p "Statement IV is correct: [PERSON_NAME] was indeed part of the First RTC delegat…" at bounding box center [762, 516] width 585 height 65
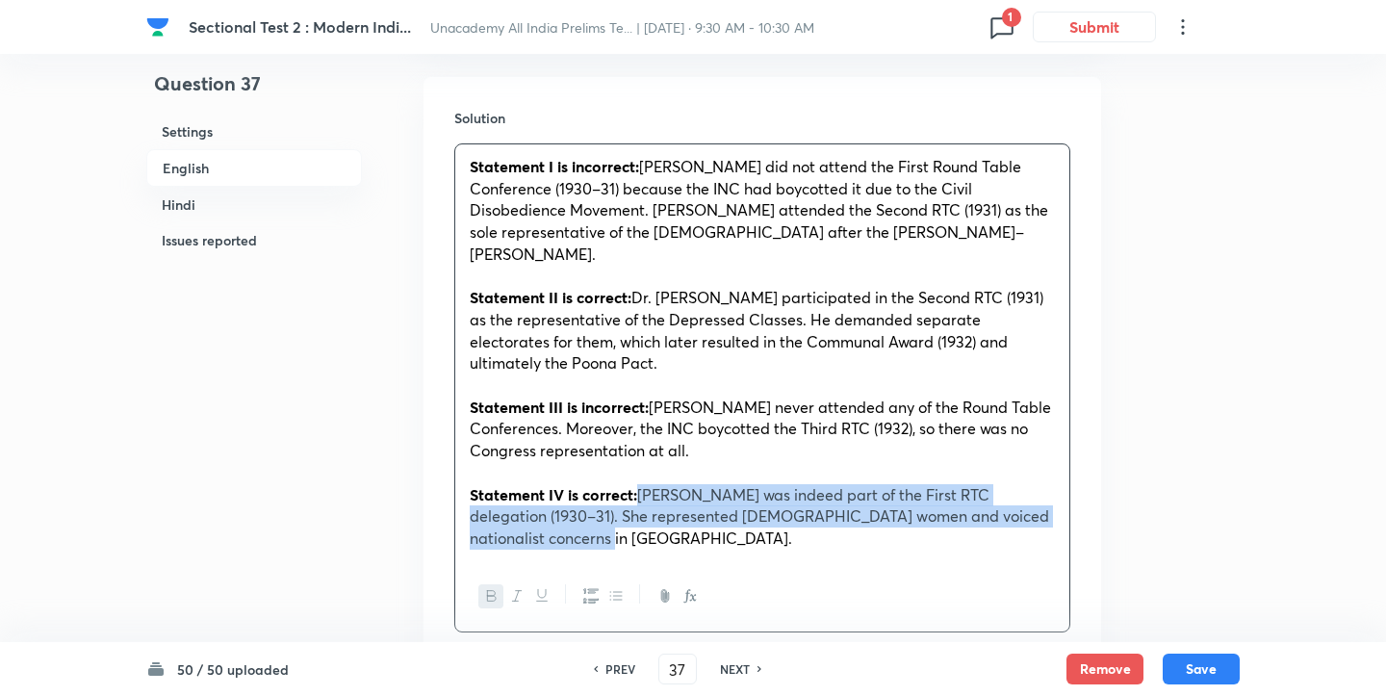
click at [472, 173] on strong "Statement I is incorrect:" at bounding box center [554, 166] width 169 height 20
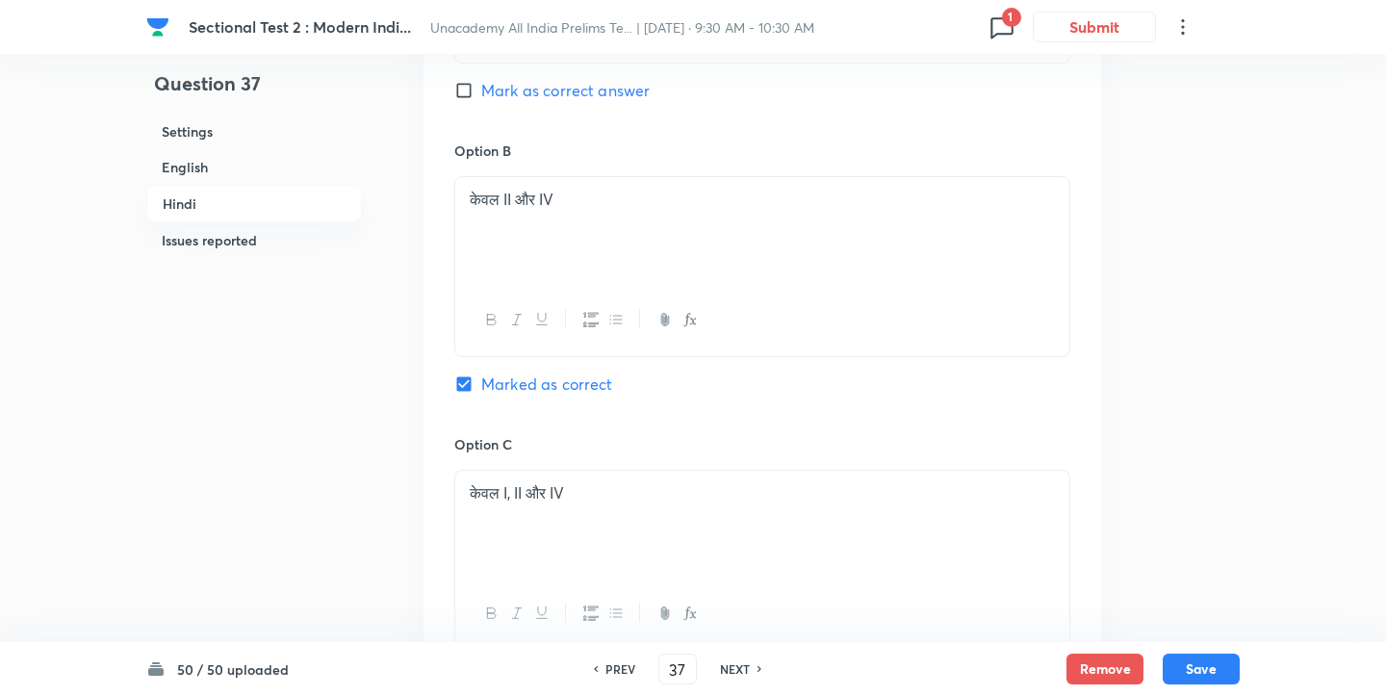
scroll to position [4672, 0]
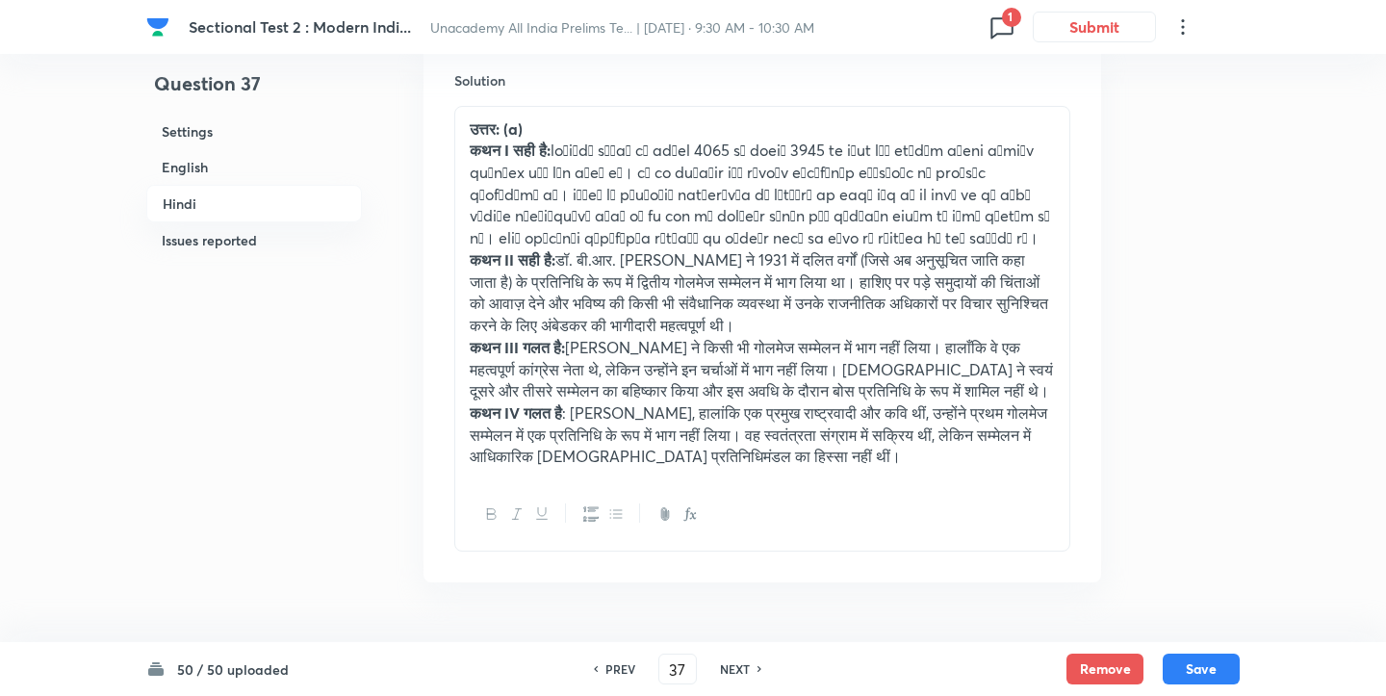
click at [678, 251] on p "कथन II सही है: डॉ. बी.आर. [PERSON_NAME] ने 1931 में दलित वर्गों (जिसे अब अनुसूच…" at bounding box center [762, 293] width 585 height 88
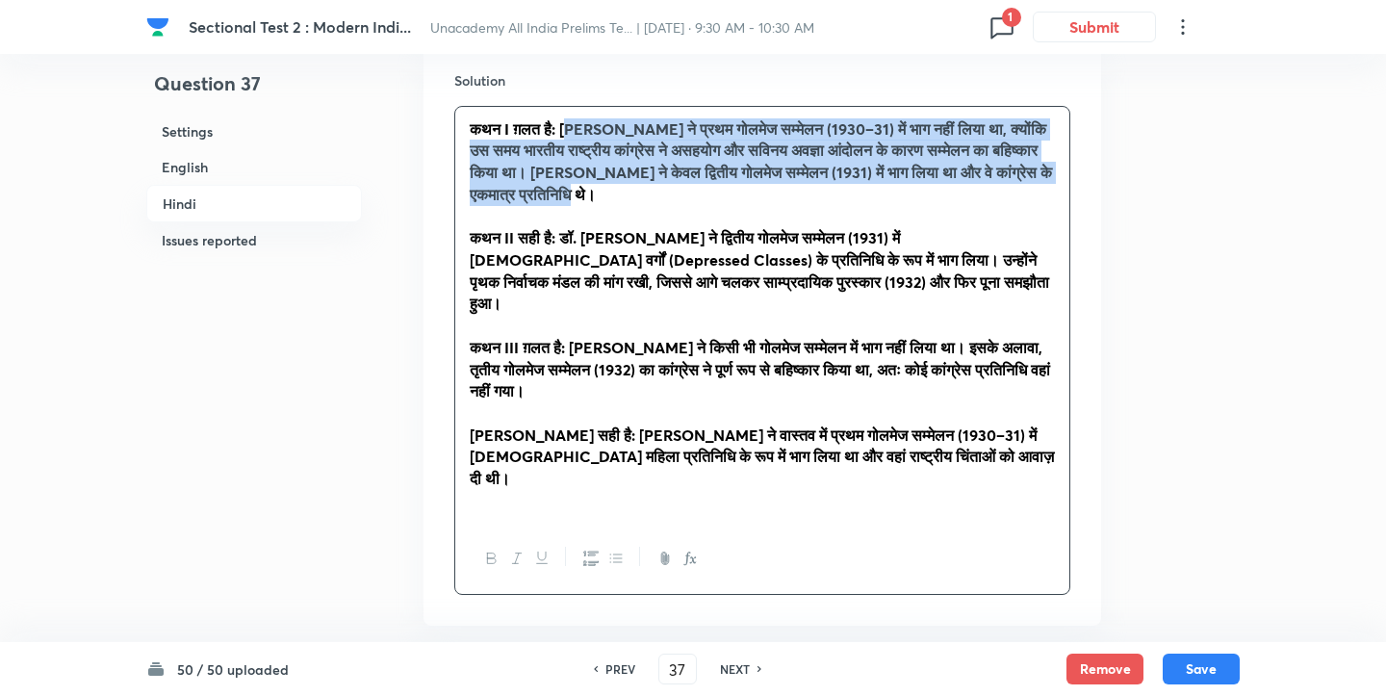
drag, startPoint x: 569, startPoint y: 89, endPoint x: 580, endPoint y: 148, distance: 60.6
click at [580, 148] on p "कथन I ग़लत है: [PERSON_NAME] ने प्रथम गोलमेज सम्मेलन (1930–31) में भाग नहीं लिय…" at bounding box center [762, 162] width 585 height 88
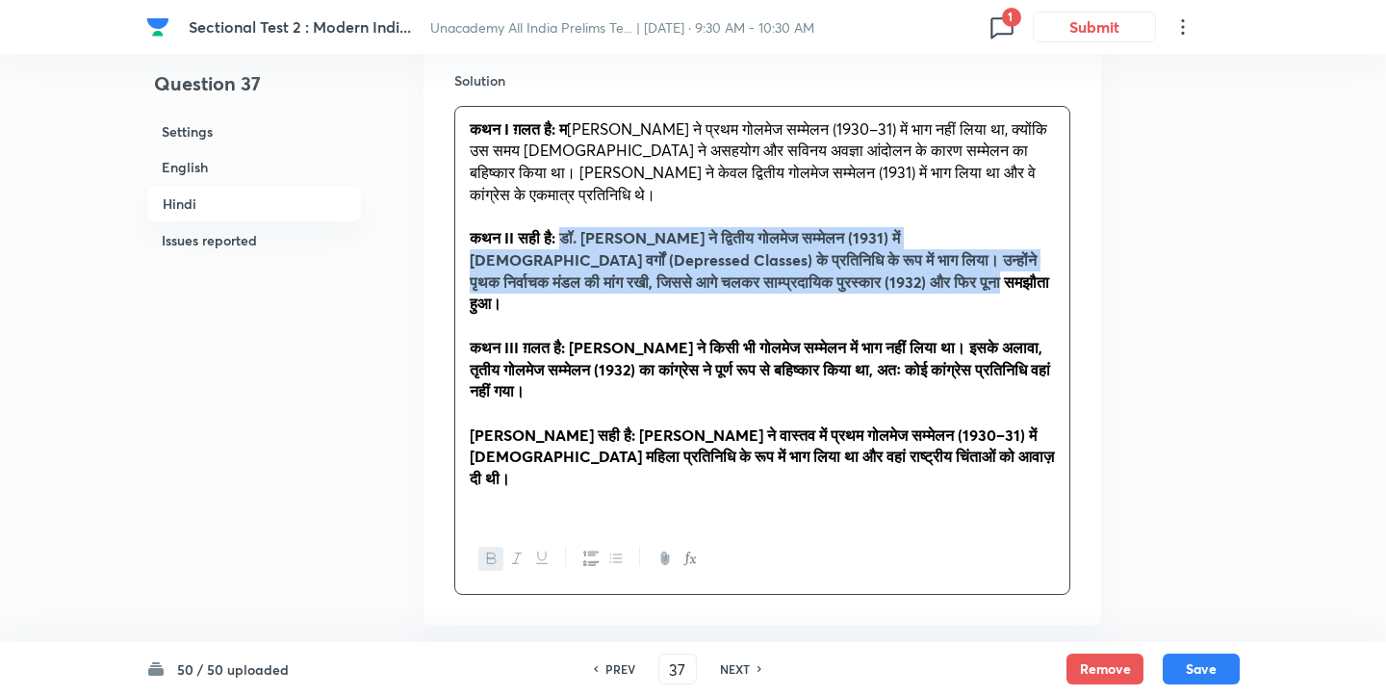
drag, startPoint x: 875, startPoint y: 246, endPoint x: 563, endPoint y: 201, distance: 315.1
click at [563, 227] on p "कथन II सही है: डॉ. [PERSON_NAME] ने द्वितीय गोलमेज सम्मेलन (1931) में [DEMOGRAP…" at bounding box center [762, 271] width 585 height 88
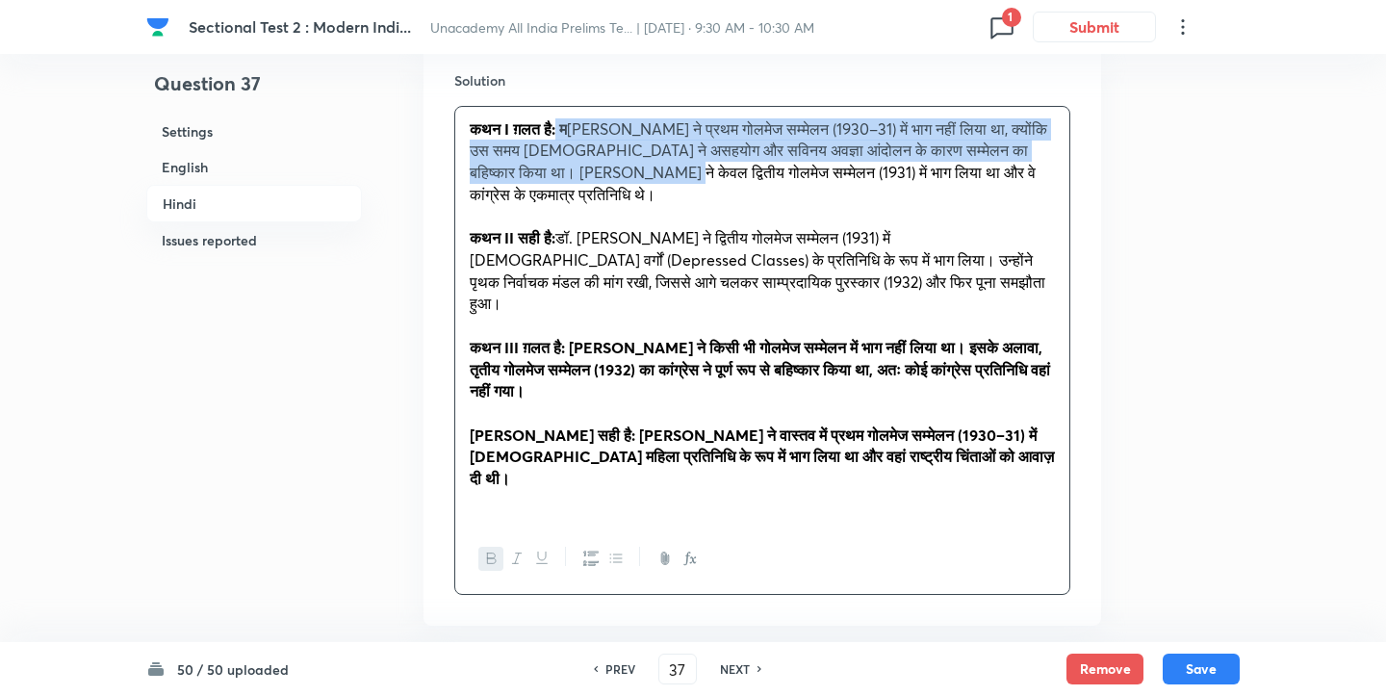
drag, startPoint x: 560, startPoint y: 93, endPoint x: 578, endPoint y: 129, distance: 39.6
click at [578, 129] on p "कथन I ग़लत है: म [PERSON_NAME] ने प्रथम गोलमेज सम्मेलन (1930–31) में भाग नहीं ल…" at bounding box center [762, 162] width 585 height 88
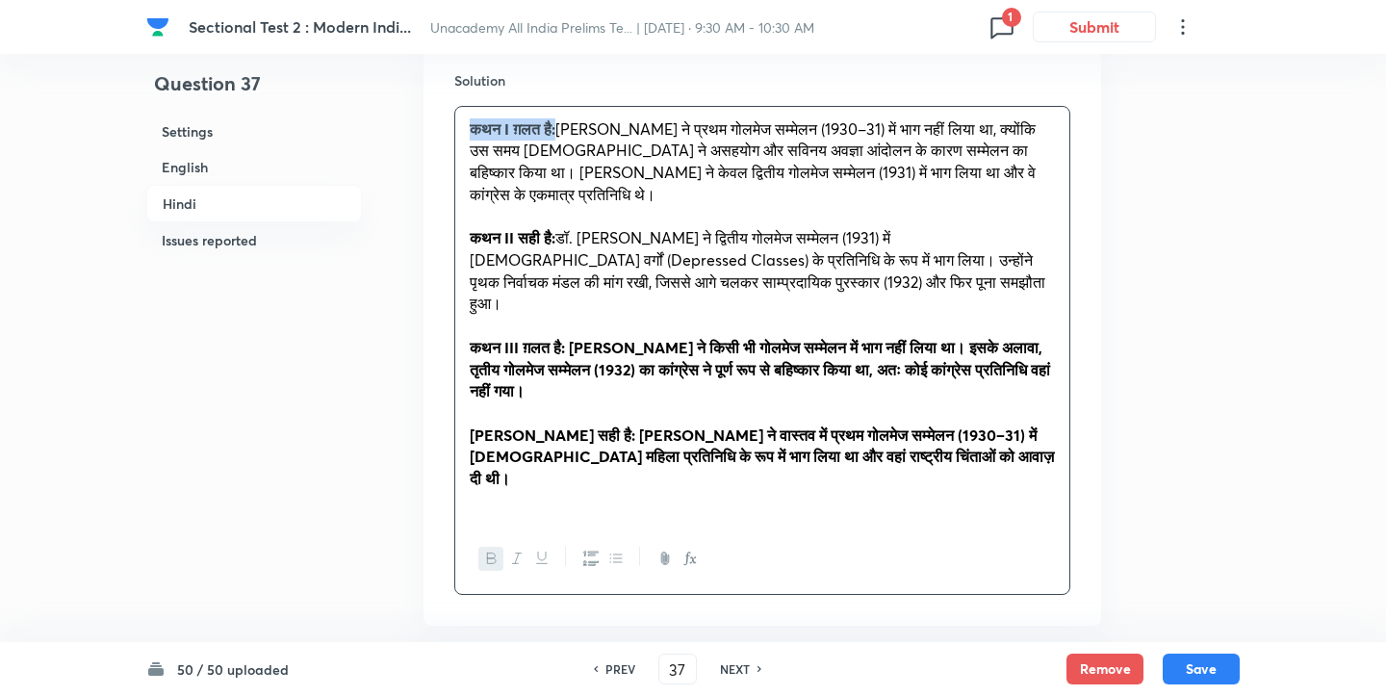
drag, startPoint x: 567, startPoint y: 331, endPoint x: 573, endPoint y: 293, distance: 38.9
click at [573, 337] on p "कथन III ग़लत है: [PERSON_NAME] ने किसी भी गोलमेज सम्मेलन में भाग नहीं लिया था। …" at bounding box center [762, 369] width 585 height 65
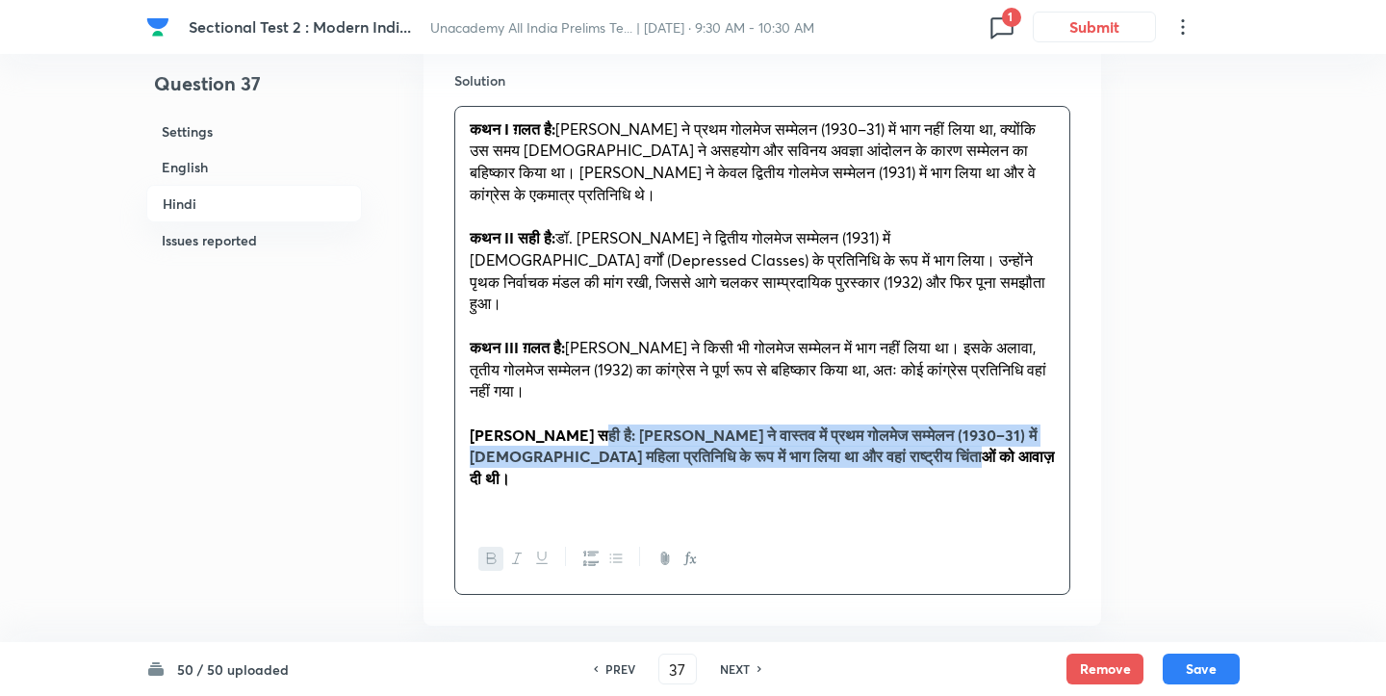
drag, startPoint x: 923, startPoint y: 401, endPoint x: 568, endPoint y: 369, distance: 356.8
click at [568, 425] on p "[PERSON_NAME] सही है: [PERSON_NAME] ने वास्तव में प्रथम गोलमेज सम्मेलन (1930–31…" at bounding box center [762, 457] width 585 height 65
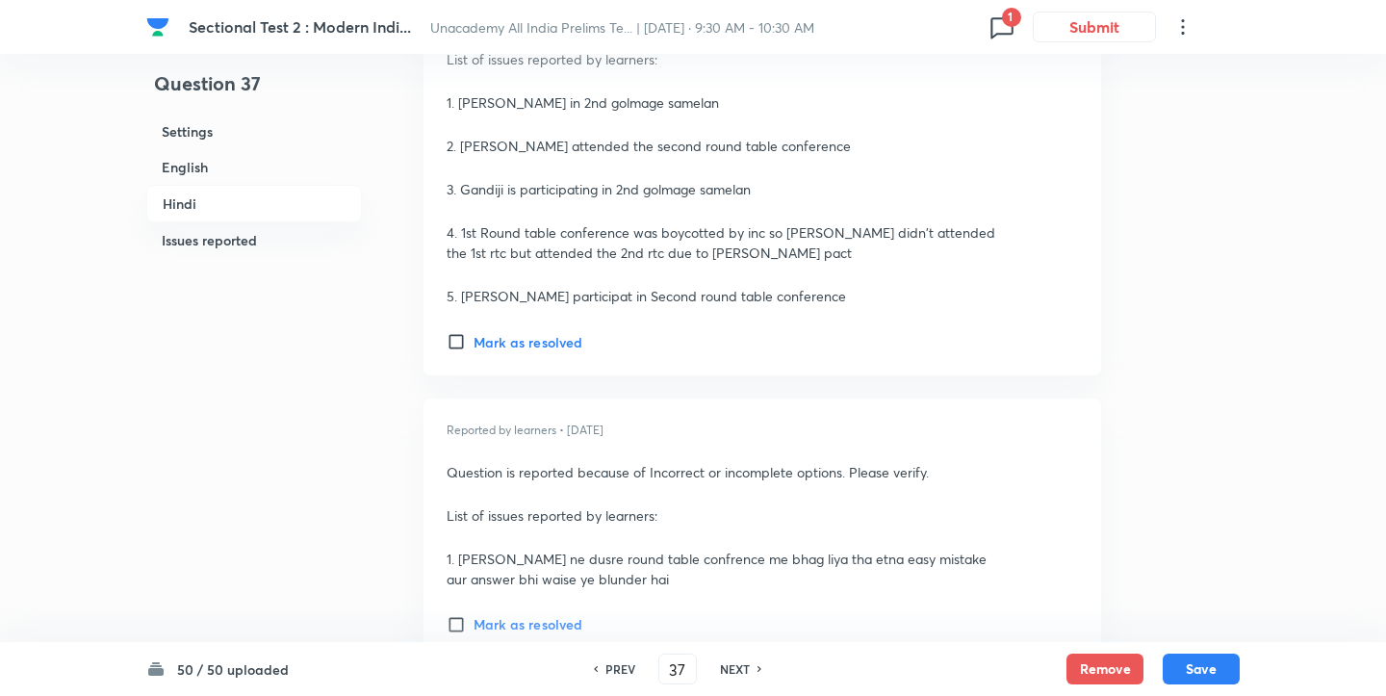
scroll to position [5561, 0]
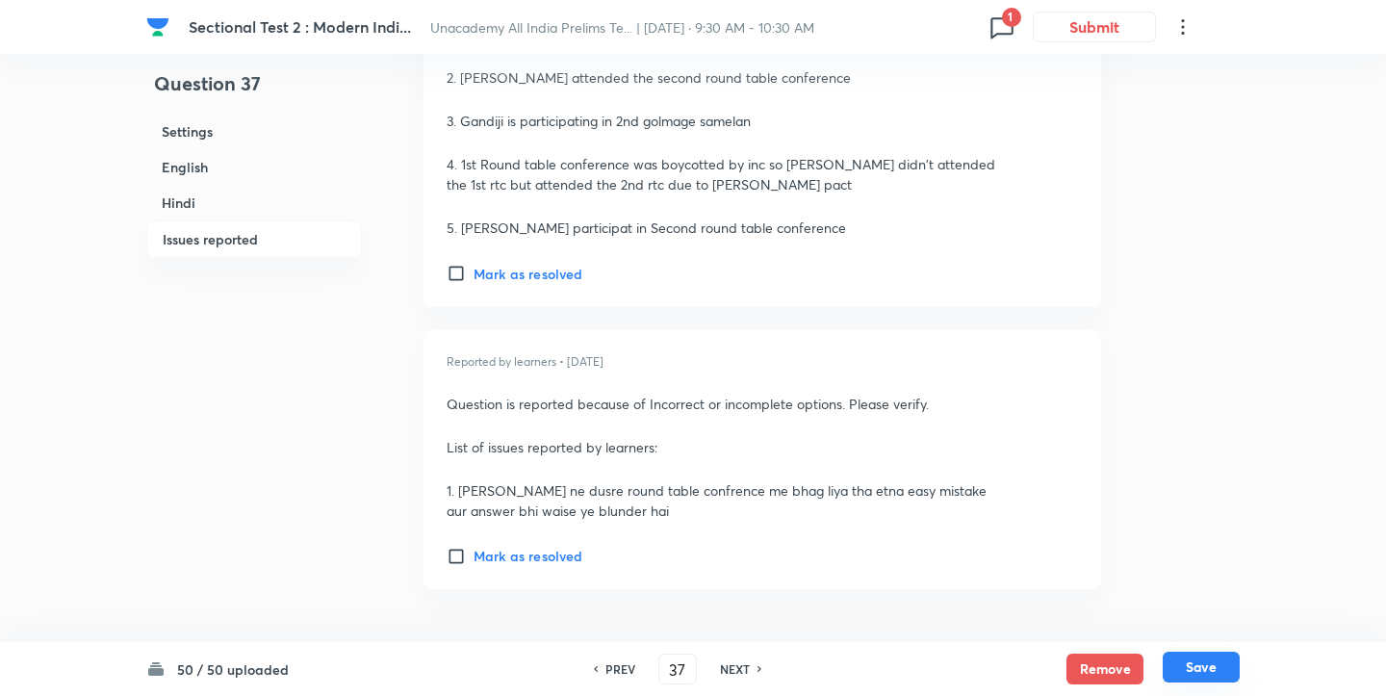
click at [1205, 654] on button "Save" at bounding box center [1201, 667] width 77 height 31
type input "38"
checkbox input "false"
checkbox input "true"
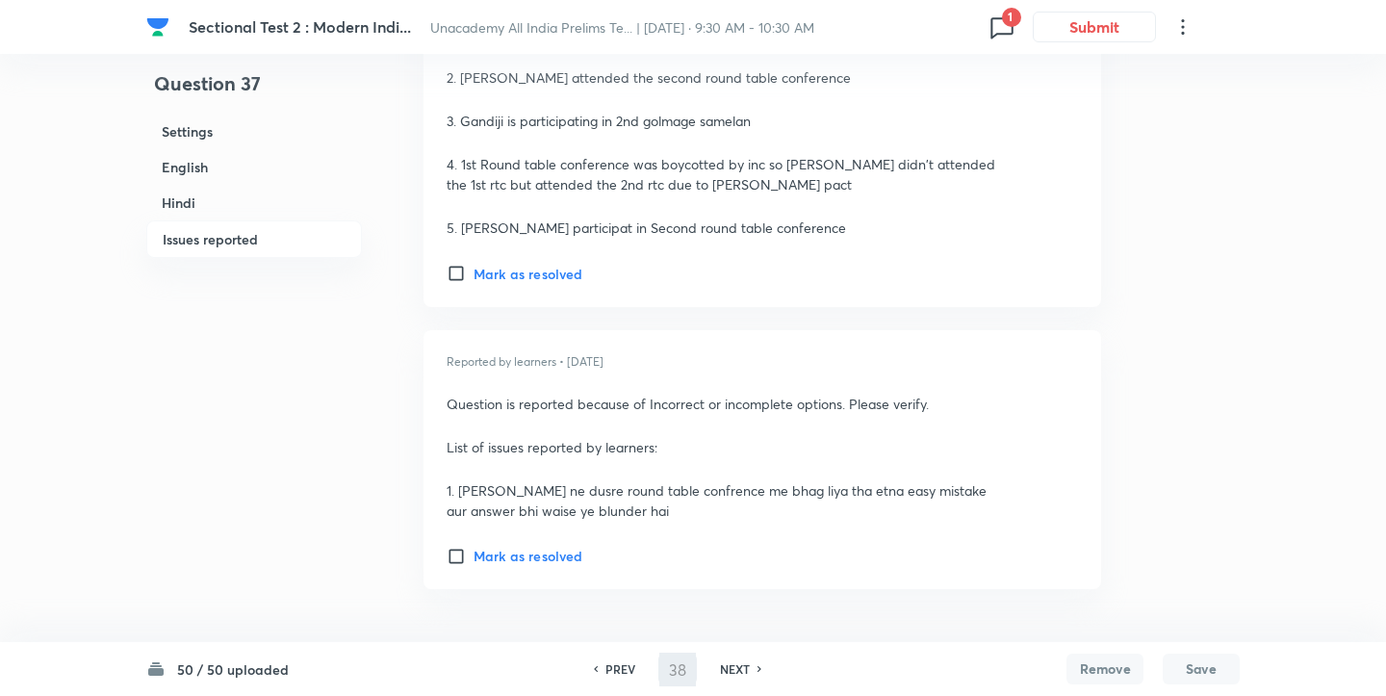
checkbox input "true"
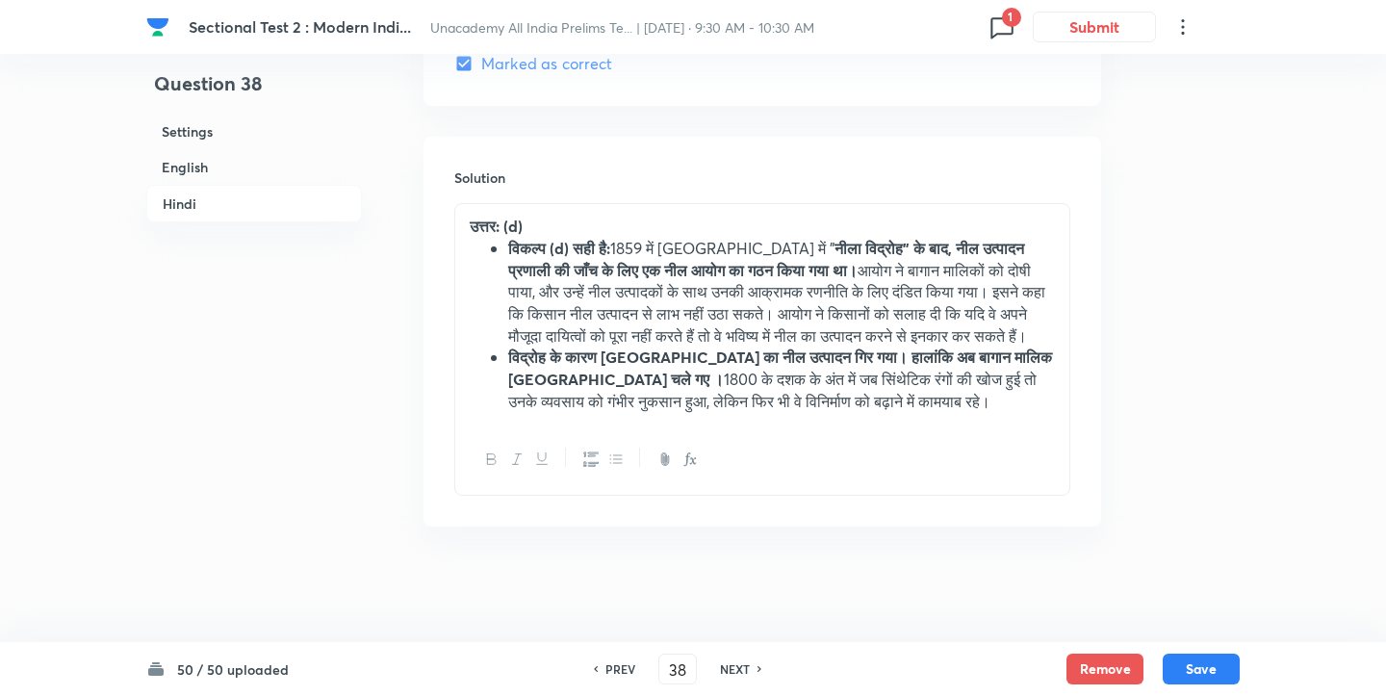
scroll to position [4208, 0]
